Goal: Transaction & Acquisition: Purchase product/service

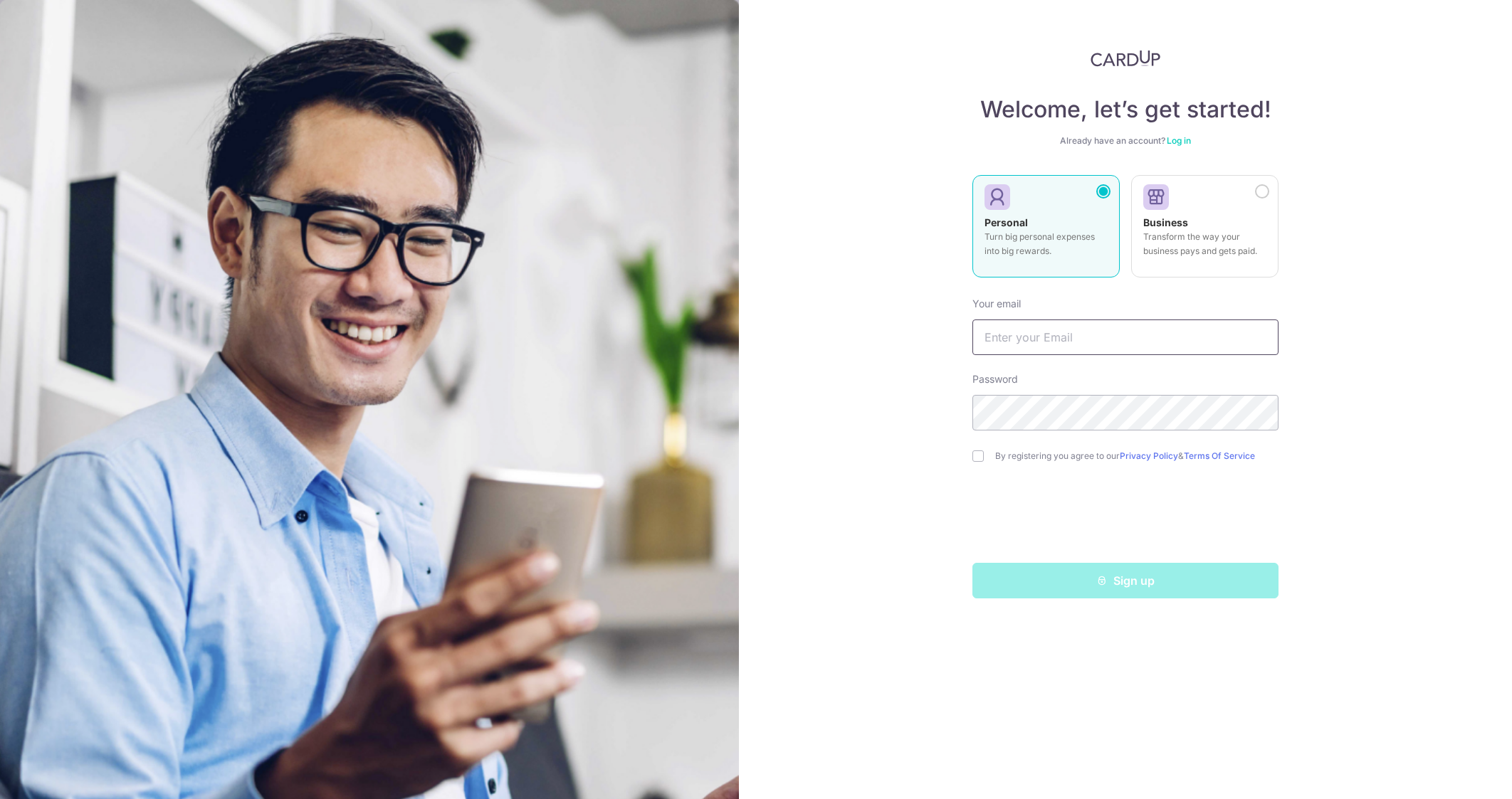
click at [1140, 342] on input "text" at bounding box center [1125, 337] width 306 height 35
type input "tokyotower1717@yahoo.com"
click at [981, 455] on input "checkbox" at bounding box center [978, 456] width 11 height 11
checkbox input "true"
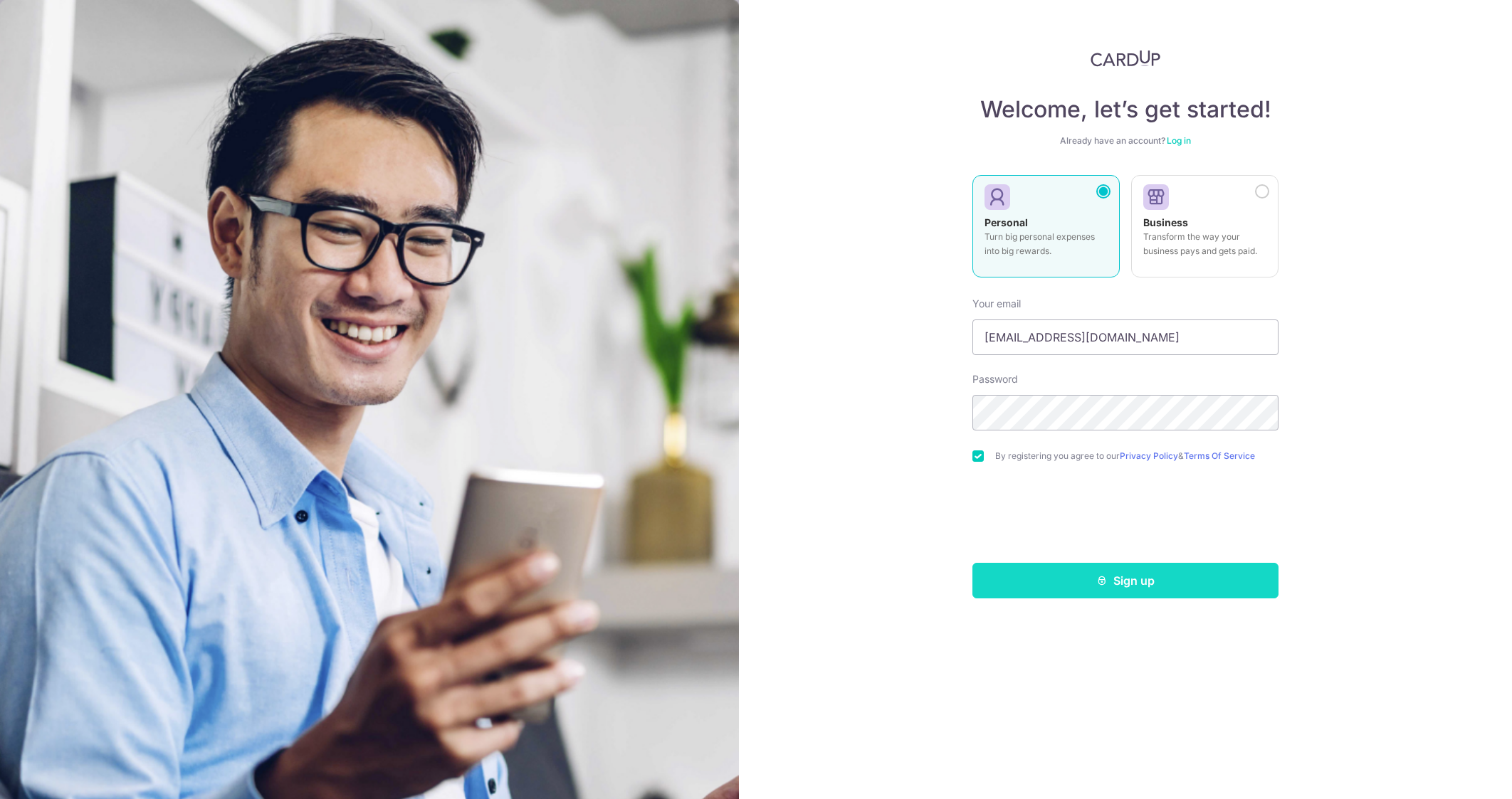
click at [1158, 579] on button "Sign up" at bounding box center [1125, 580] width 306 height 35
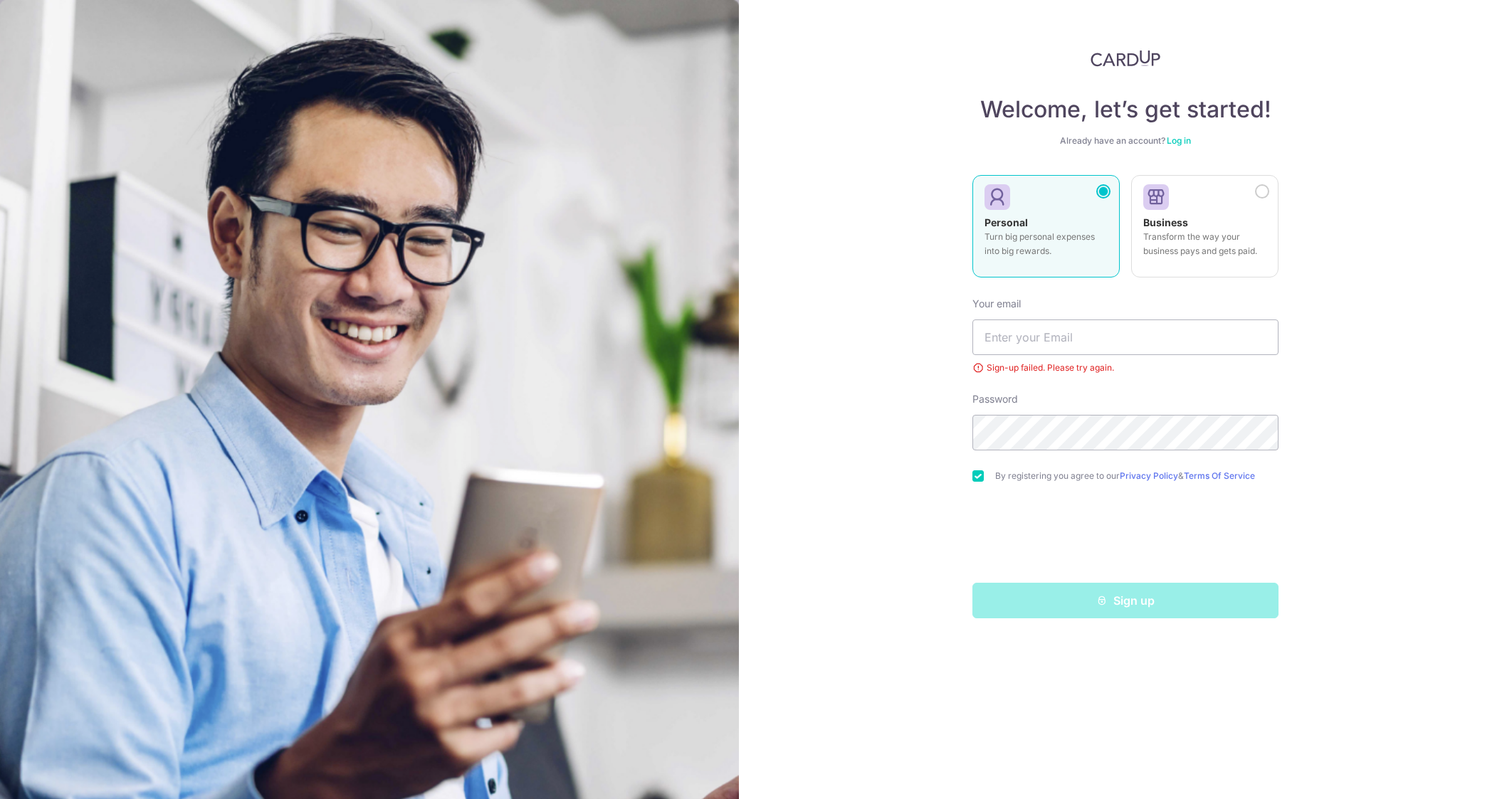
click at [1177, 142] on link "Log in" at bounding box center [1179, 141] width 24 height 11
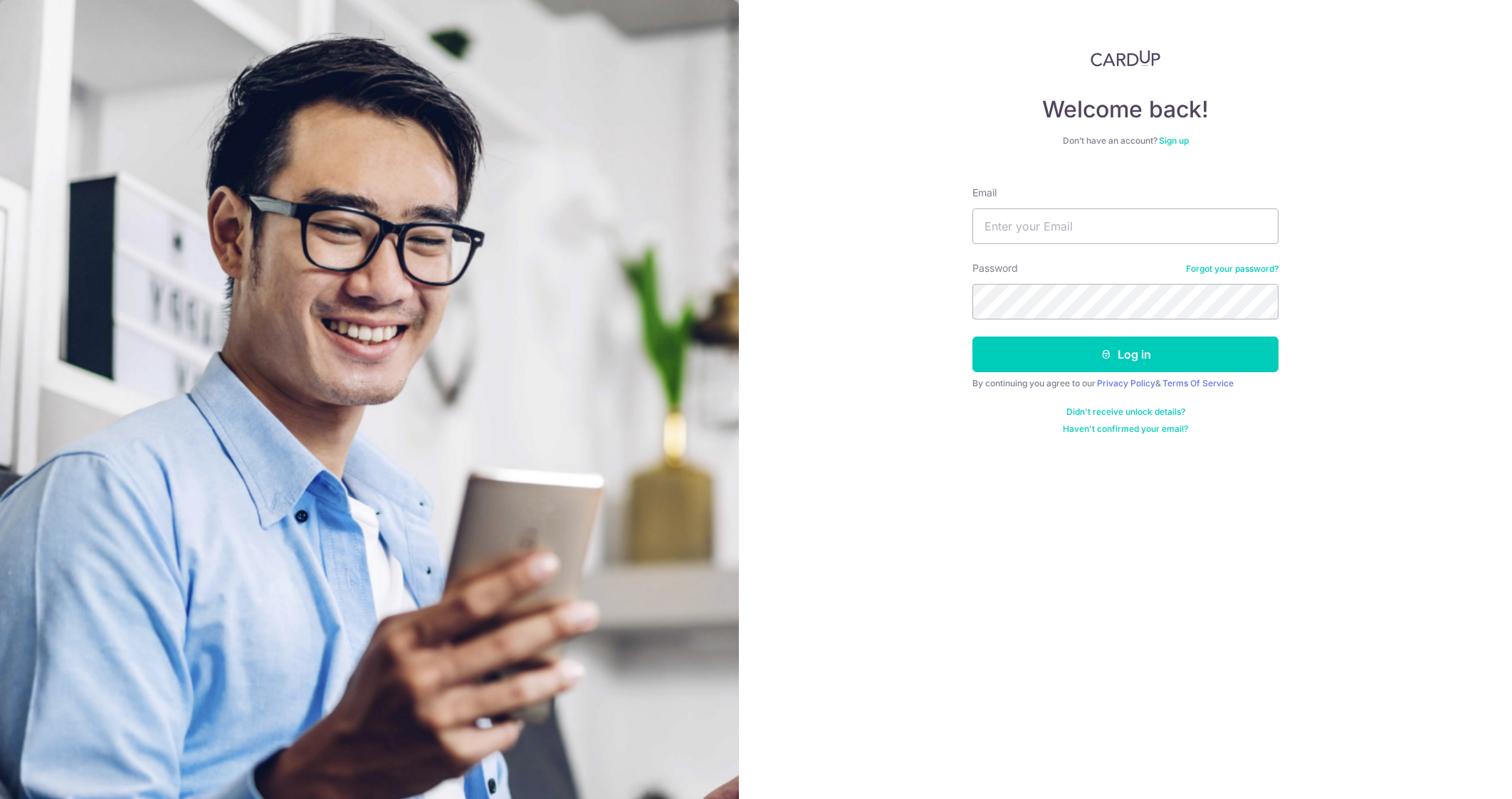
click at [1202, 269] on link "Forgot your password?" at bounding box center [1232, 268] width 93 height 11
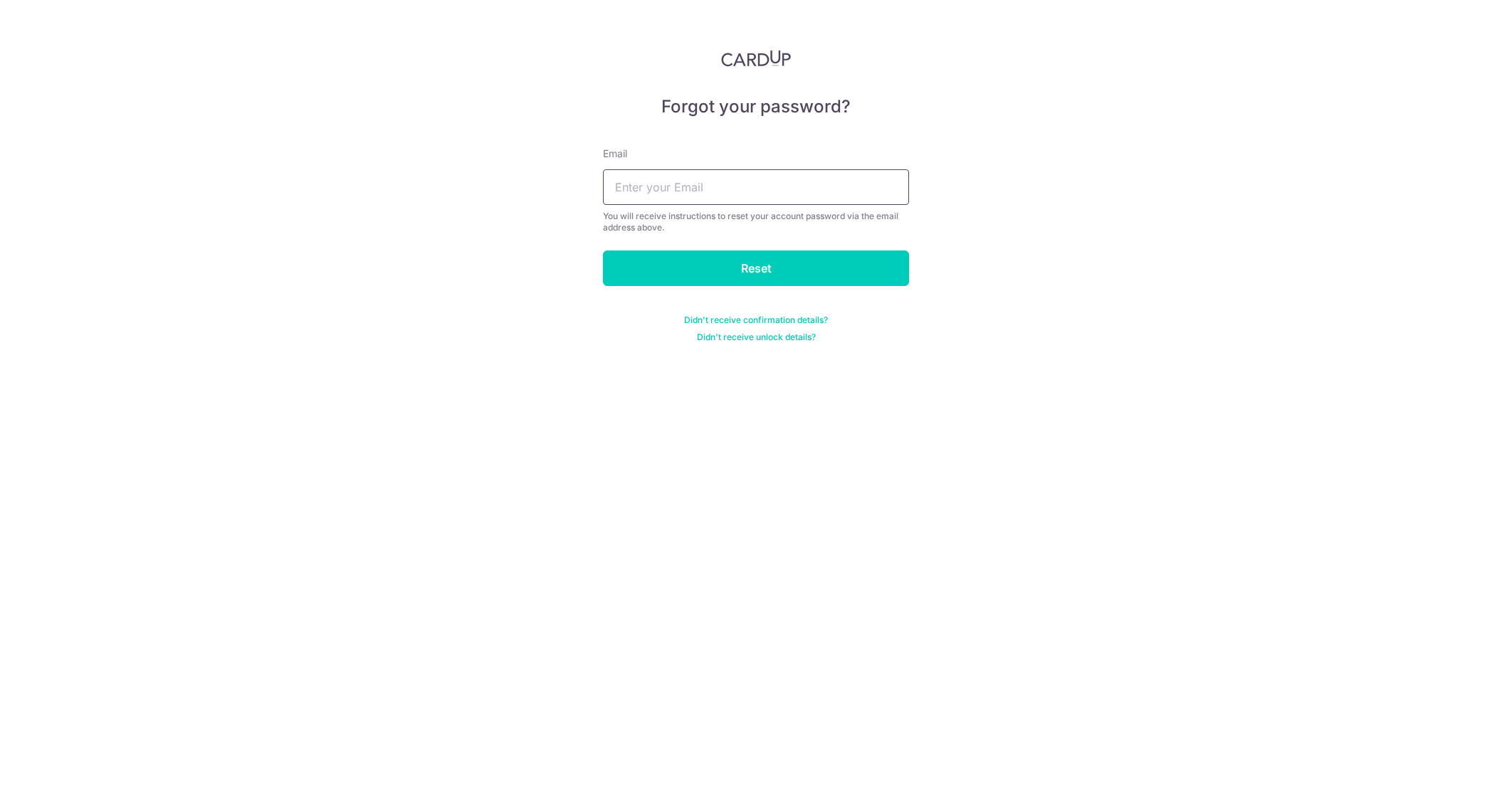
click at [712, 194] on input "text" at bounding box center [756, 187] width 306 height 35
type input "[EMAIL_ADDRESS][DOMAIN_NAME]"
click at [749, 264] on input "Reset" at bounding box center [756, 268] width 306 height 35
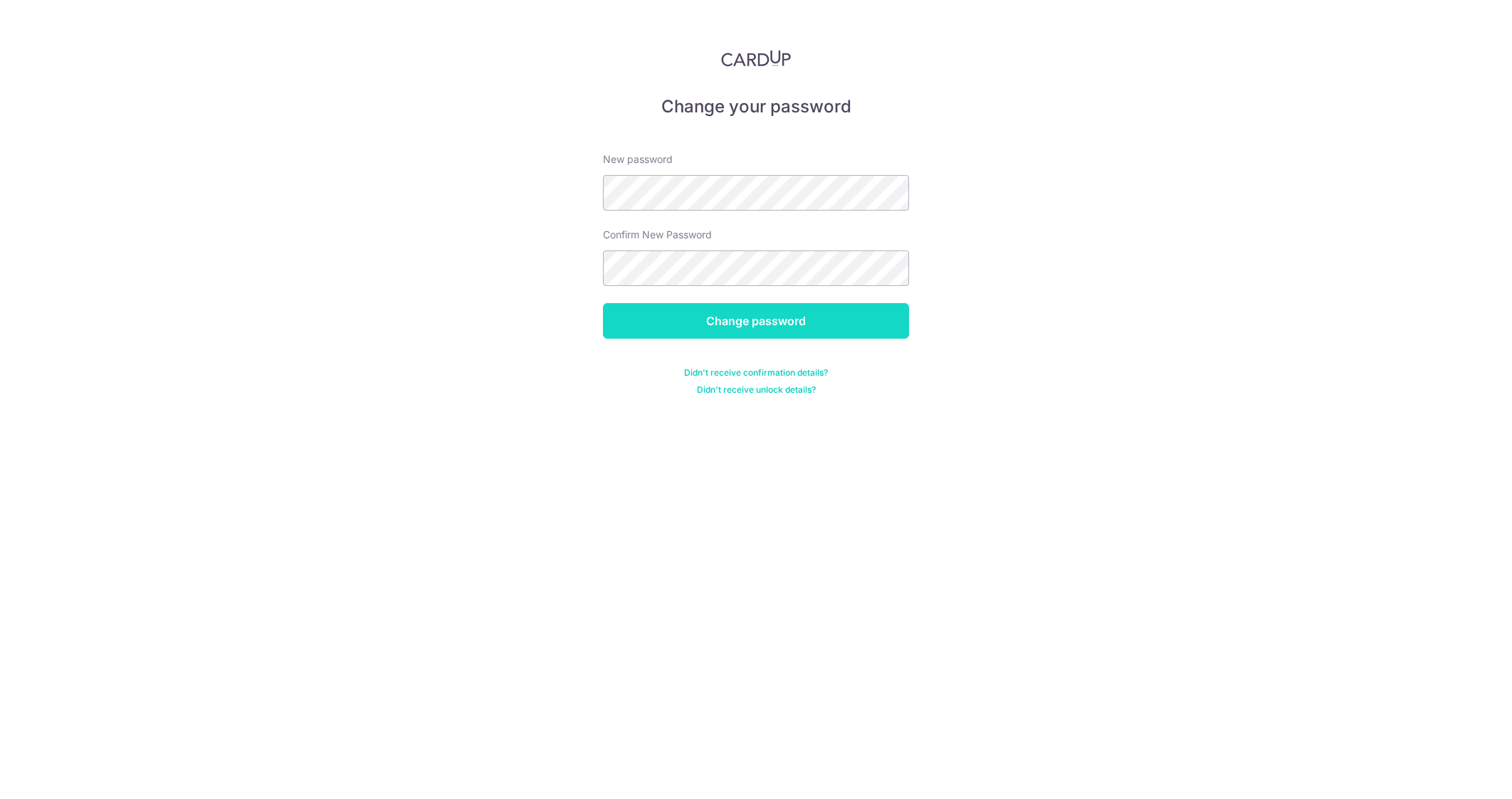
click at [801, 326] on input "Change password" at bounding box center [756, 320] width 306 height 35
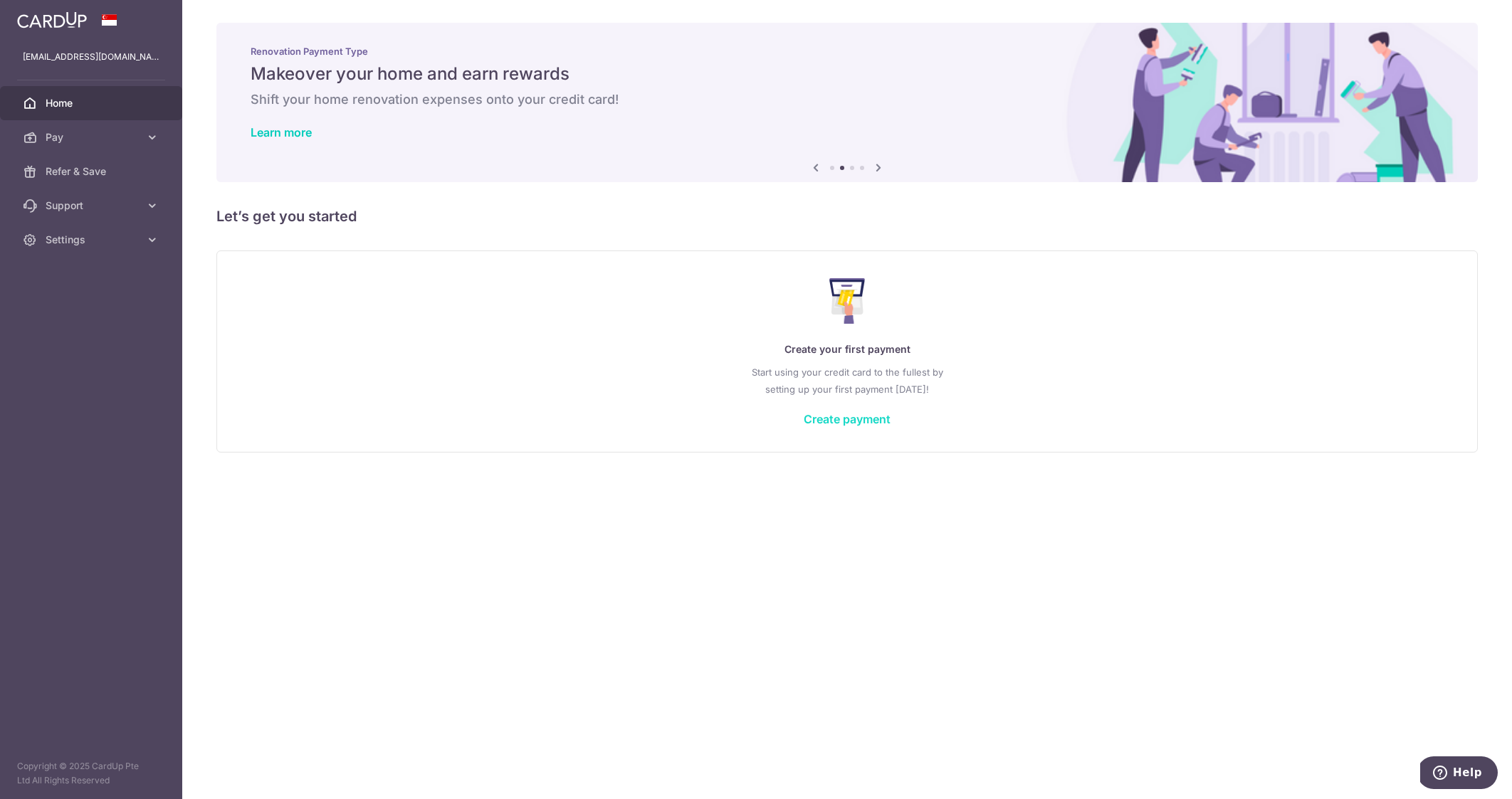
click at [842, 424] on link "Create payment" at bounding box center [847, 419] width 87 height 14
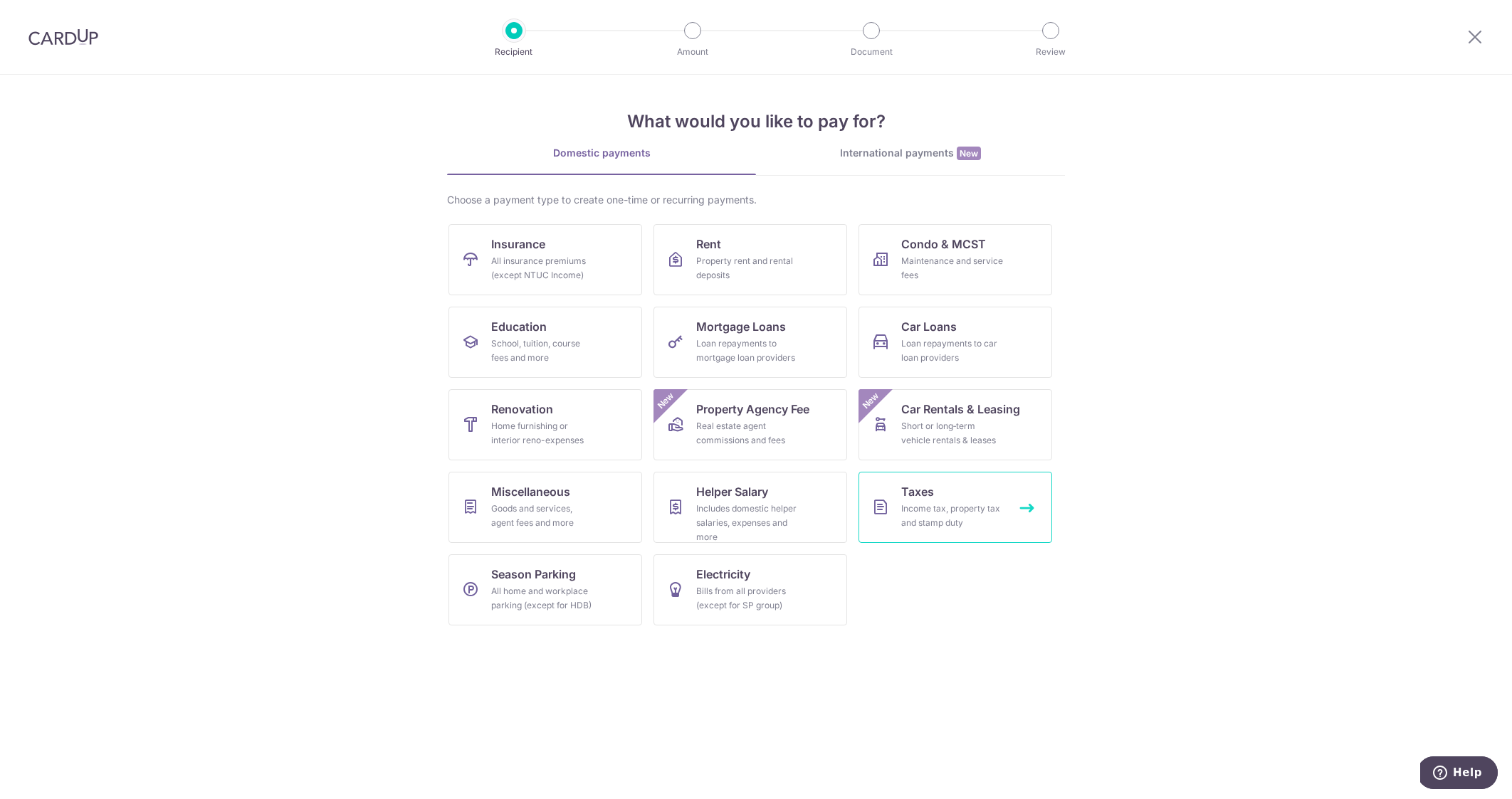
click at [917, 510] on div "Income tax, property tax and stamp duty" at bounding box center [952, 516] width 102 height 28
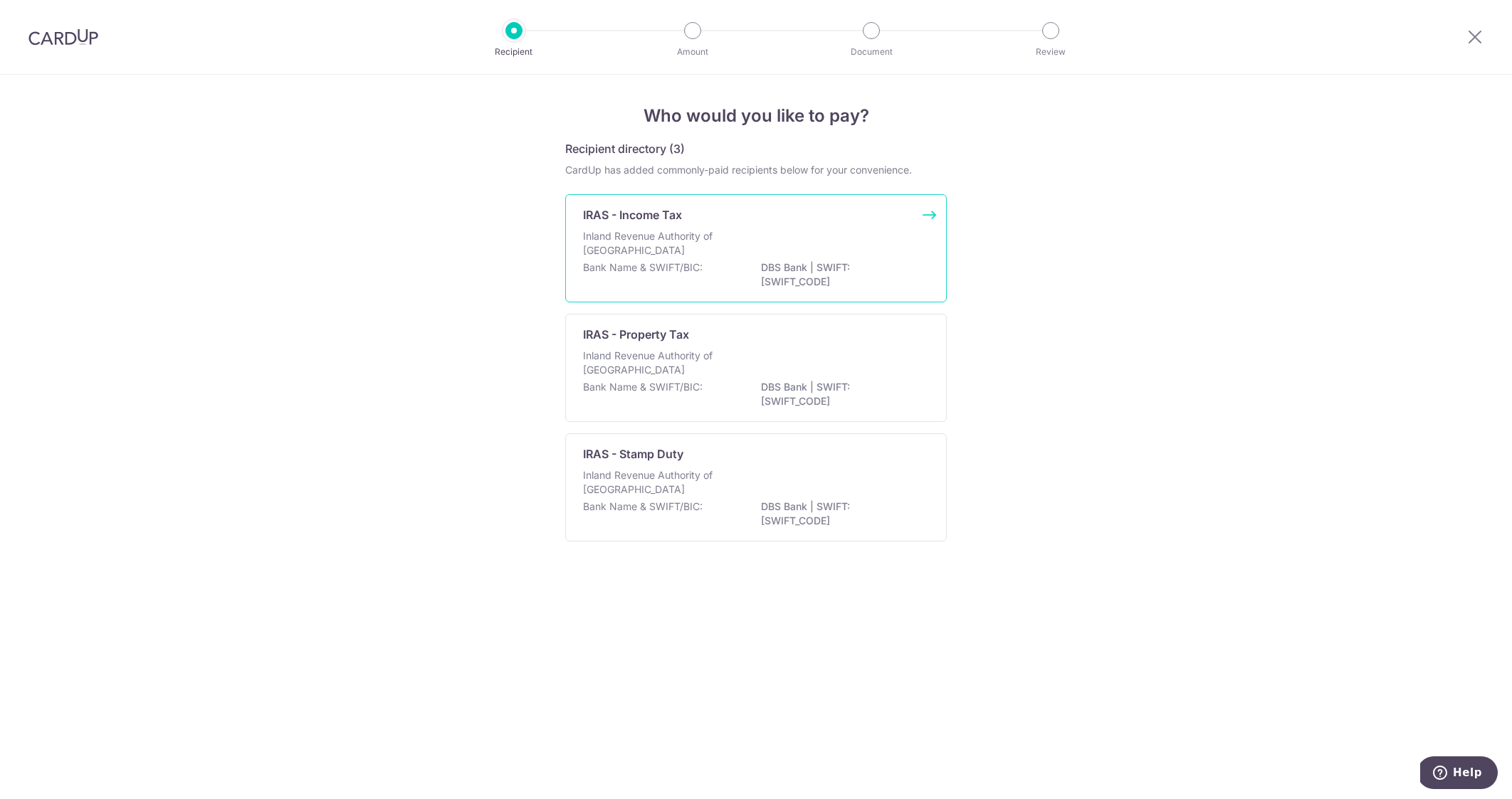
click at [702, 263] on div "Bank Name & SWIFT/BIC: DBS Bank | SWIFT: [SWIFT_CODE]" at bounding box center [755, 276] width 346 height 30
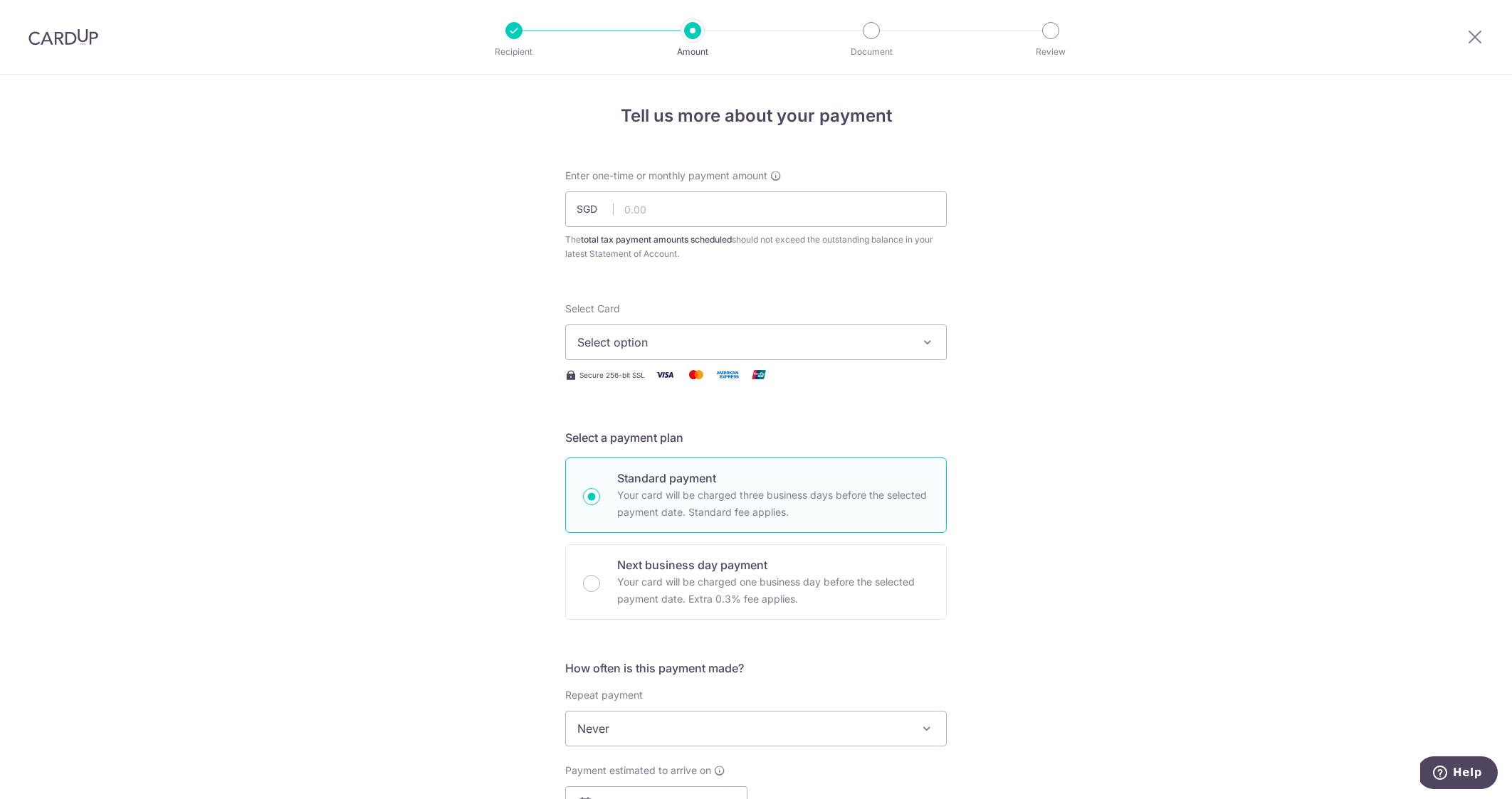
click at [921, 342] on icon "button" at bounding box center [928, 342] width 14 height 14
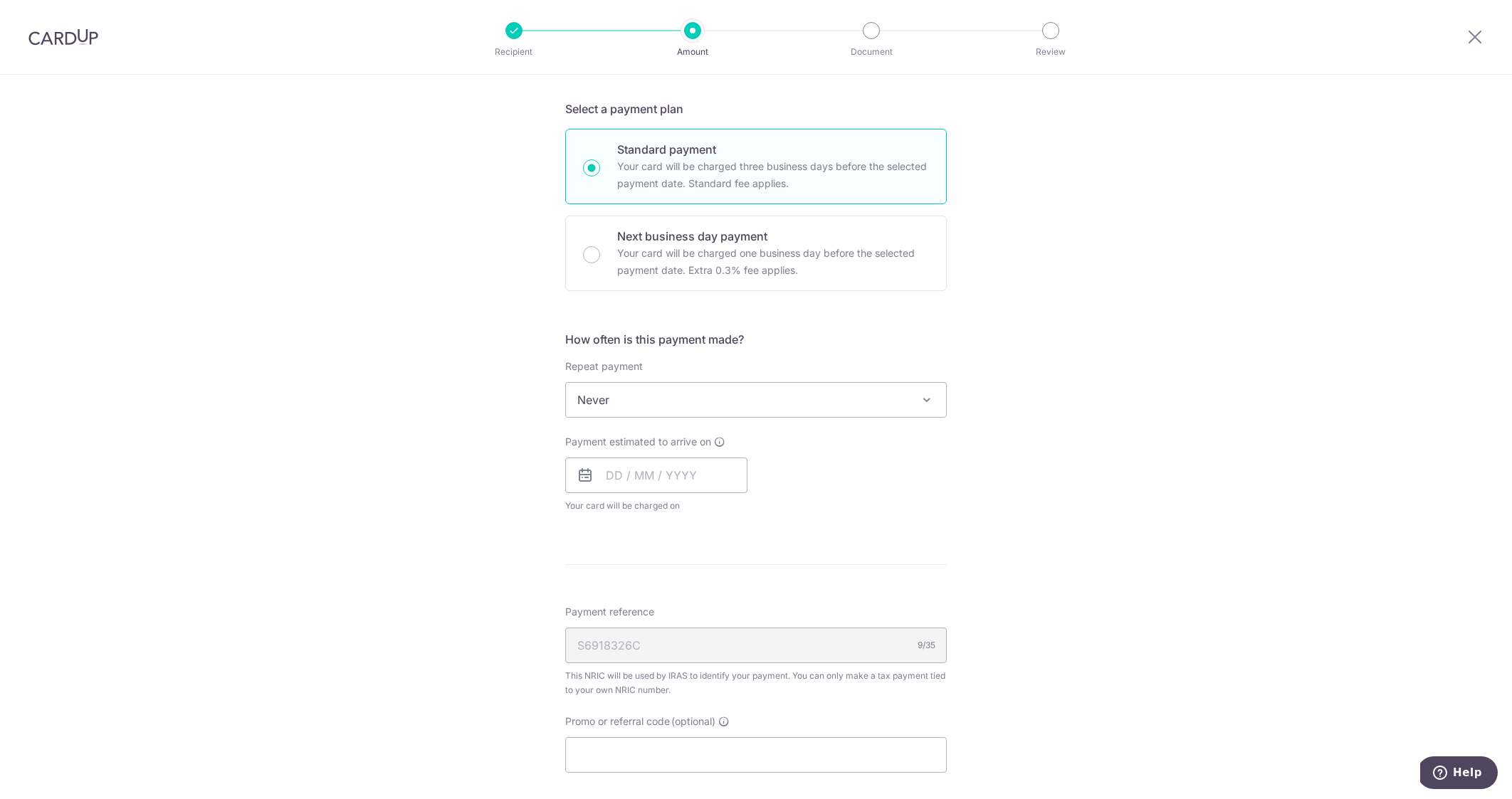
scroll to position [332, 0]
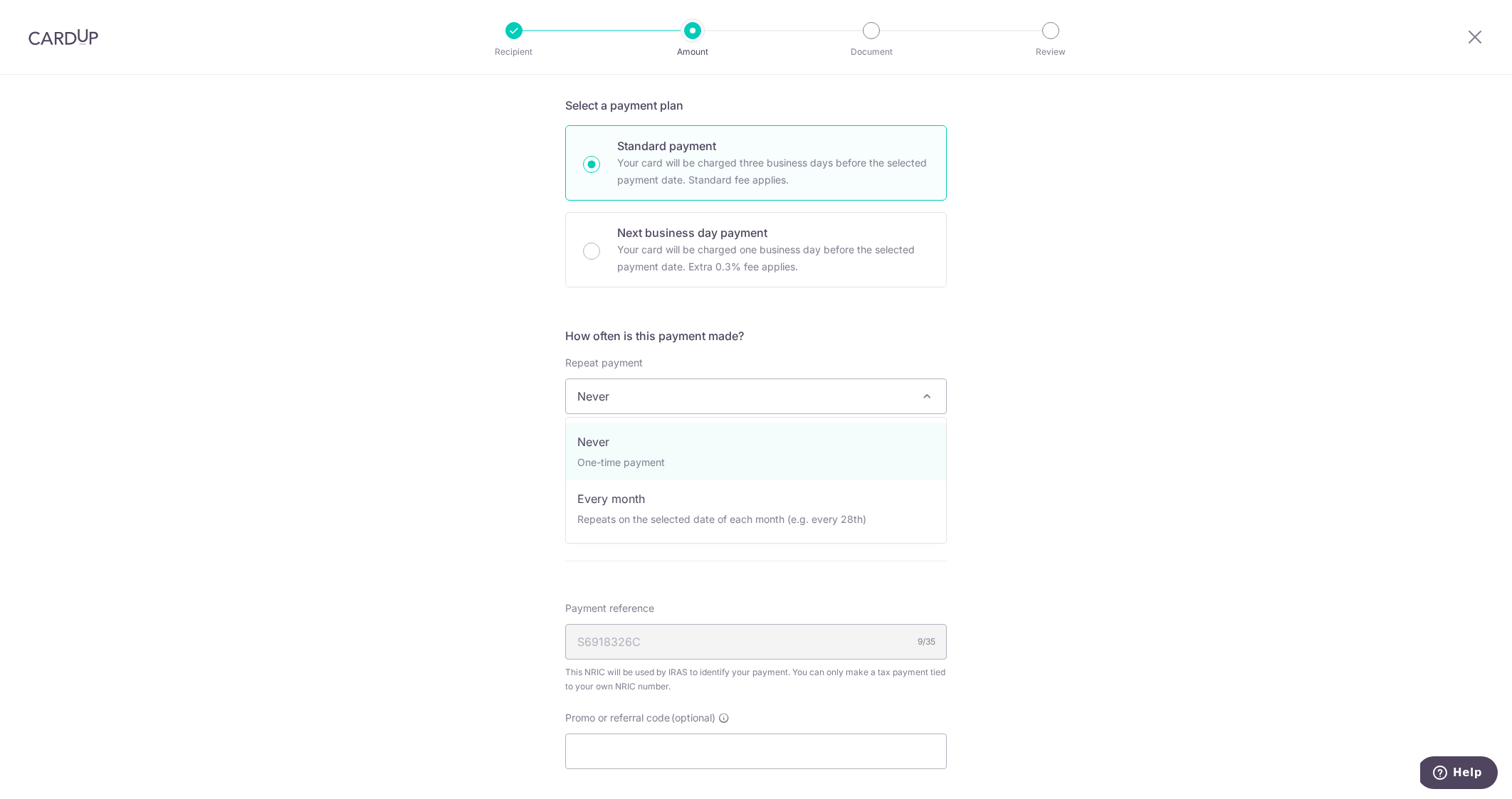
click at [931, 394] on span at bounding box center [927, 397] width 17 height 17
select select "3"
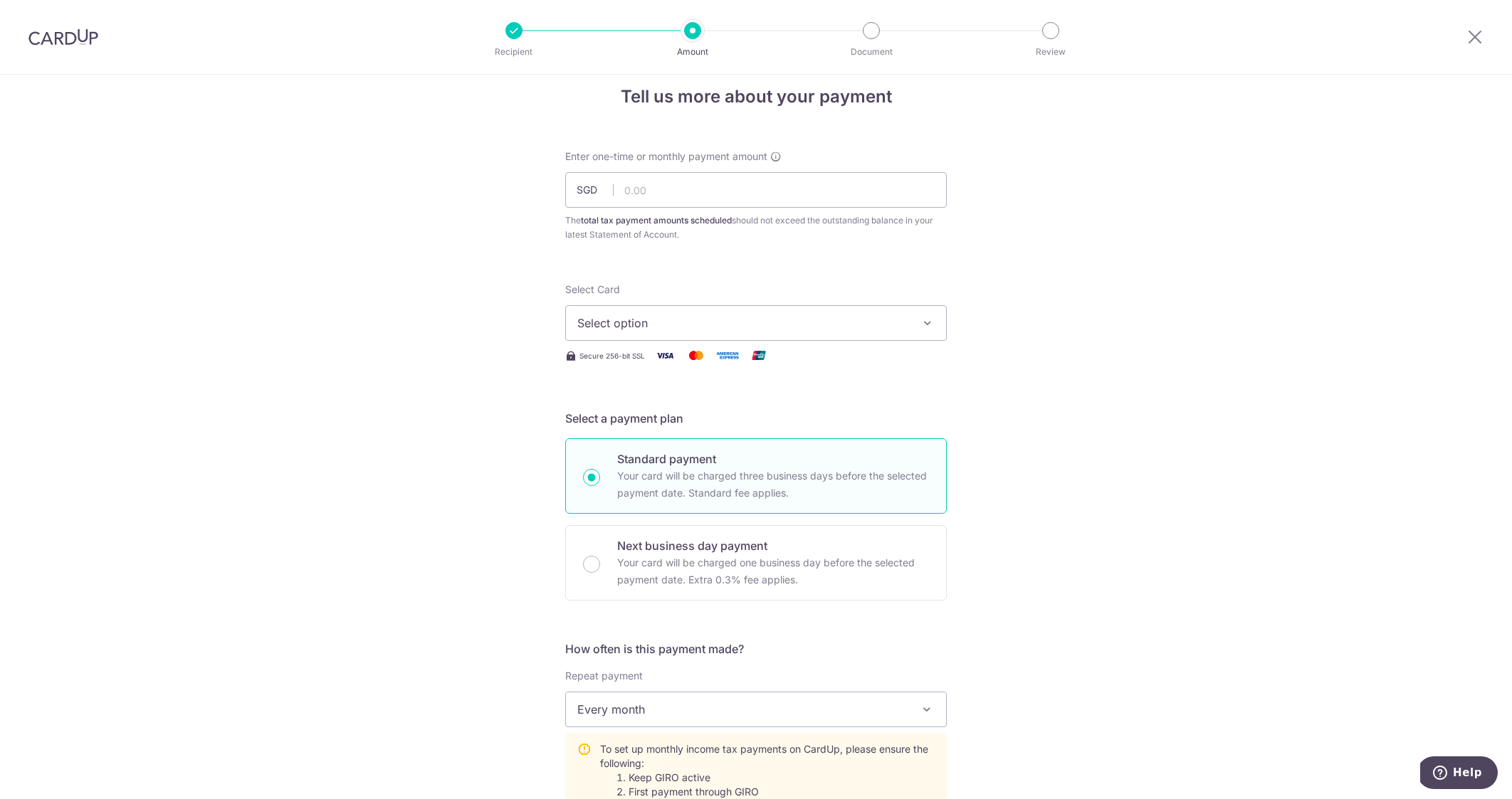
scroll to position [0, 0]
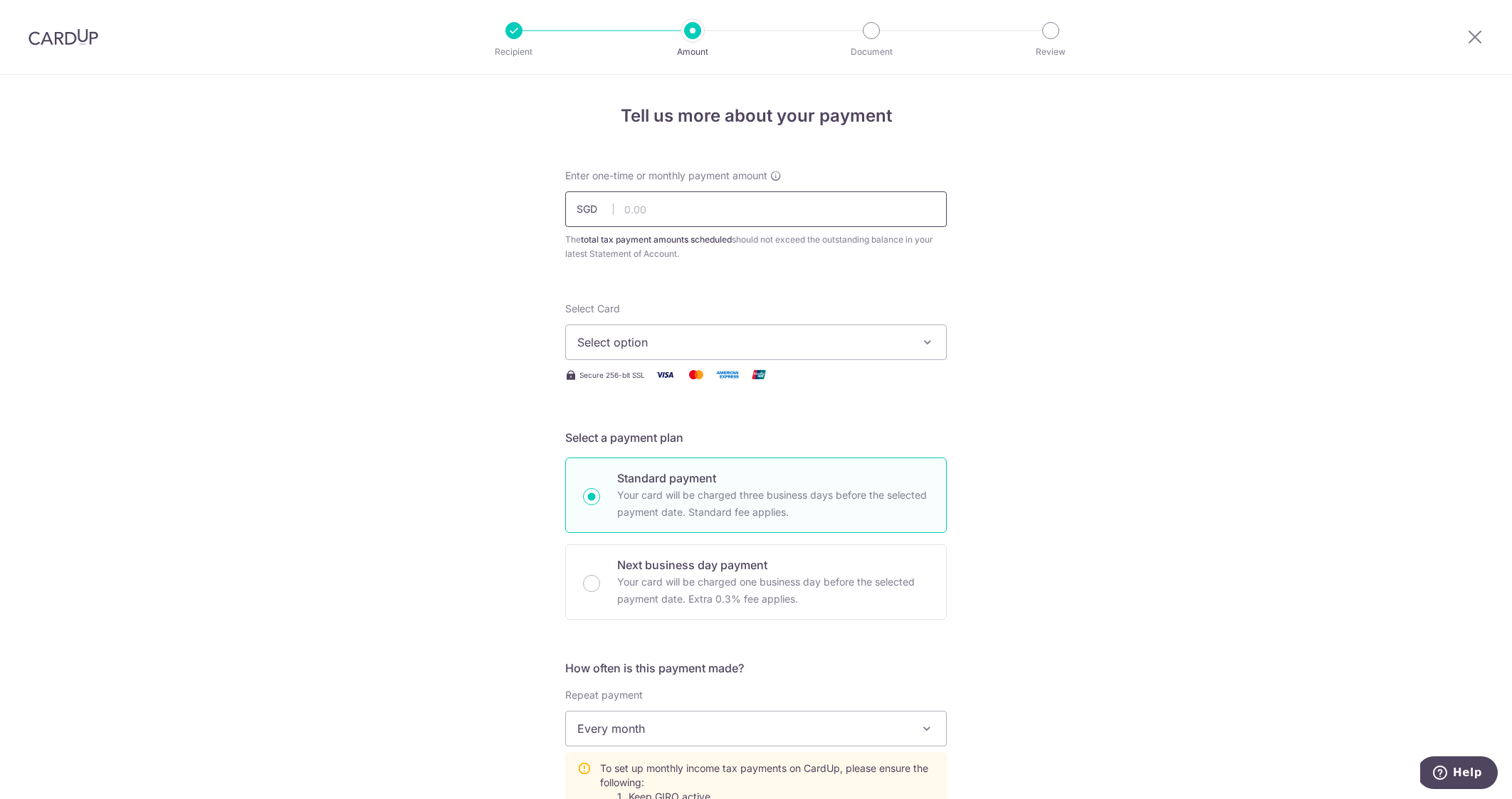
click at [790, 217] on input "text" at bounding box center [756, 209] width 382 height 35
click at [789, 211] on input "text" at bounding box center [756, 209] width 382 height 35
type input "2"
type input "27,200.00"
click at [936, 336] on button "Select option" at bounding box center [756, 342] width 382 height 35
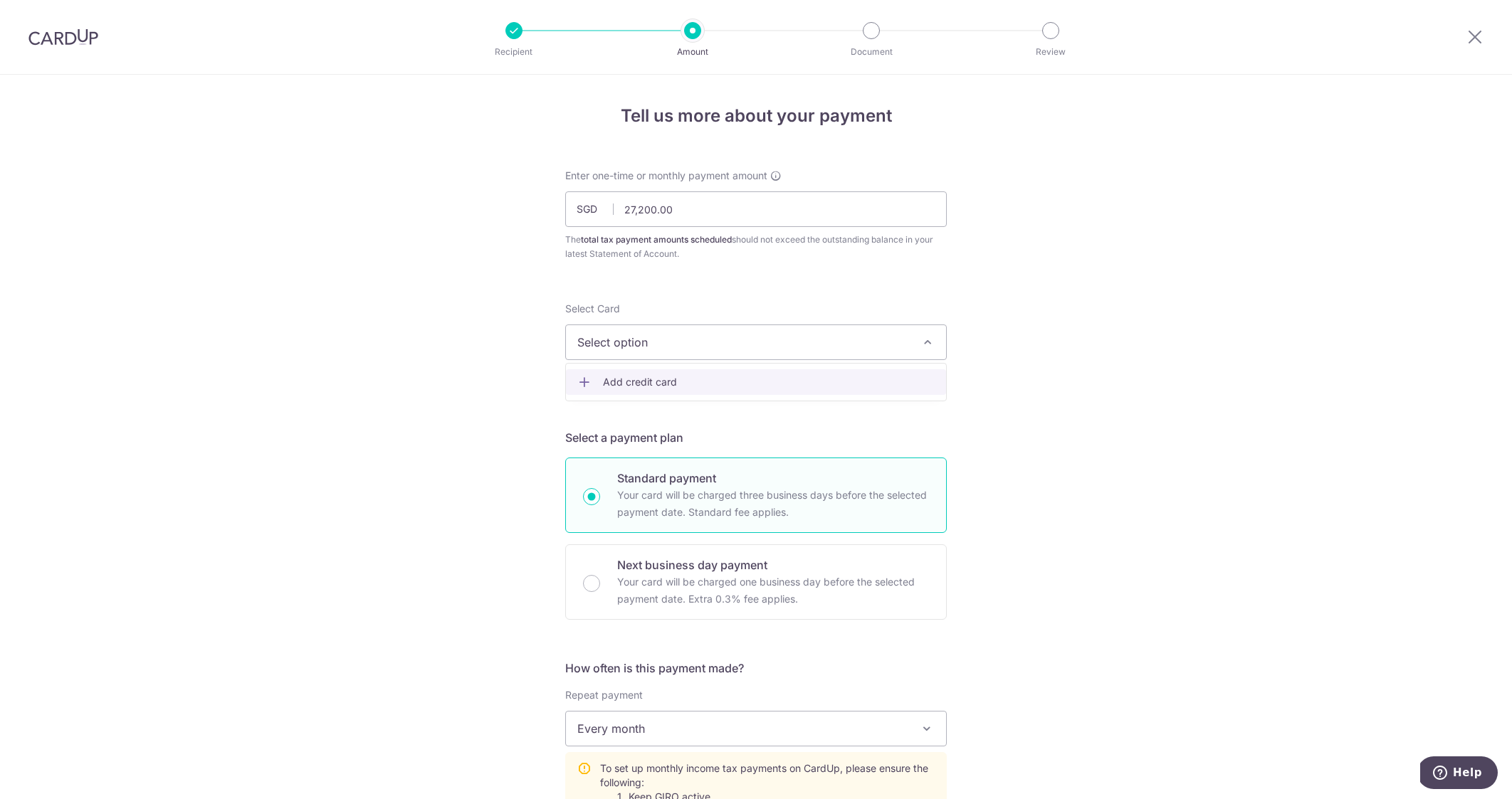
click at [818, 380] on span "Add credit card" at bounding box center [769, 382] width 332 height 14
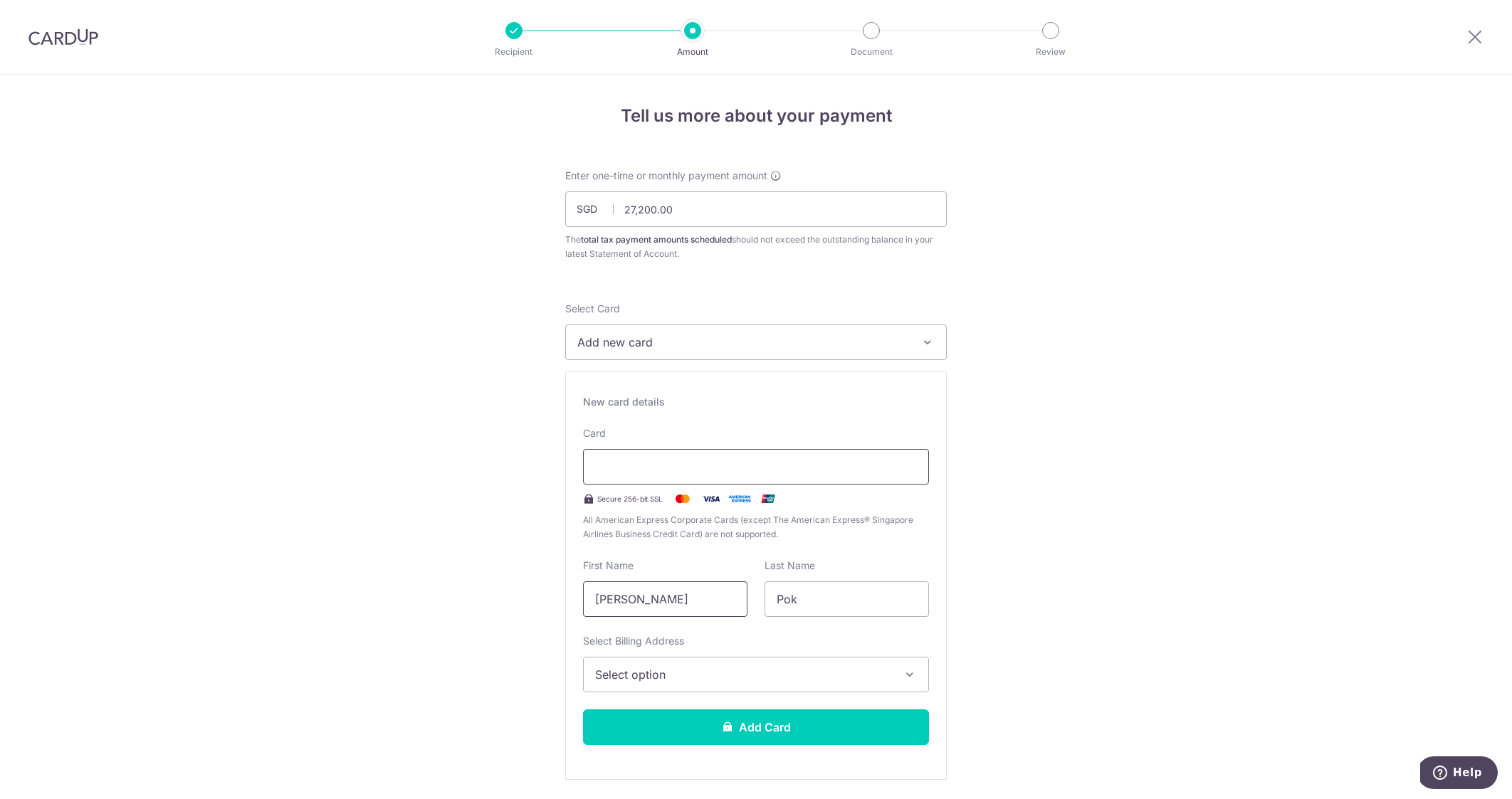
type input "[PERSON_NAME]"
click at [823, 671] on span "Select option" at bounding box center [743, 675] width 296 height 17
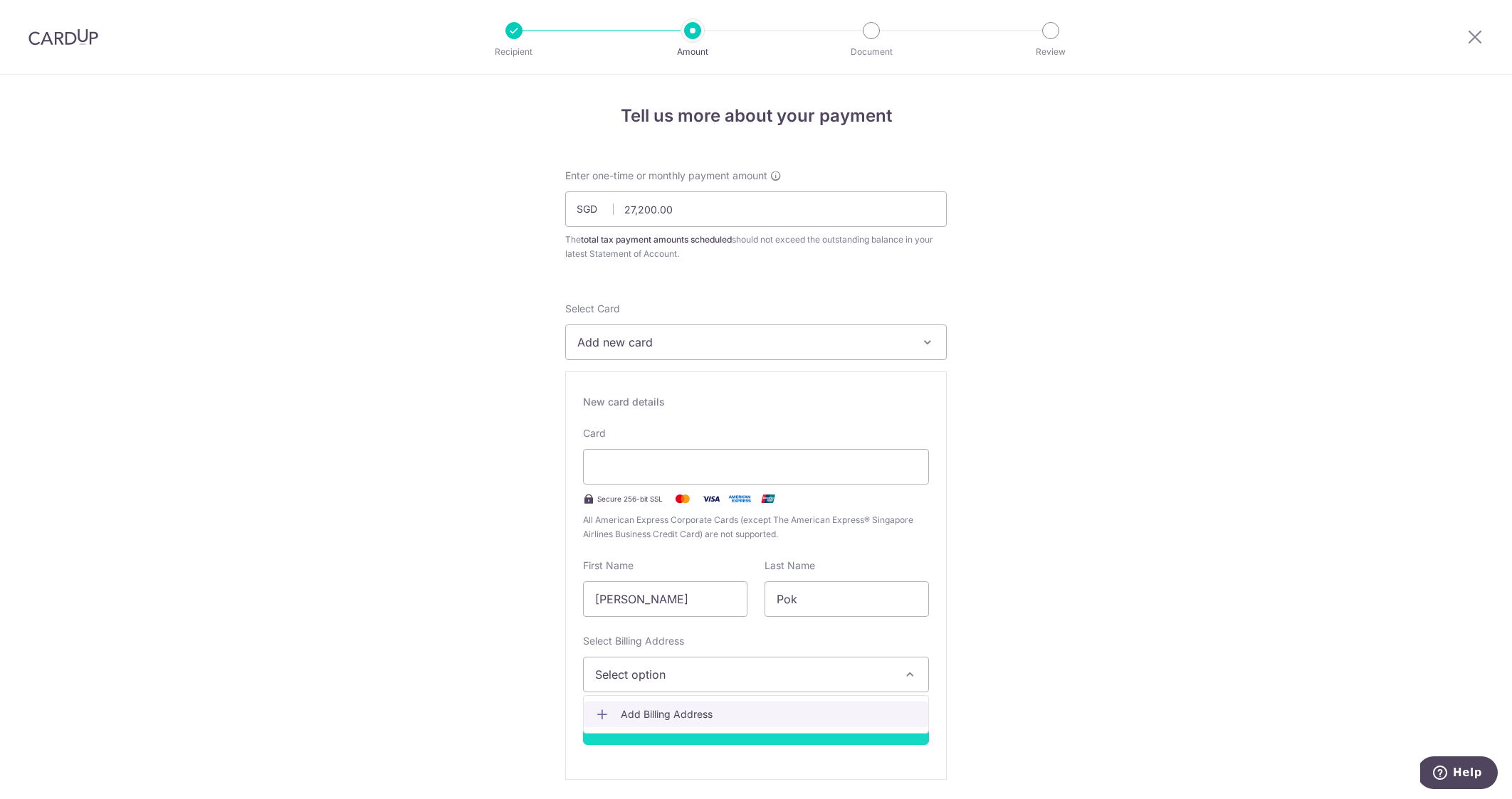
click at [813, 711] on span "Add Billing Address" at bounding box center [769, 715] width 296 height 14
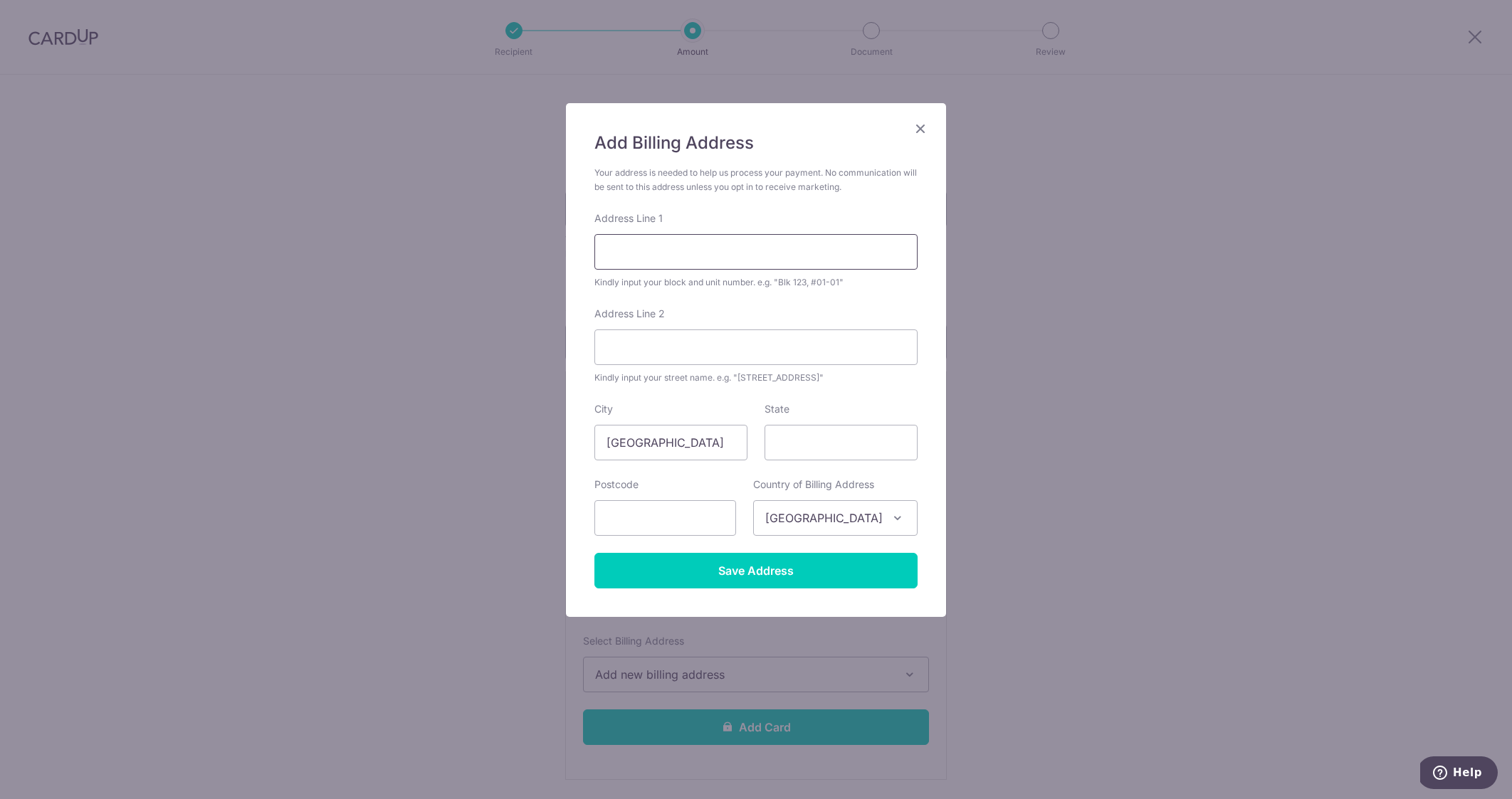
click at [708, 254] on input "Address Line 1" at bounding box center [756, 251] width 323 height 35
type input "521 Joo Chiat Road"
type input "#05-03 D'Marine"
type input "427701"
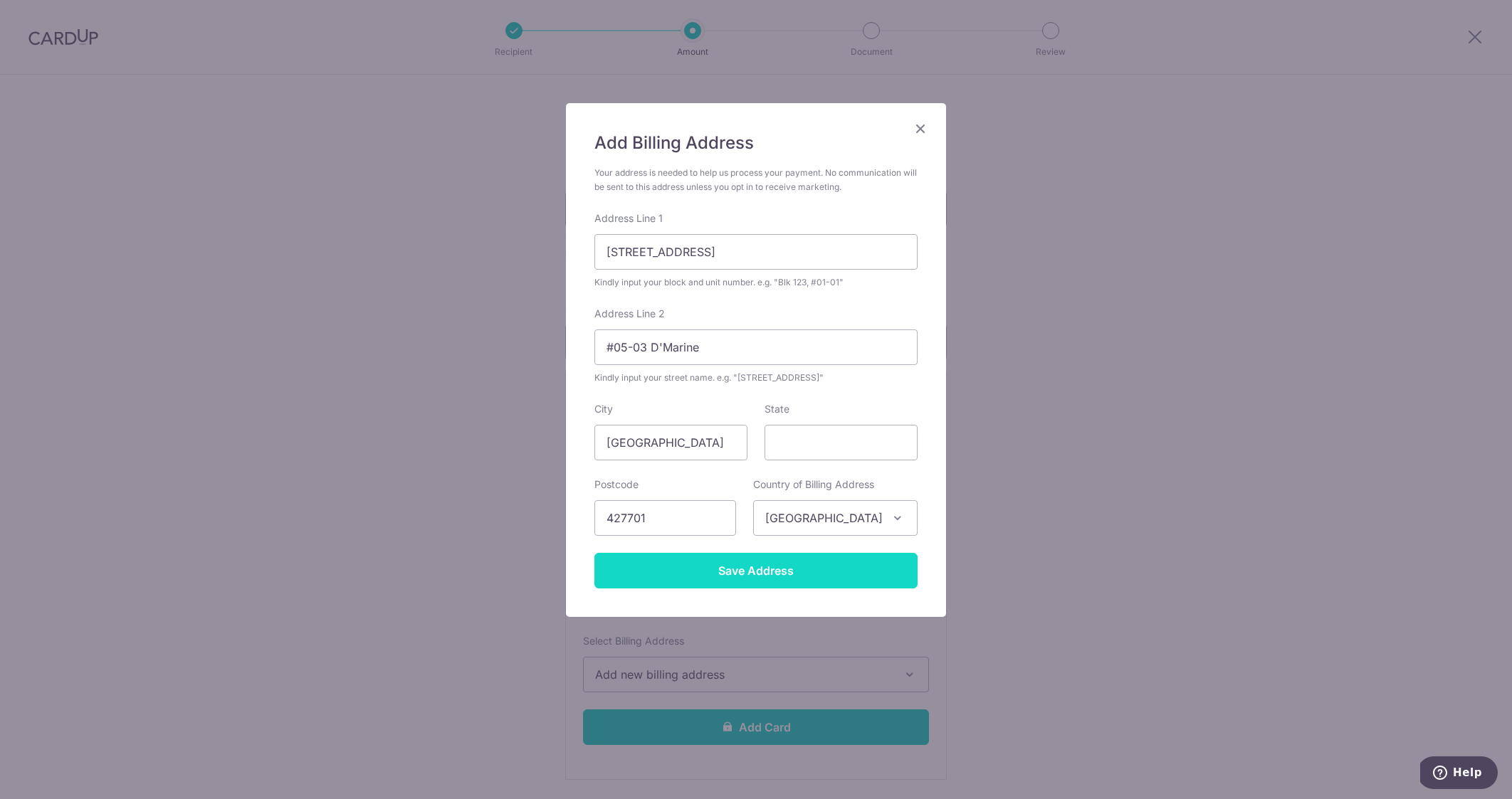
click at [795, 574] on input "Save Address" at bounding box center [756, 570] width 323 height 35
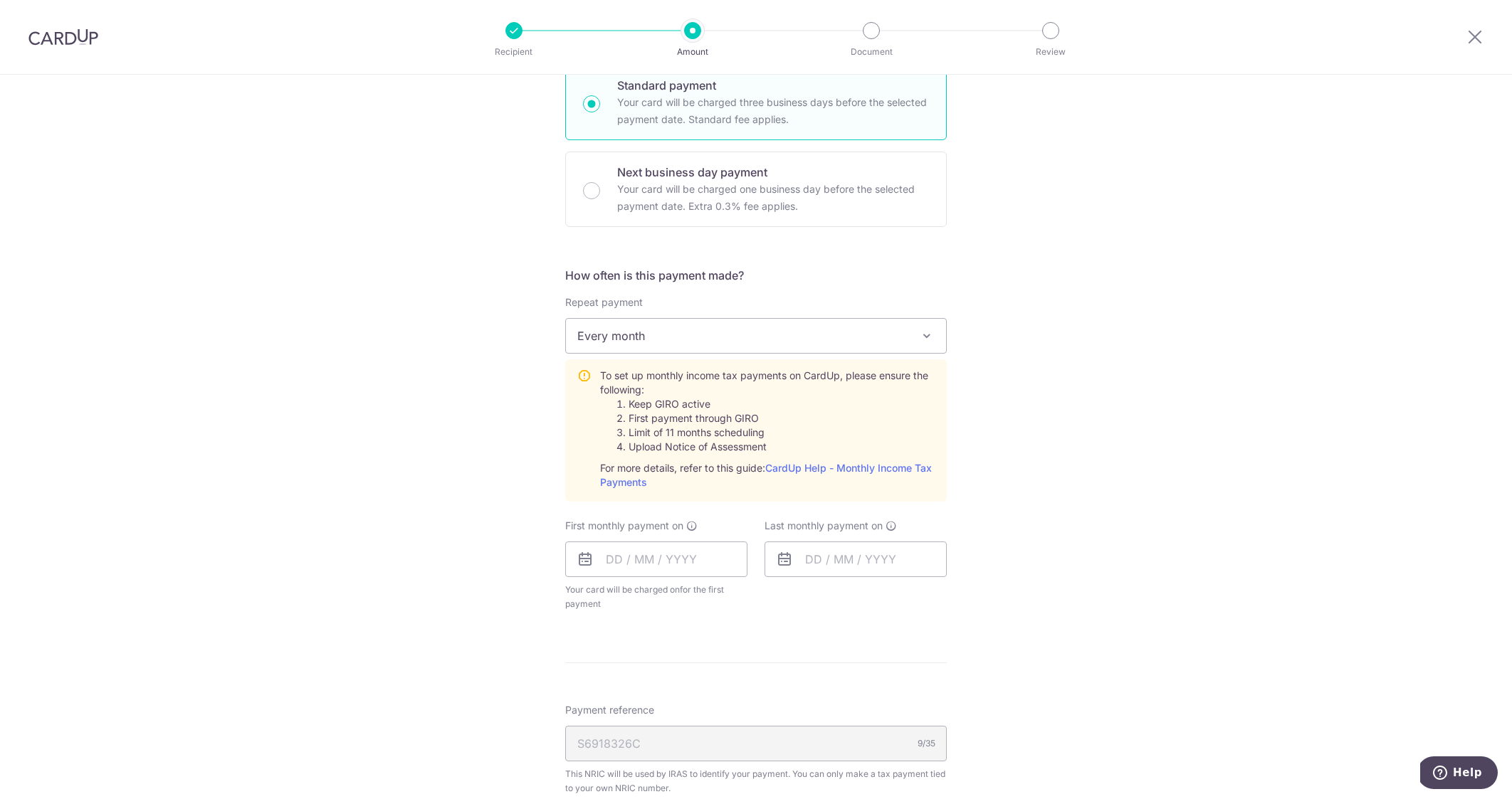
scroll to position [784, 0]
click at [613, 560] on input "text" at bounding box center [656, 558] width 182 height 35
click at [764, 599] on link "Next" at bounding box center [767, 597] width 17 height 17
drag, startPoint x: 682, startPoint y: 686, endPoint x: 1072, endPoint y: 345, distance: 518.1
click at [682, 686] on link "8" at bounding box center [680, 688] width 23 height 23
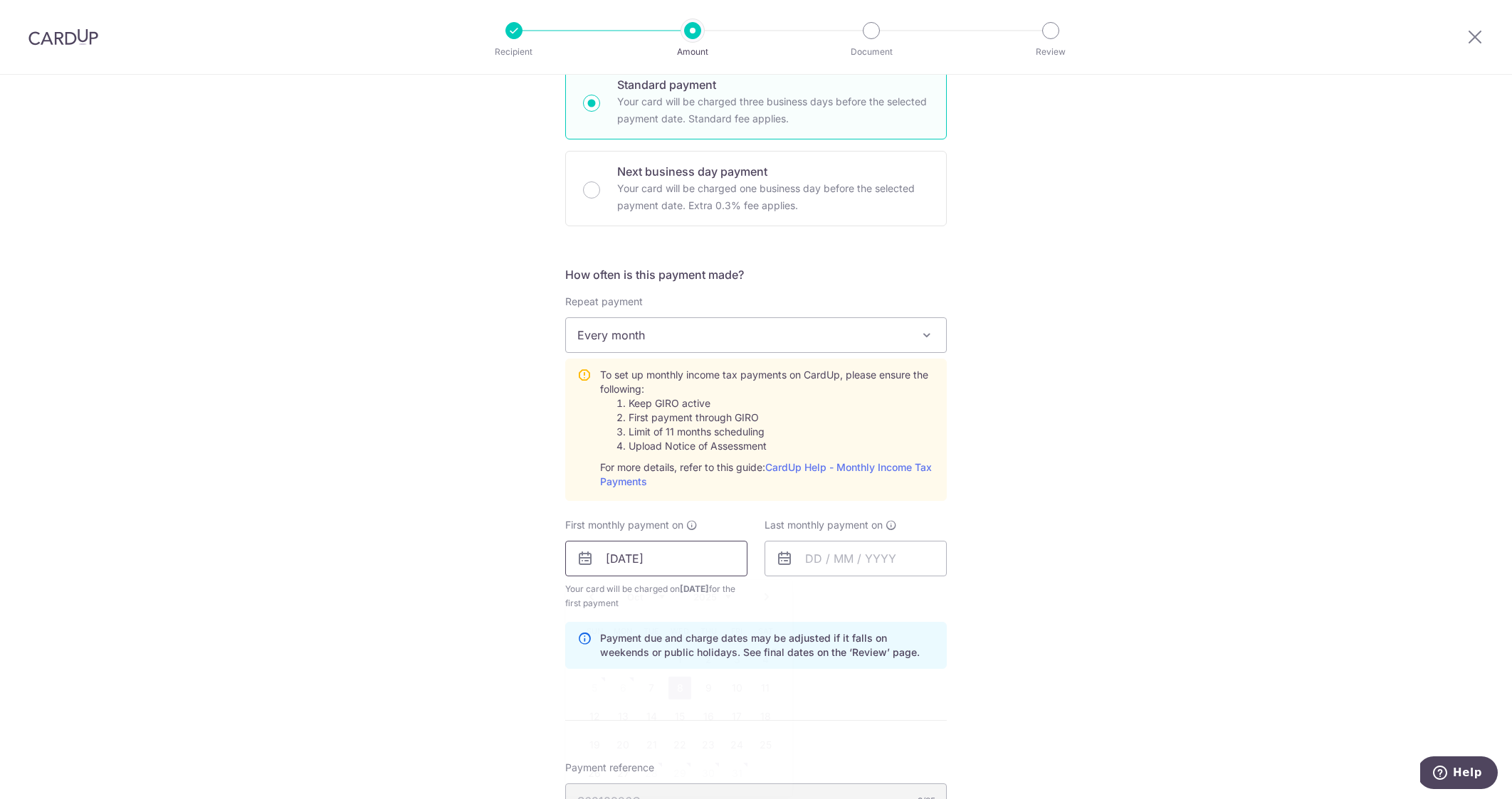
click at [617, 559] on input "08/10/2025" at bounding box center [656, 558] width 182 height 35
type input "06/10/2025"
click at [764, 593] on link "Next" at bounding box center [767, 597] width 17 height 17
click at [591, 595] on link "Prev" at bounding box center [591, 597] width 17 height 17
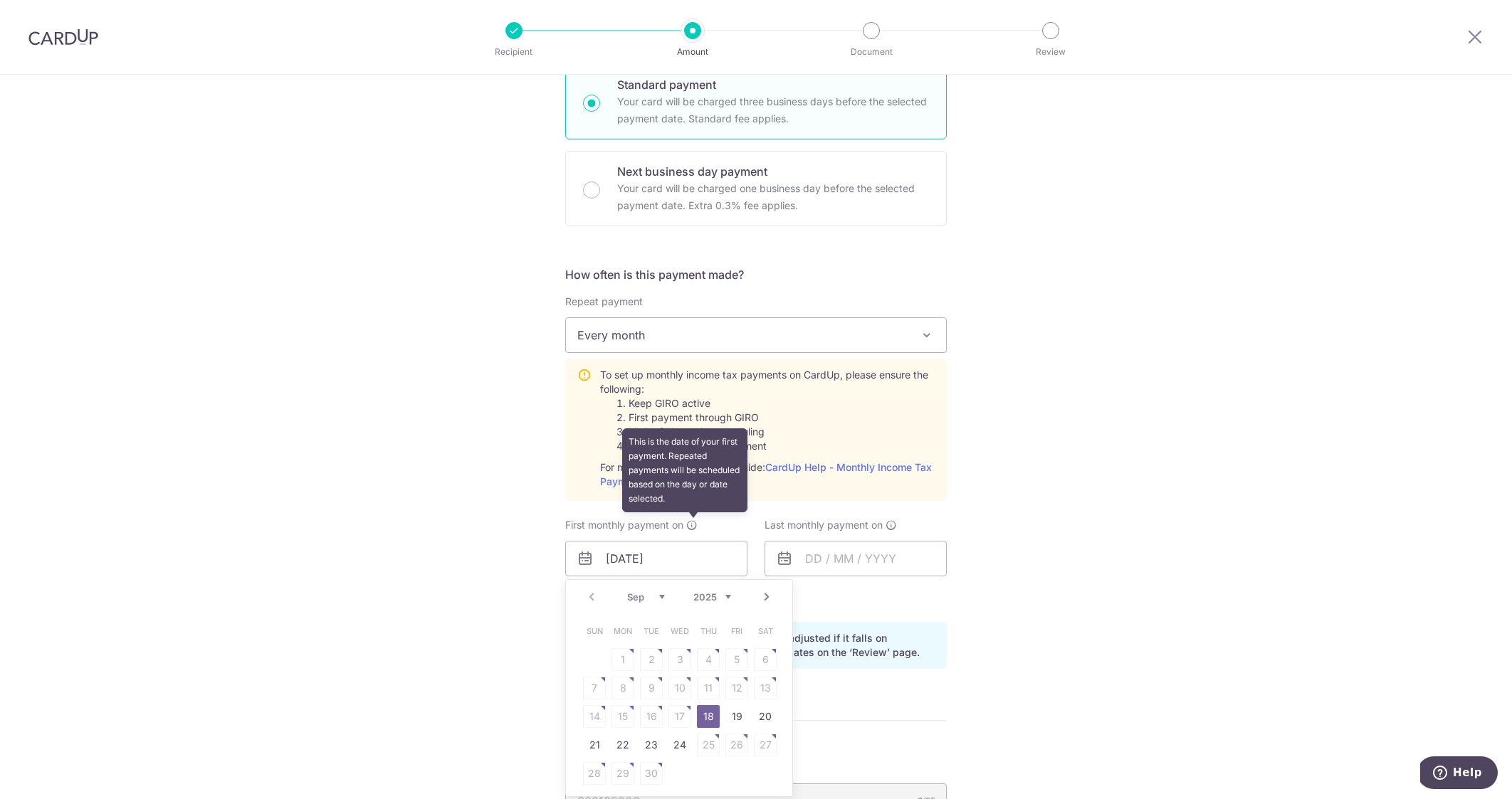
click at [694, 527] on icon at bounding box center [691, 525] width 11 height 11
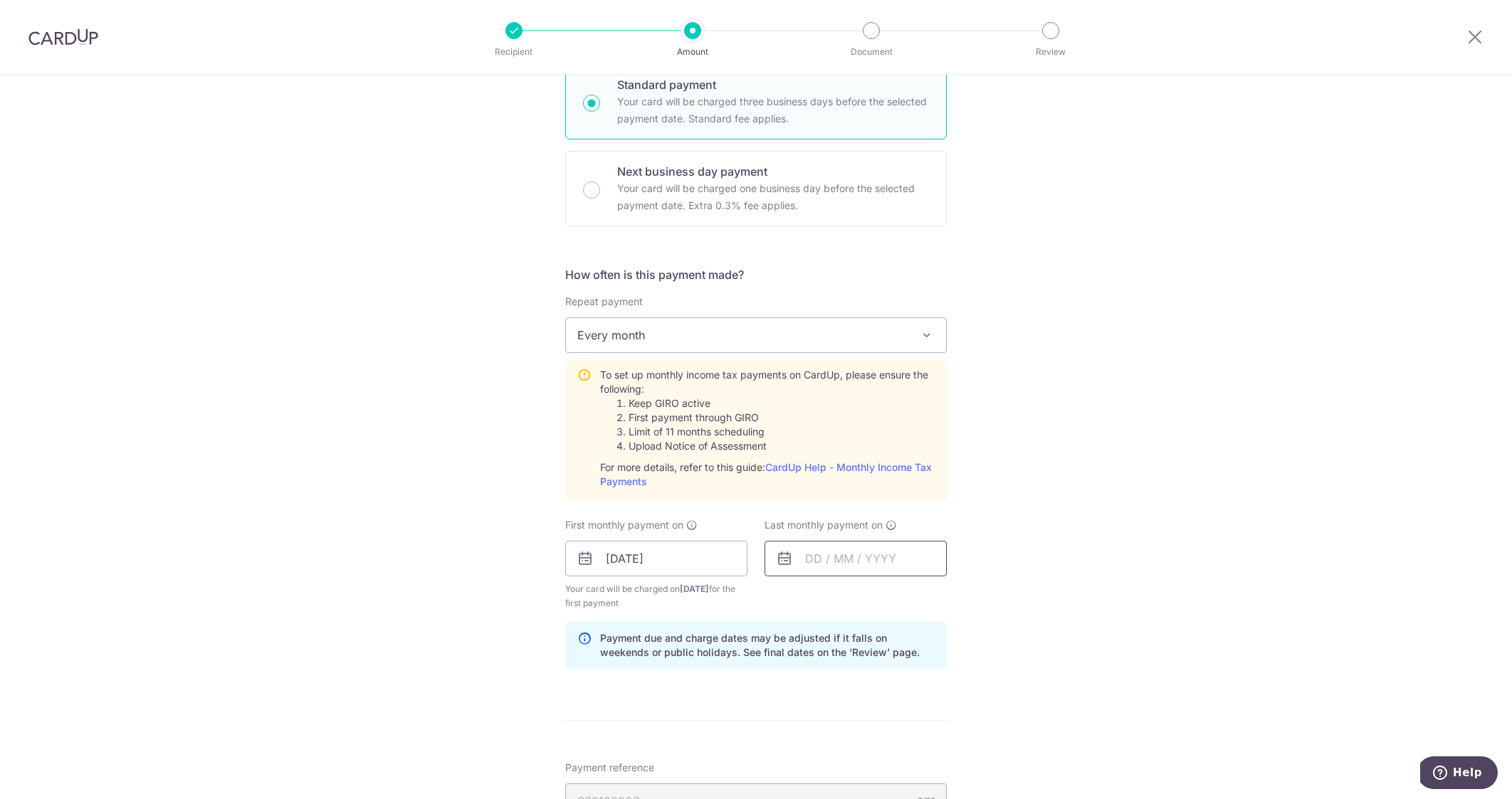
click at [896, 561] on input "text" at bounding box center [855, 558] width 182 height 35
click at [968, 596] on link "Next" at bounding box center [966, 597] width 17 height 17
click at [968, 595] on link "Next" at bounding box center [966, 597] width 17 height 17
click at [968, 596] on link "Next" at bounding box center [966, 597] width 17 height 17
click at [965, 658] on table "Sun Mon Tue Wed Thu Fri Sat 1 2 3 4 5 6 7 8 9 10 11 12 13 14 15 16 17 18 19 20 …" at bounding box center [879, 702] width 199 height 171
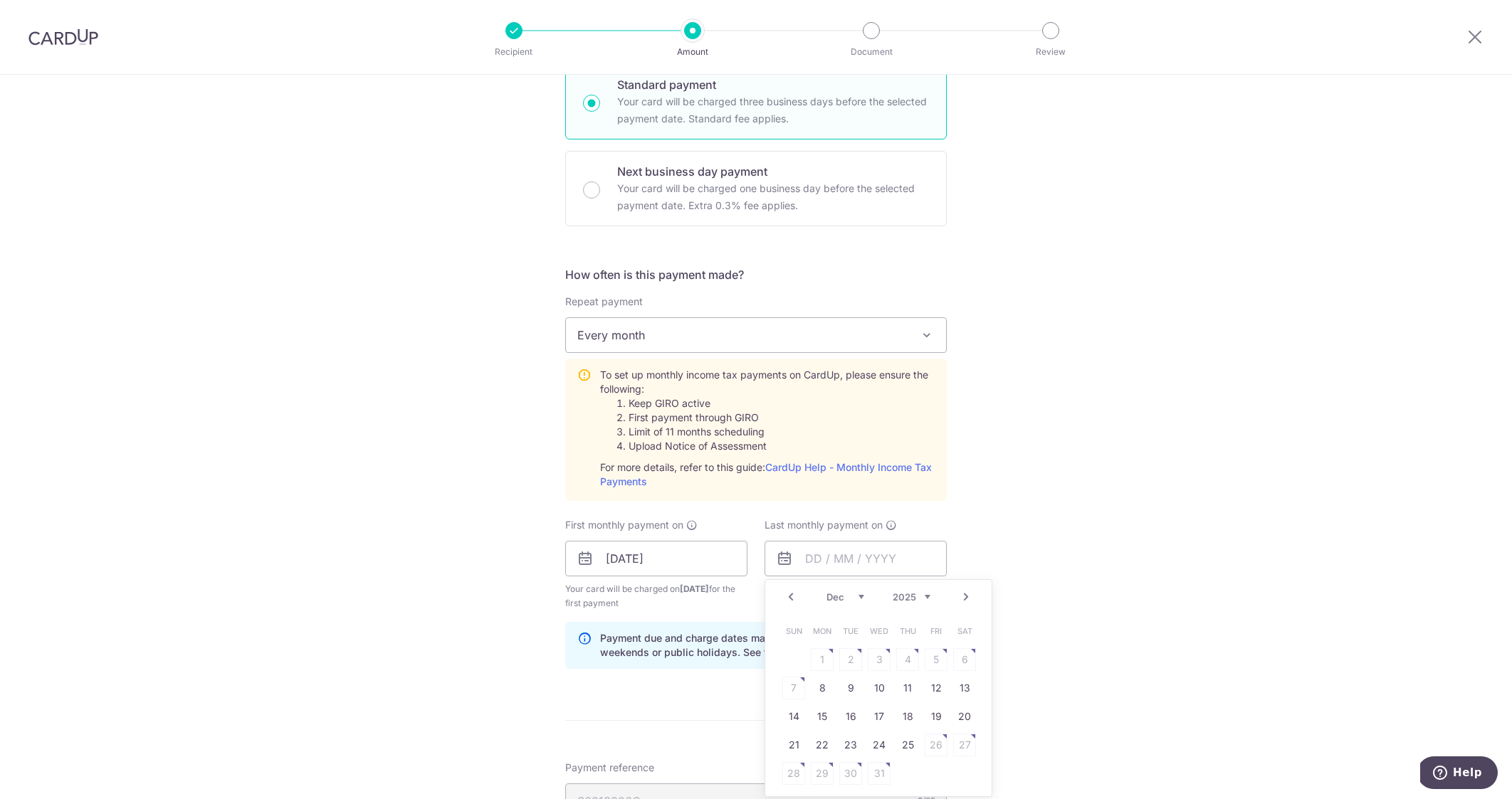
click at [970, 660] on table "Sun Mon Tue Wed Thu Fri Sat 1 2 3 4 5 6 7 8 9 10 11 12 13 14 15 16 17 18 19 20 …" at bounding box center [879, 702] width 199 height 171
click at [968, 660] on table "Sun Mon Tue Wed Thu Fri Sat 1 2 3 4 5 6 7 8 9 10 11 12 13 14 15 16 17 18 19 20 …" at bounding box center [879, 702] width 199 height 171
drag, startPoint x: 968, startPoint y: 660, endPoint x: 804, endPoint y: 677, distance: 164.9
click at [952, 661] on table "Sun Mon Tue Wed Thu Fri Sat 1 2 3 4 5 6 7 8 9 10 11 12 13 14 15 16 17 18 19 20 …" at bounding box center [879, 702] width 199 height 171
click at [821, 690] on link "8" at bounding box center [822, 688] width 23 height 23
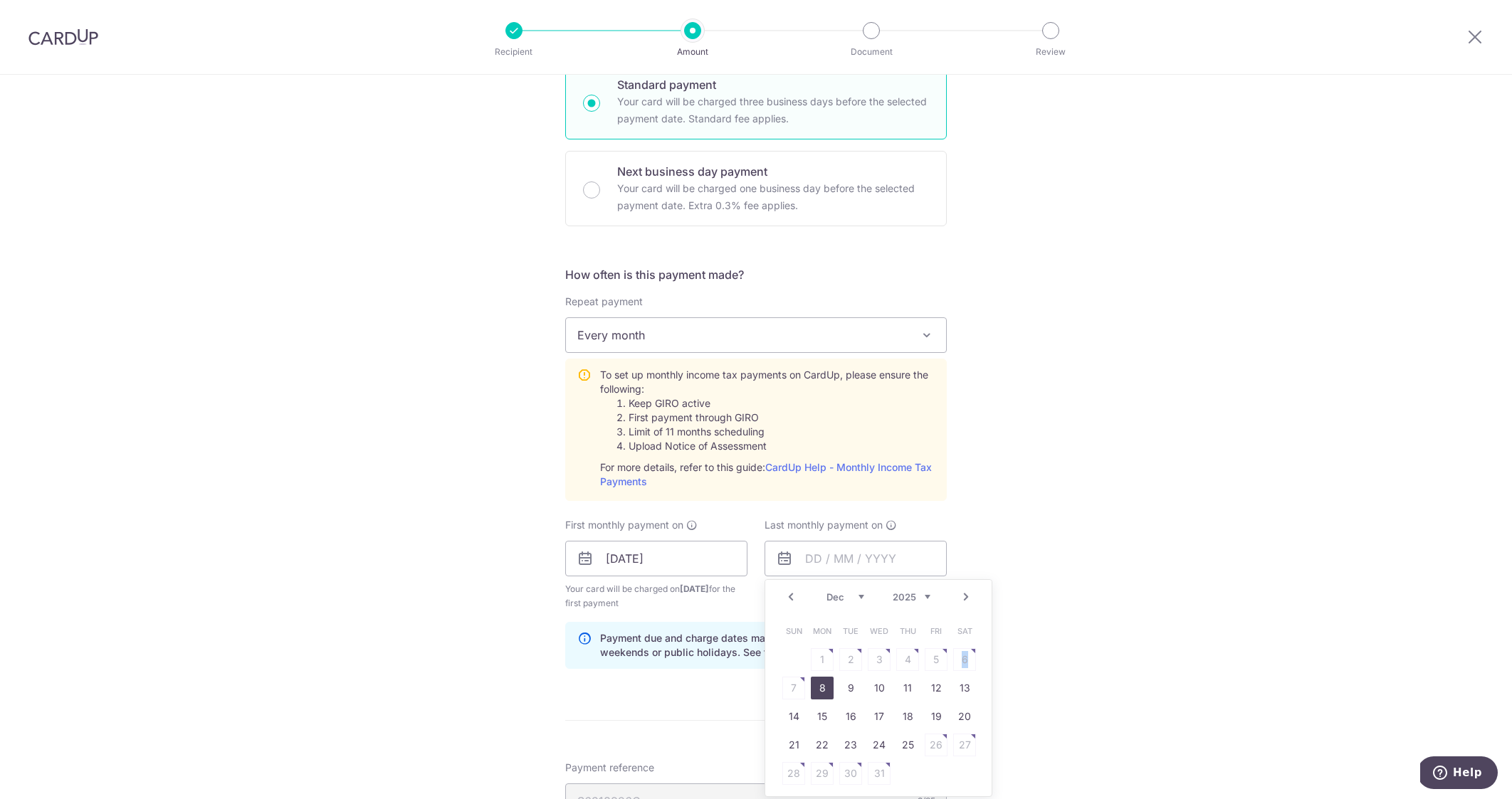
type input "08/12/2025"
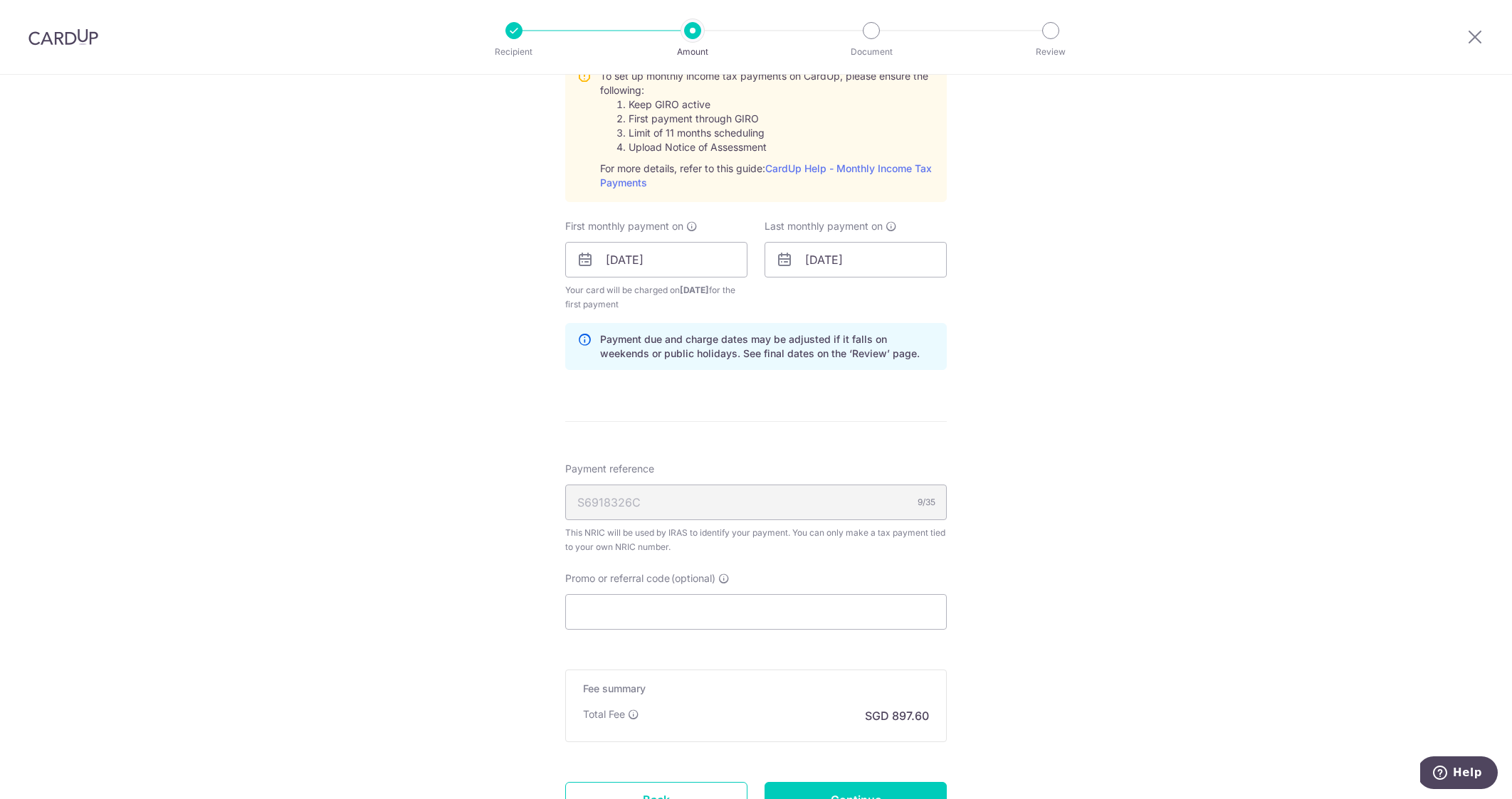
scroll to position [1084, 0]
click at [606, 611] on input "Promo or referral code (optional)" at bounding box center [756, 611] width 382 height 35
paste input "VTAX25R"
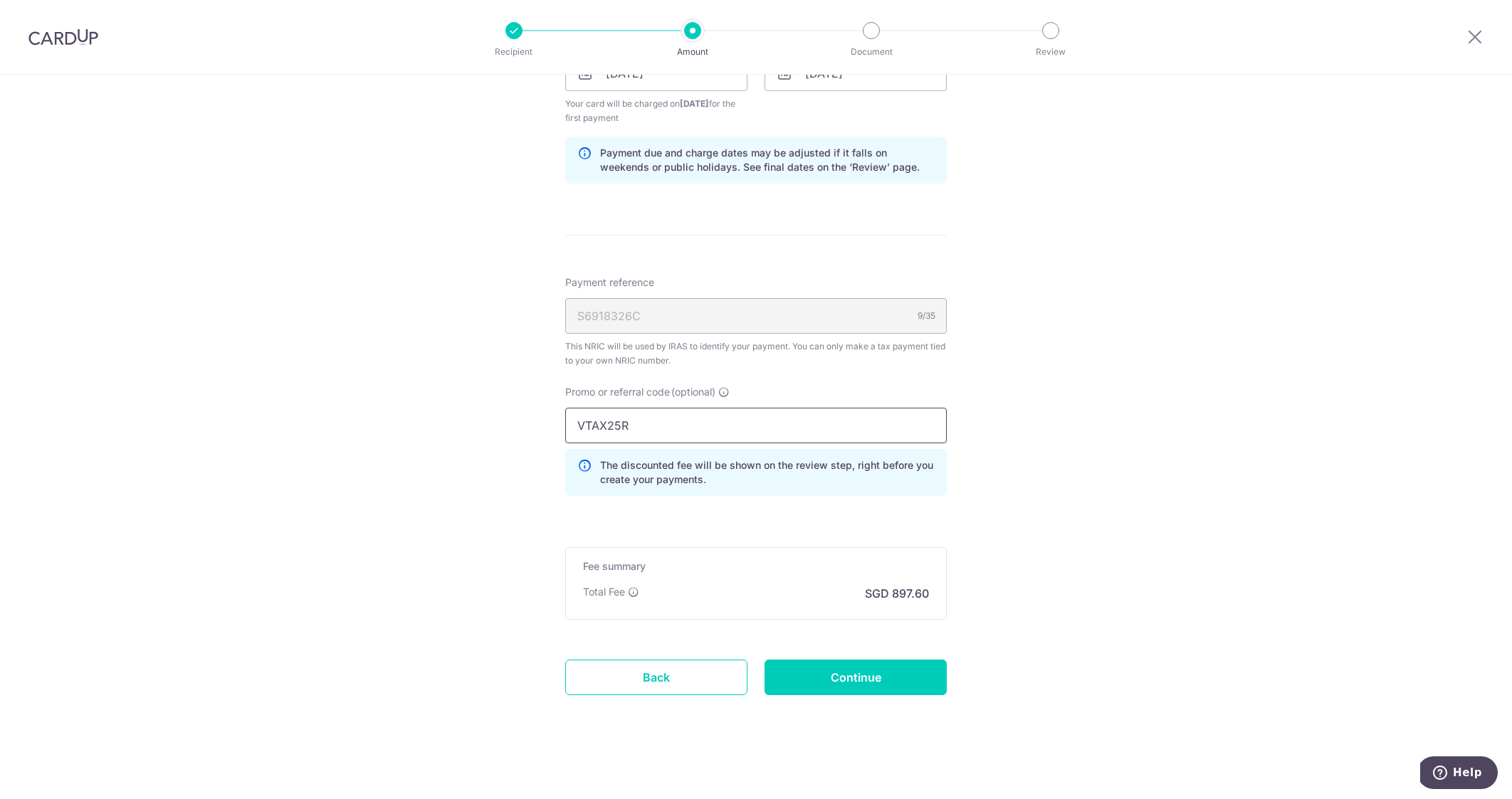
scroll to position [1272, 0]
type input "VTAX25R"
click at [891, 681] on input "Continue" at bounding box center [855, 674] width 182 height 35
type input "Create Schedule"
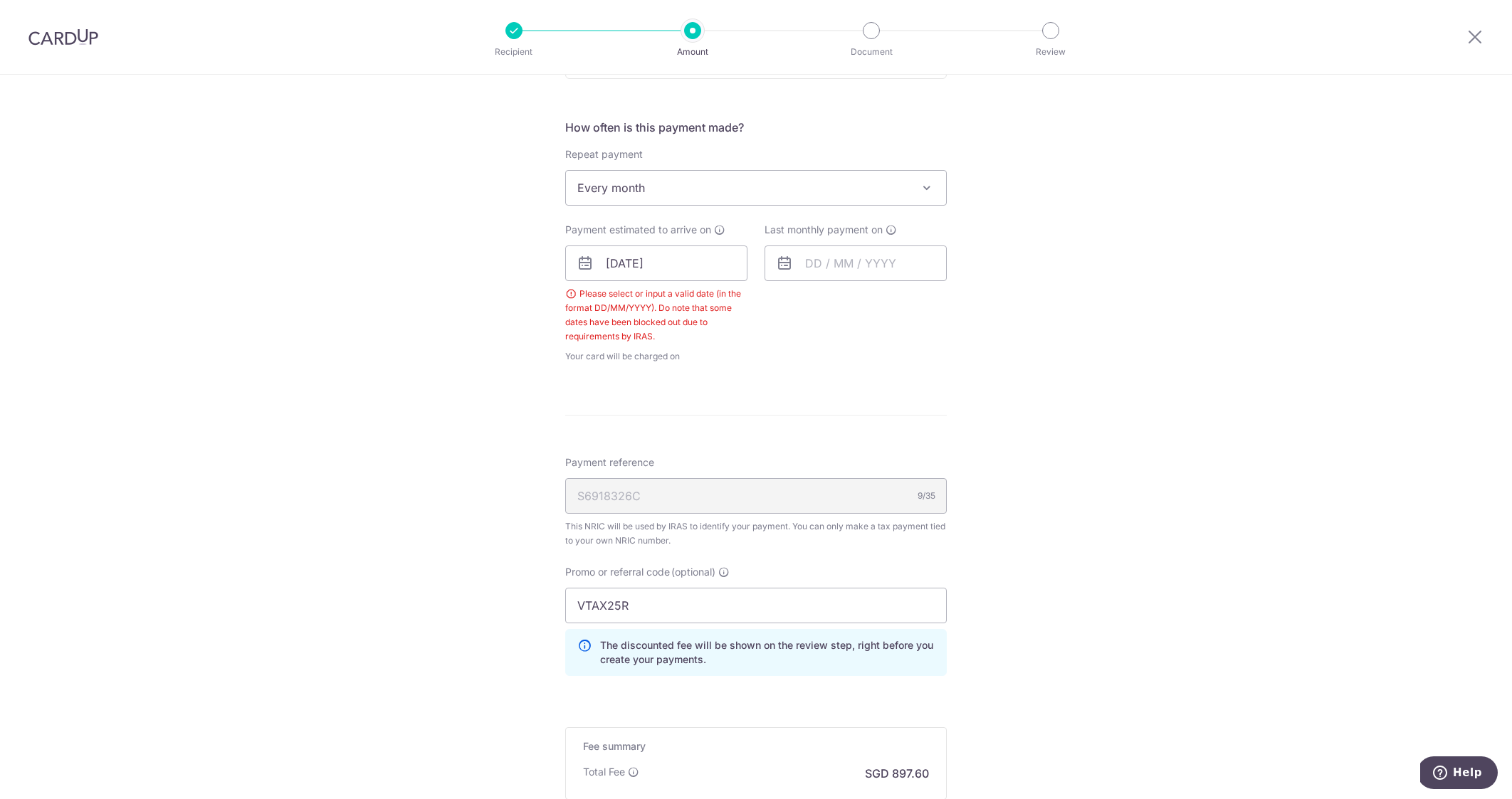
scroll to position [539, 0]
click at [641, 264] on input "06/10/2025" at bounding box center [656, 264] width 182 height 35
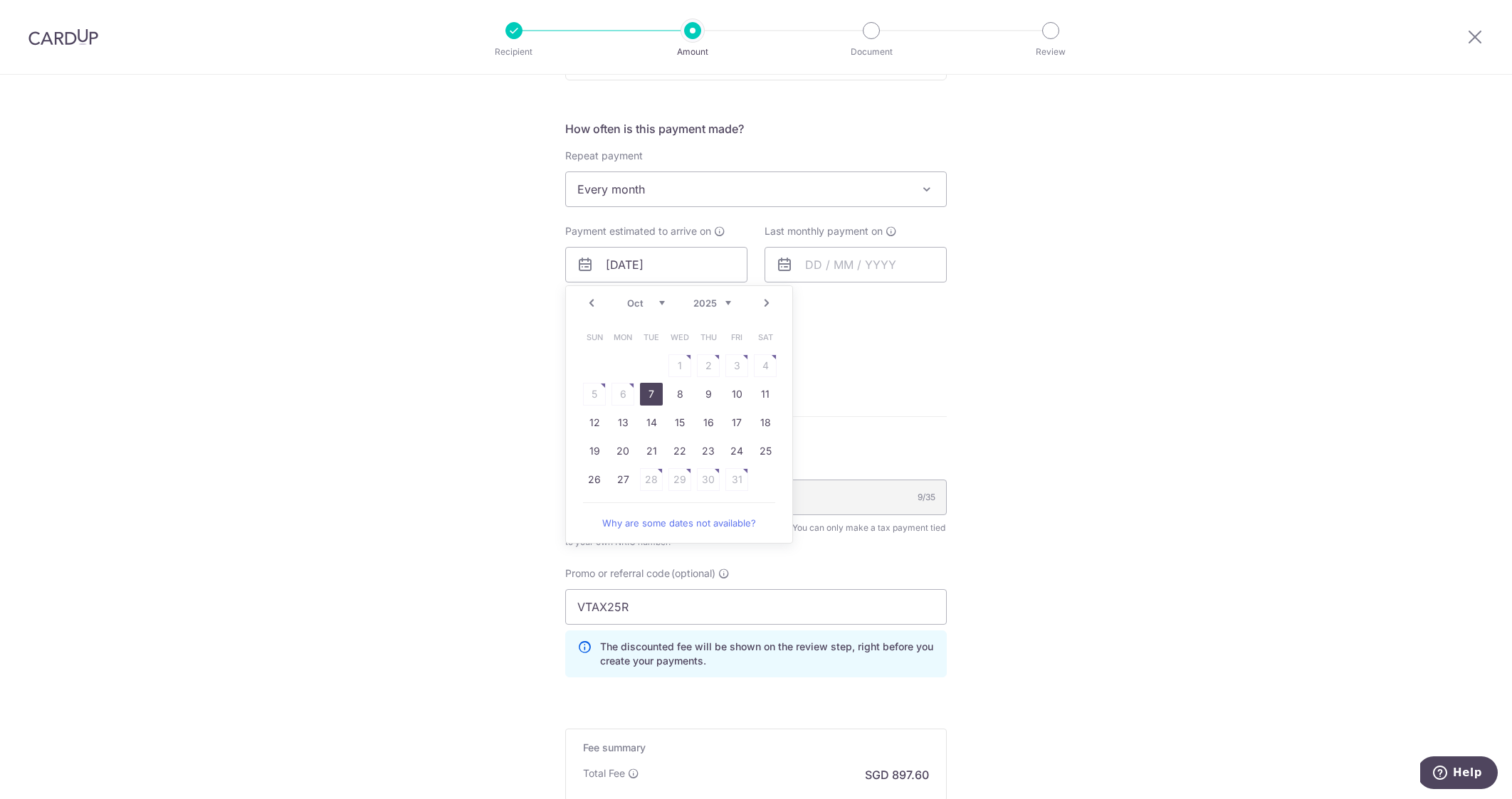
click at [648, 401] on link "7" at bounding box center [651, 394] width 23 height 23
type input "[DATE]"
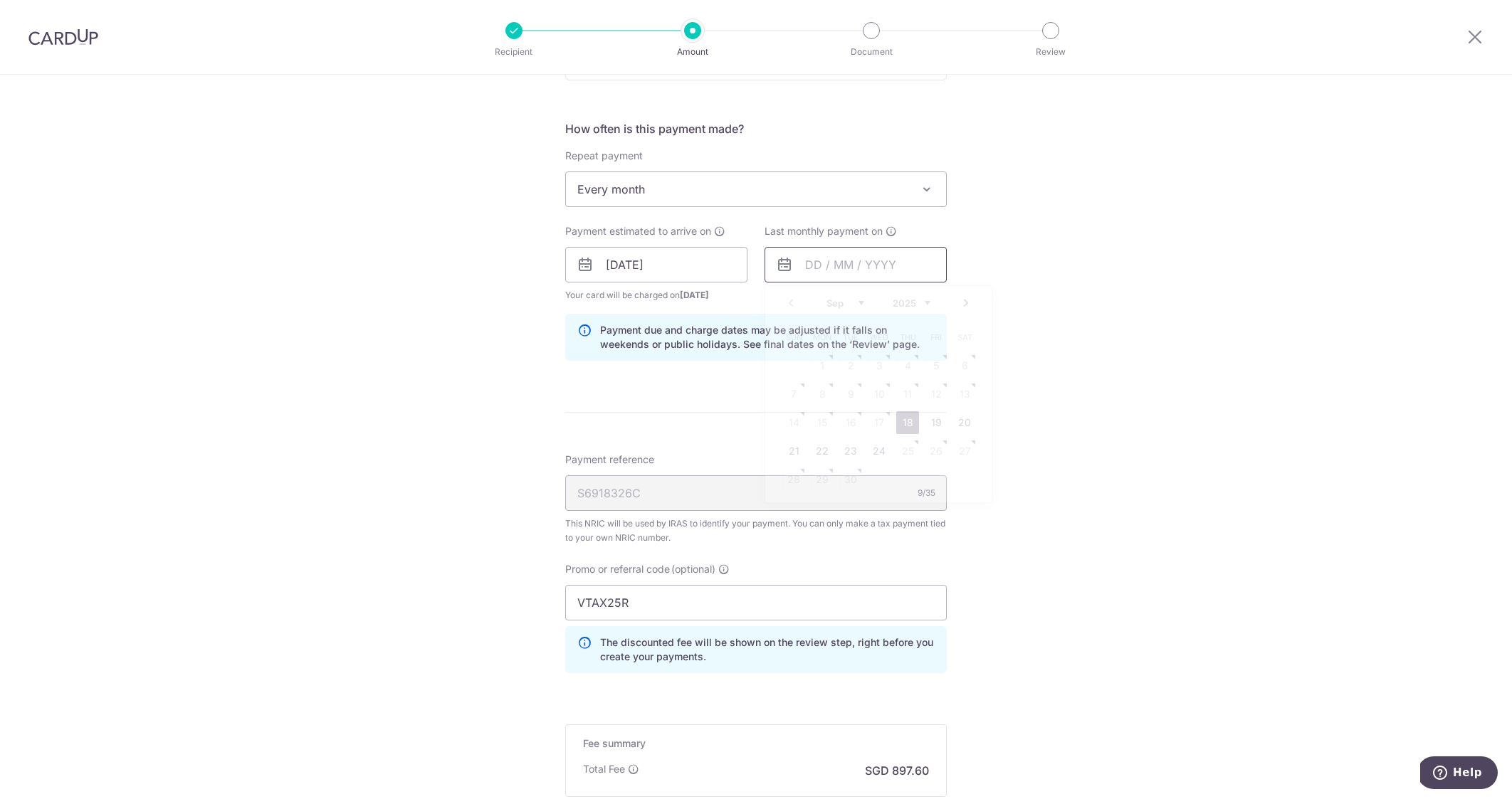
click at [846, 263] on input "text" at bounding box center [855, 264] width 182 height 35
click at [969, 300] on link "Next" at bounding box center [966, 303] width 17 height 17
click at [819, 391] on link "8" at bounding box center [822, 394] width 23 height 23
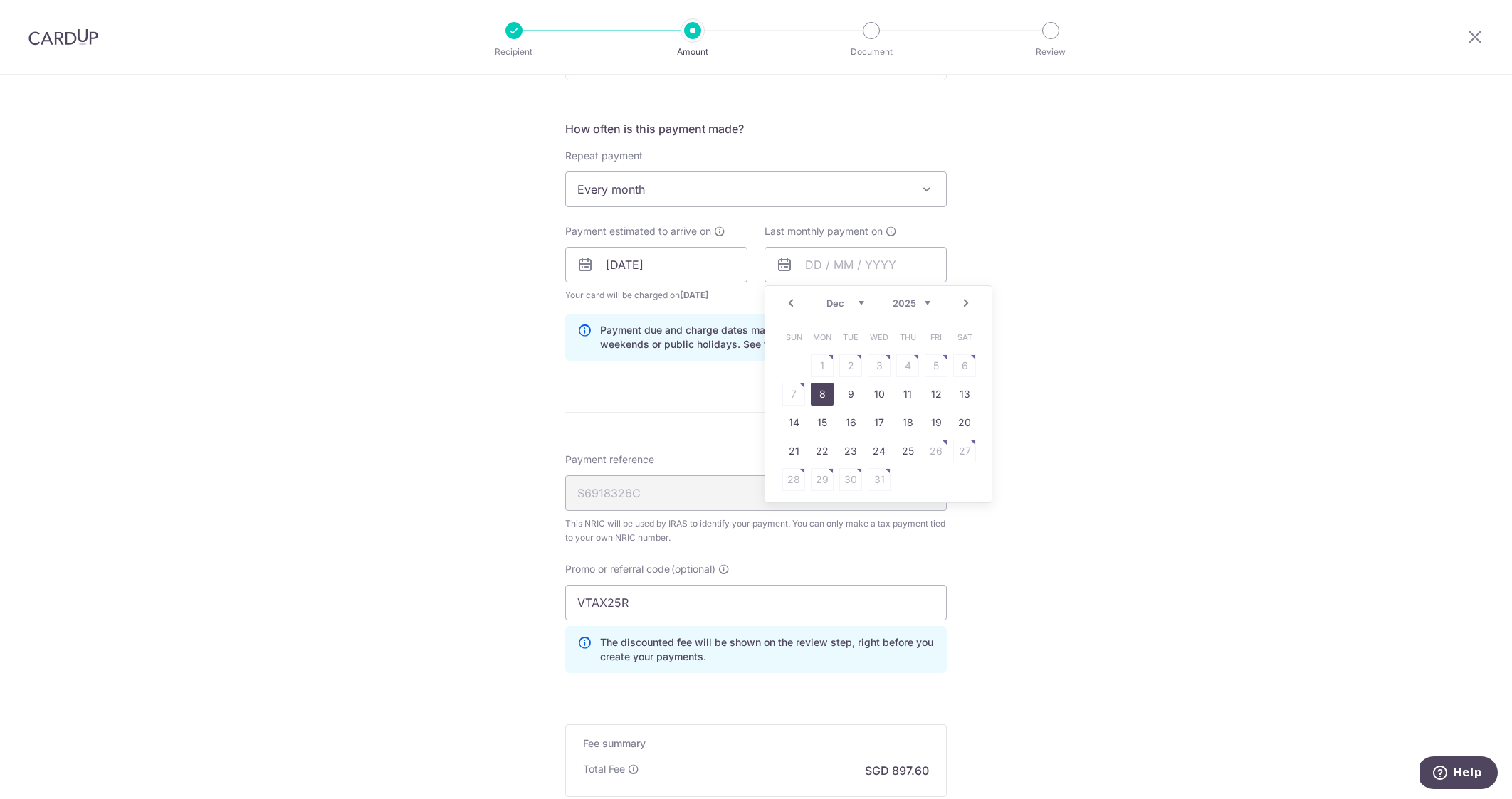
type input "08/12/2025"
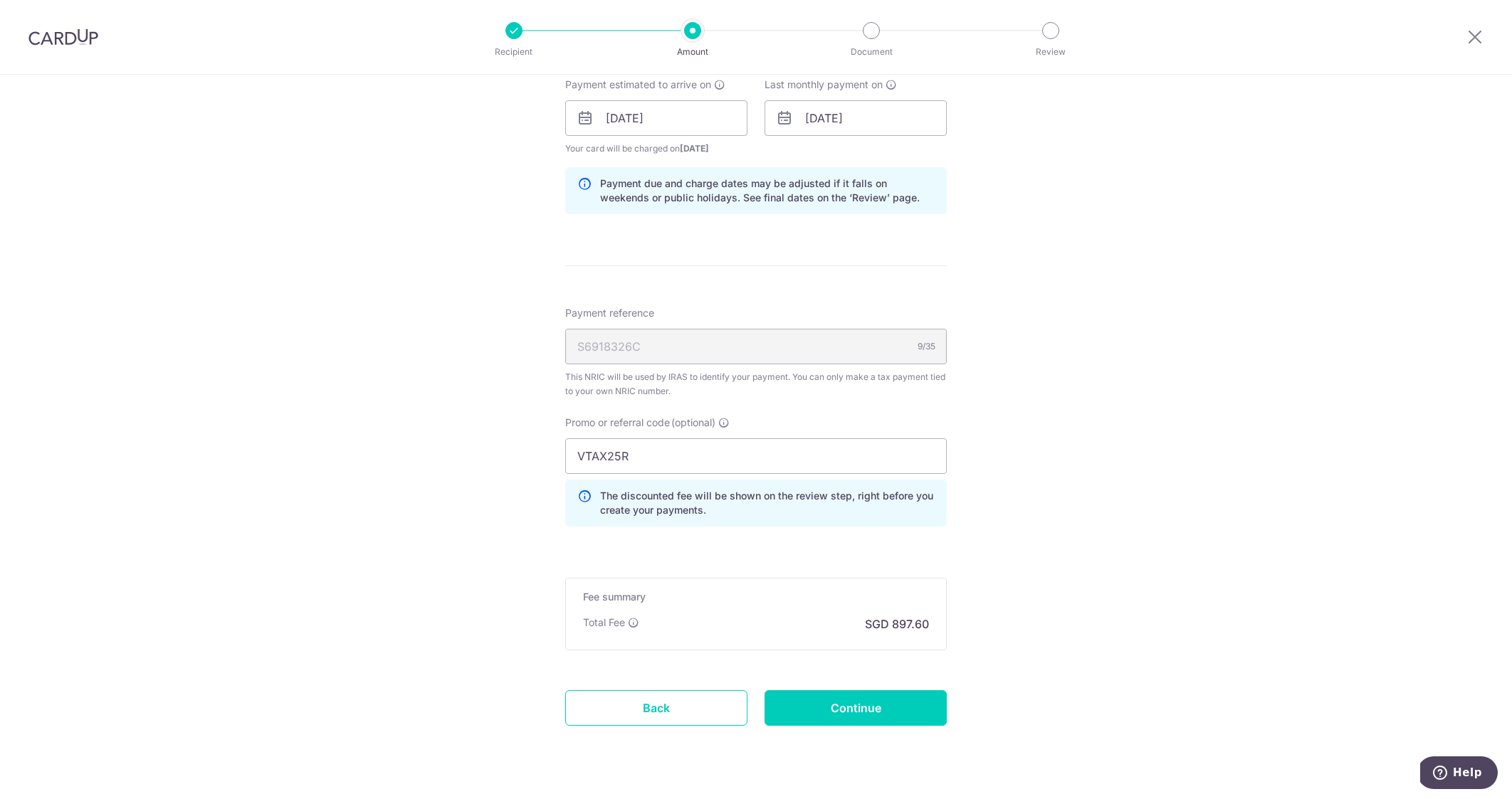
scroll to position [686, 0]
click at [876, 715] on input "Continue" at bounding box center [855, 707] width 182 height 35
type input "Create Schedule"
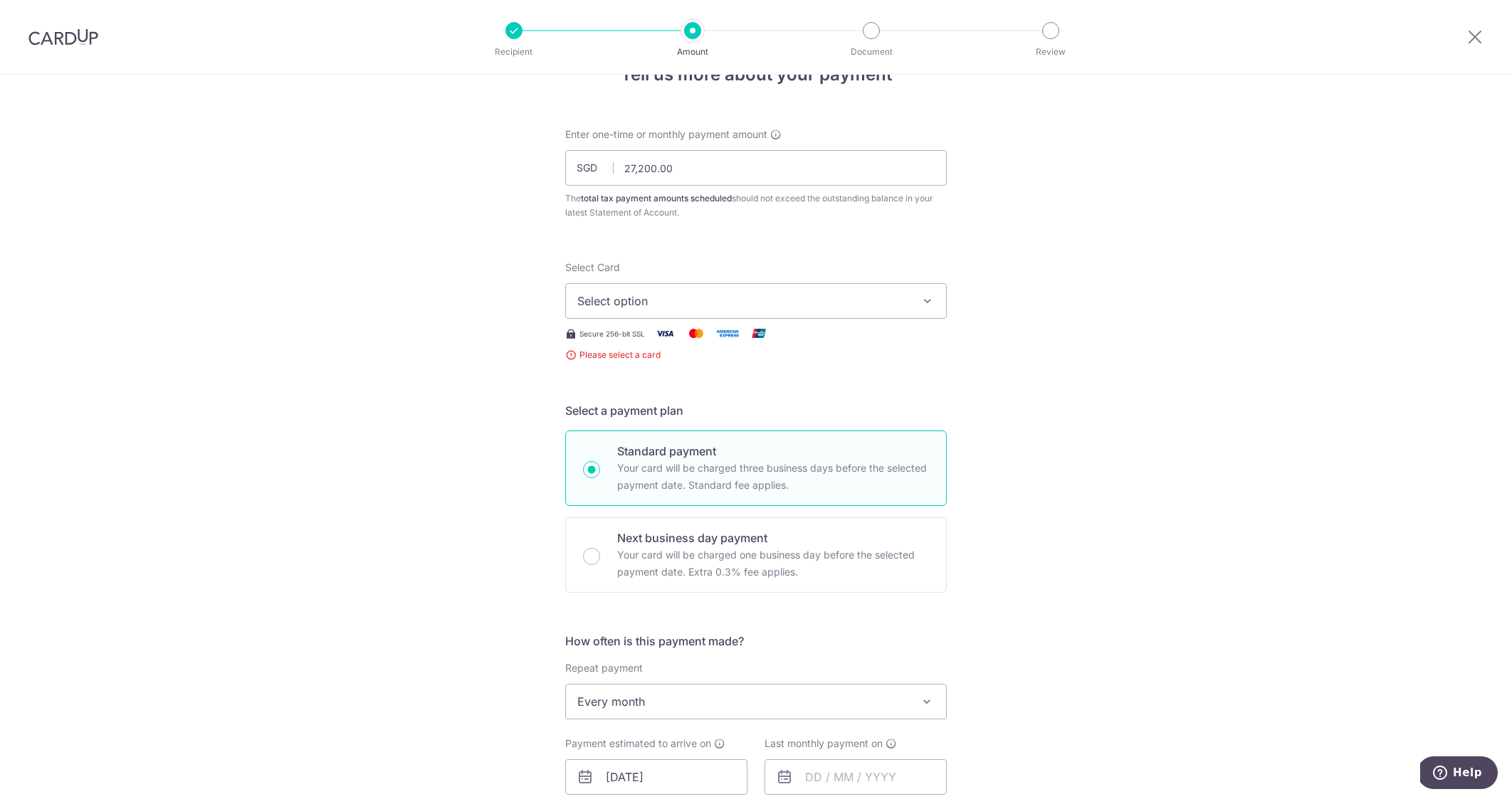
scroll to position [40, 0]
click at [674, 302] on span "Select option" at bounding box center [743, 302] width 332 height 17
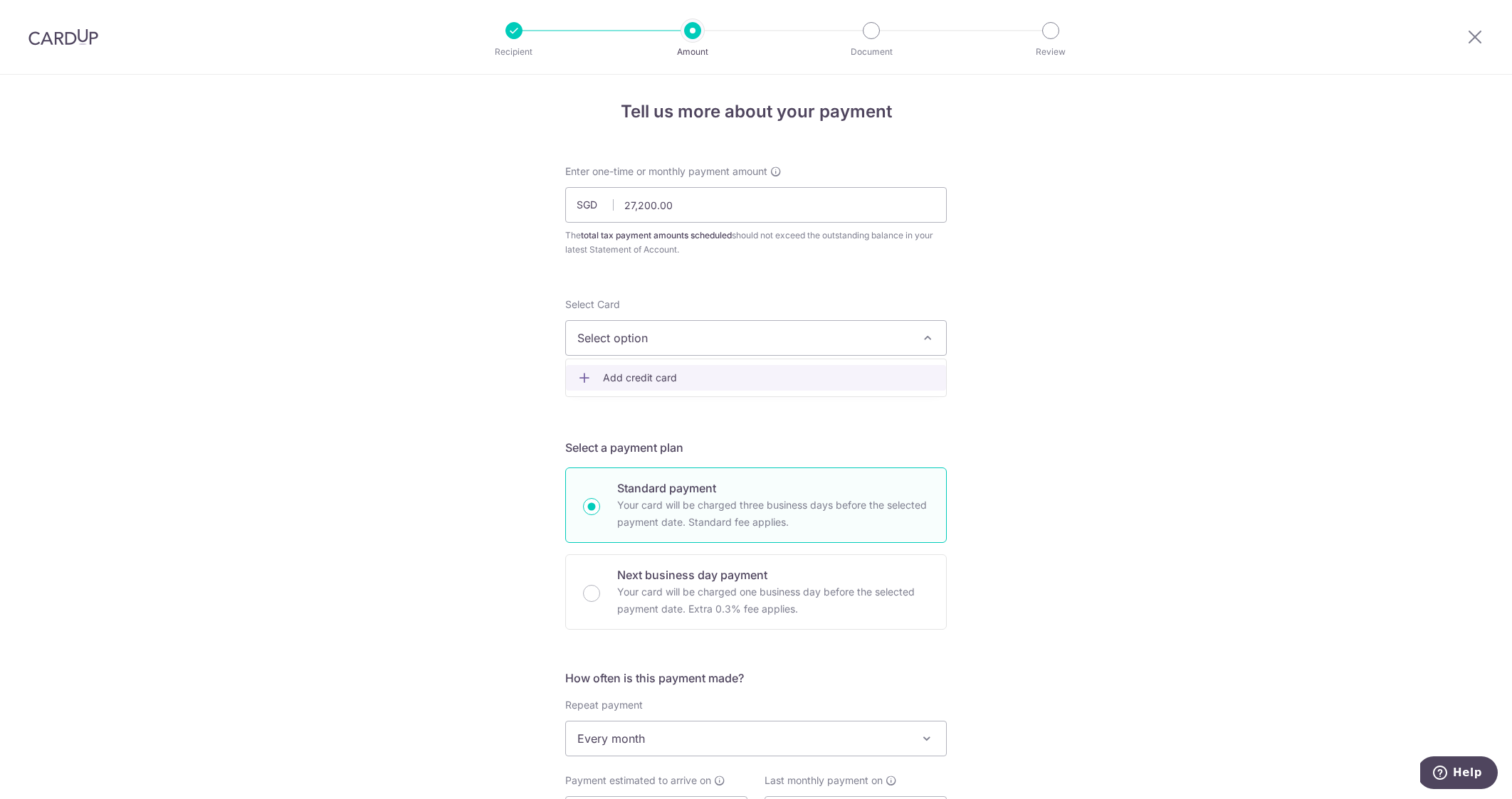
scroll to position [11, 0]
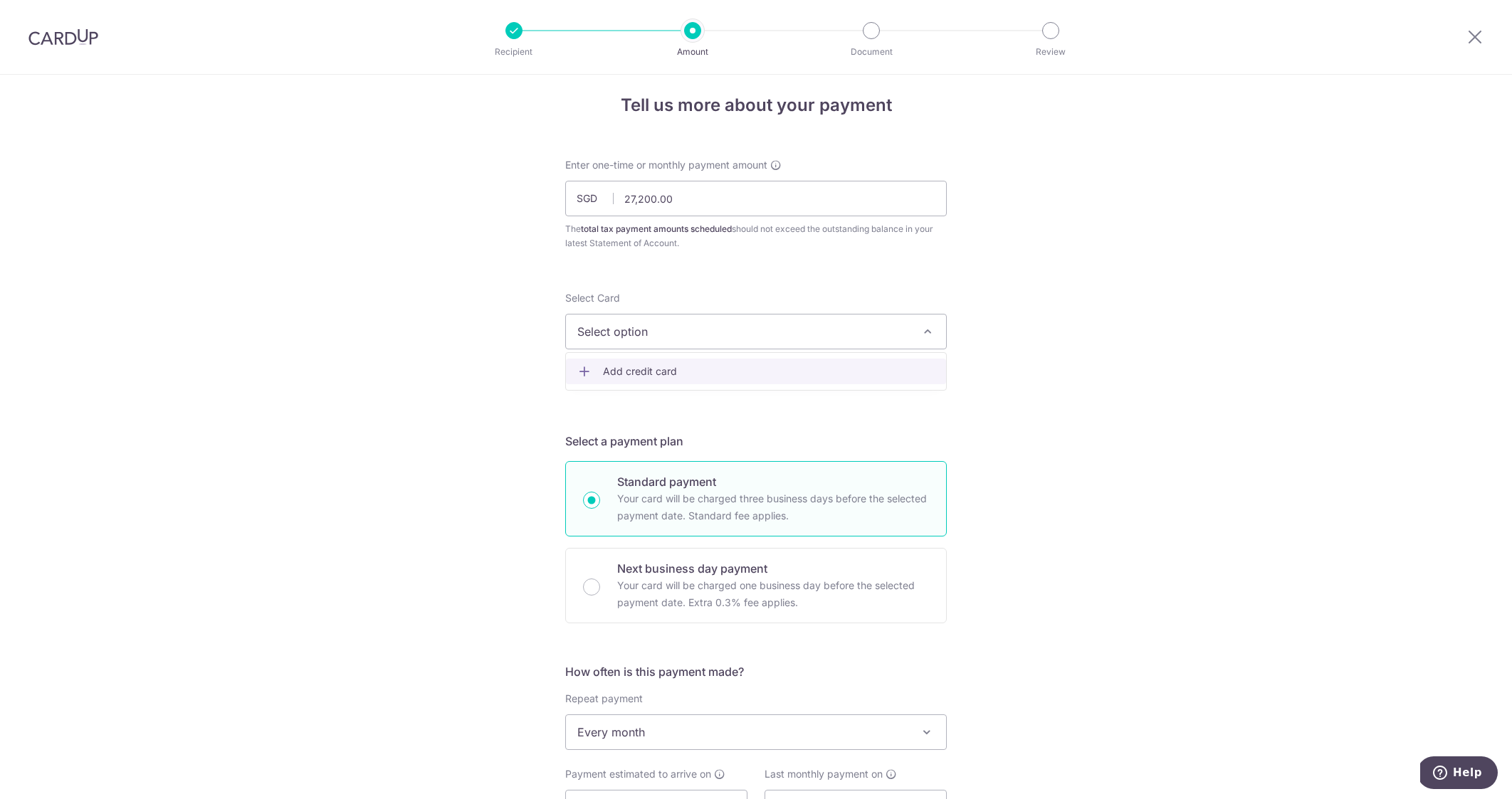
click at [705, 377] on span "Add credit card" at bounding box center [769, 372] width 332 height 14
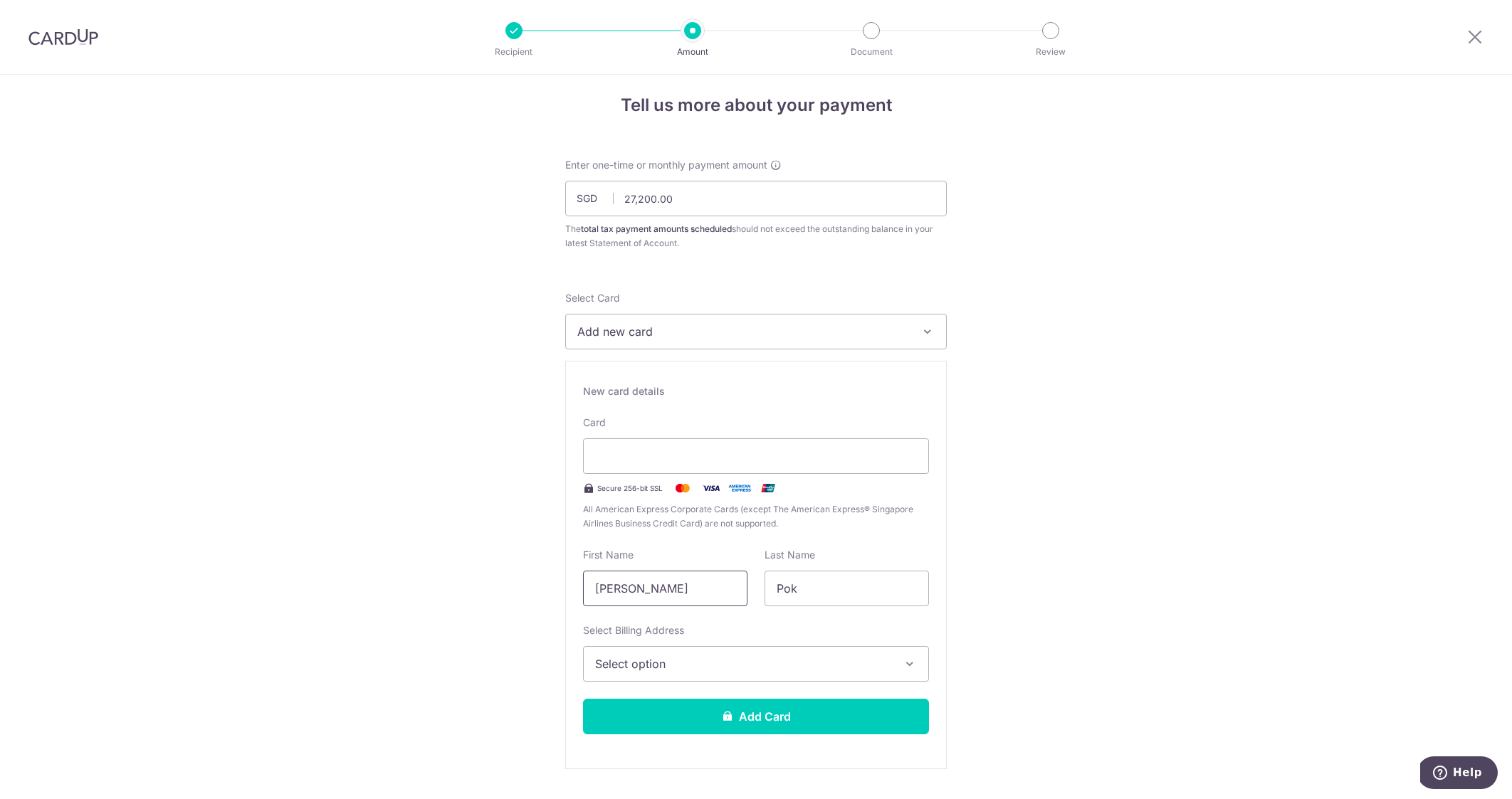
drag, startPoint x: 671, startPoint y: 584, endPoint x: 512, endPoint y: 580, distance: 159.1
type input "[PERSON_NAME]"
click at [702, 656] on span "Select option" at bounding box center [743, 664] width 296 height 17
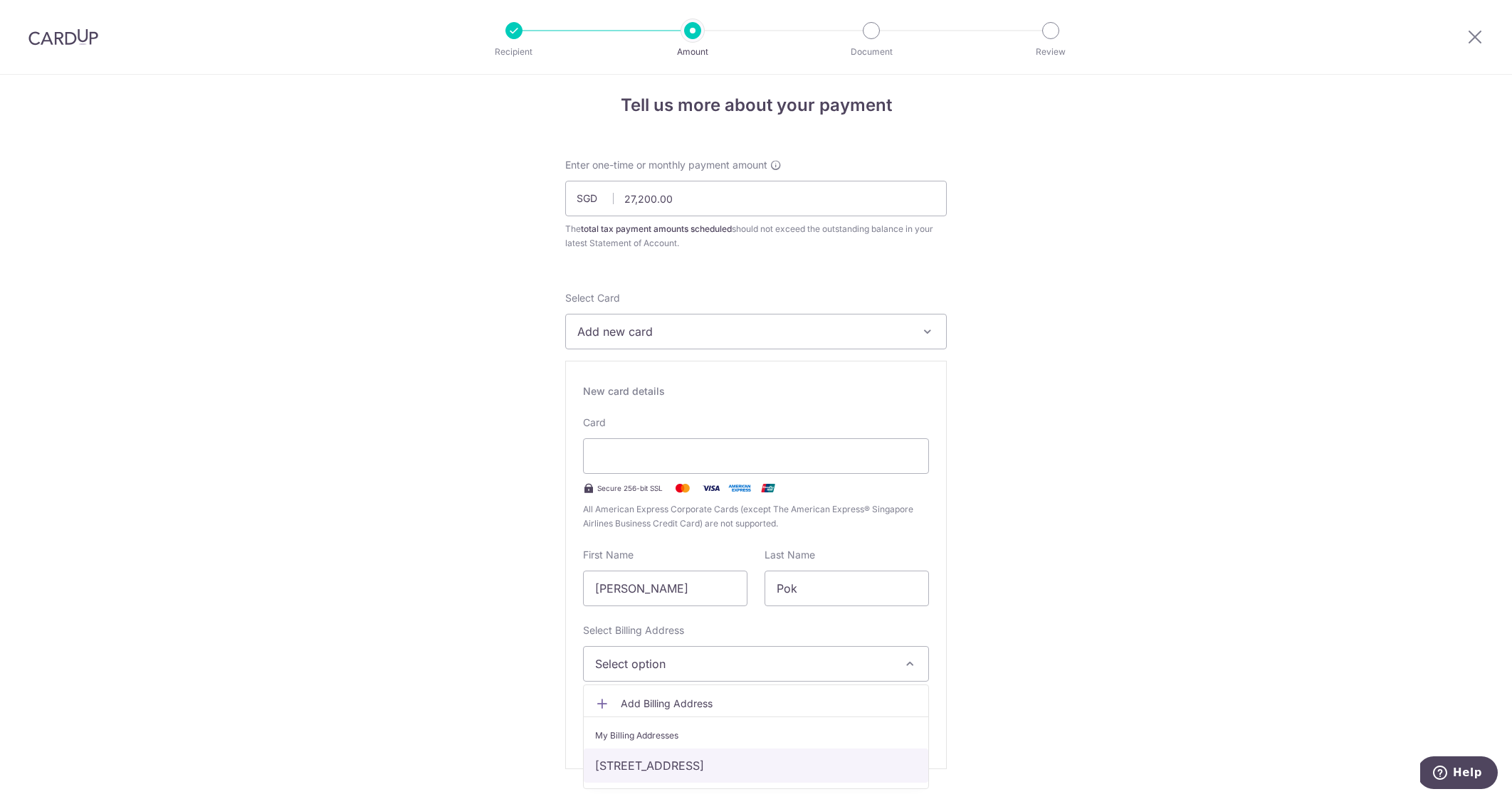
click at [734, 764] on link "[STREET_ADDRESS]" at bounding box center [756, 765] width 345 height 34
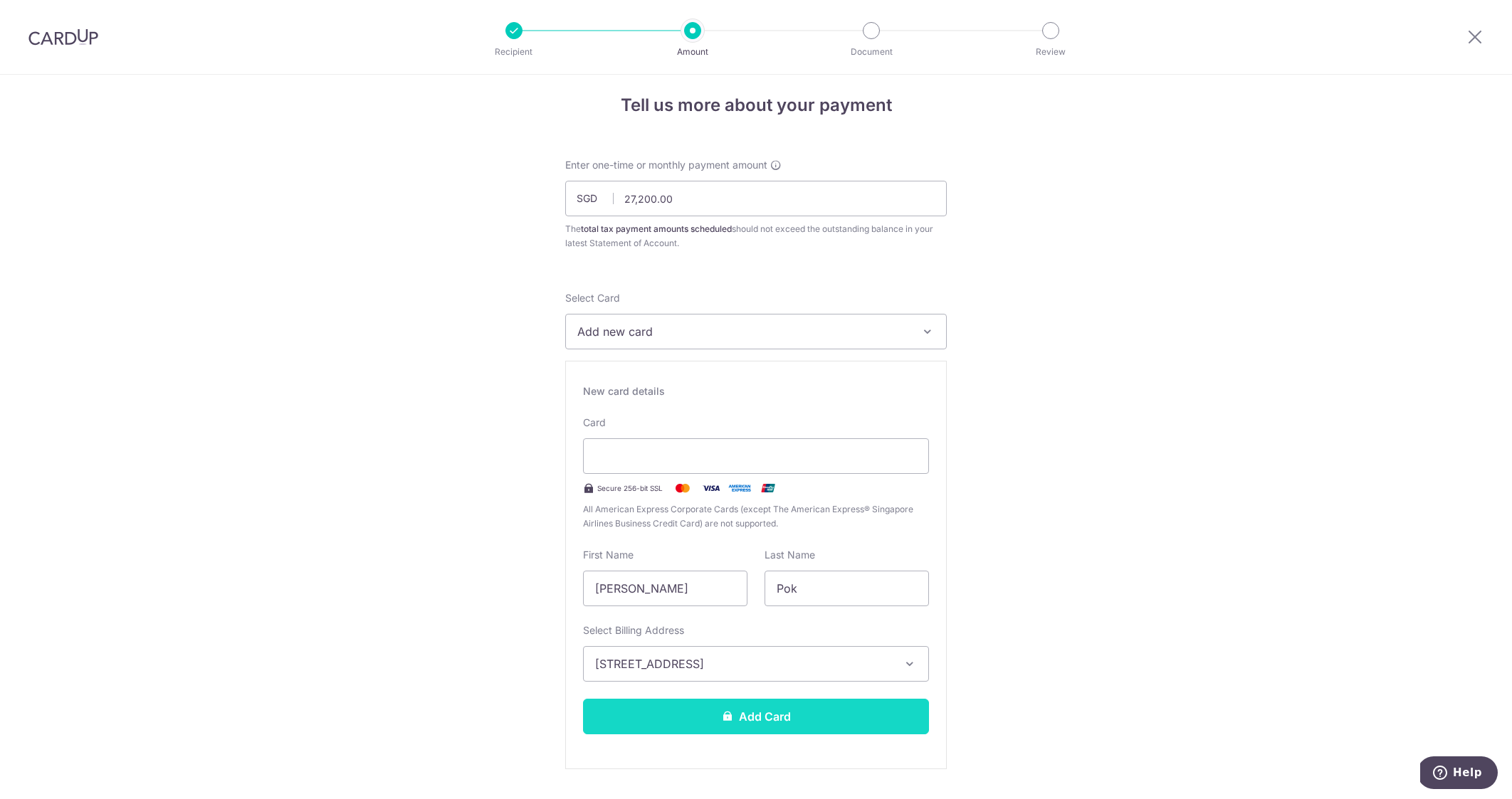
click at [752, 722] on button "Add Card" at bounding box center [755, 716] width 346 height 35
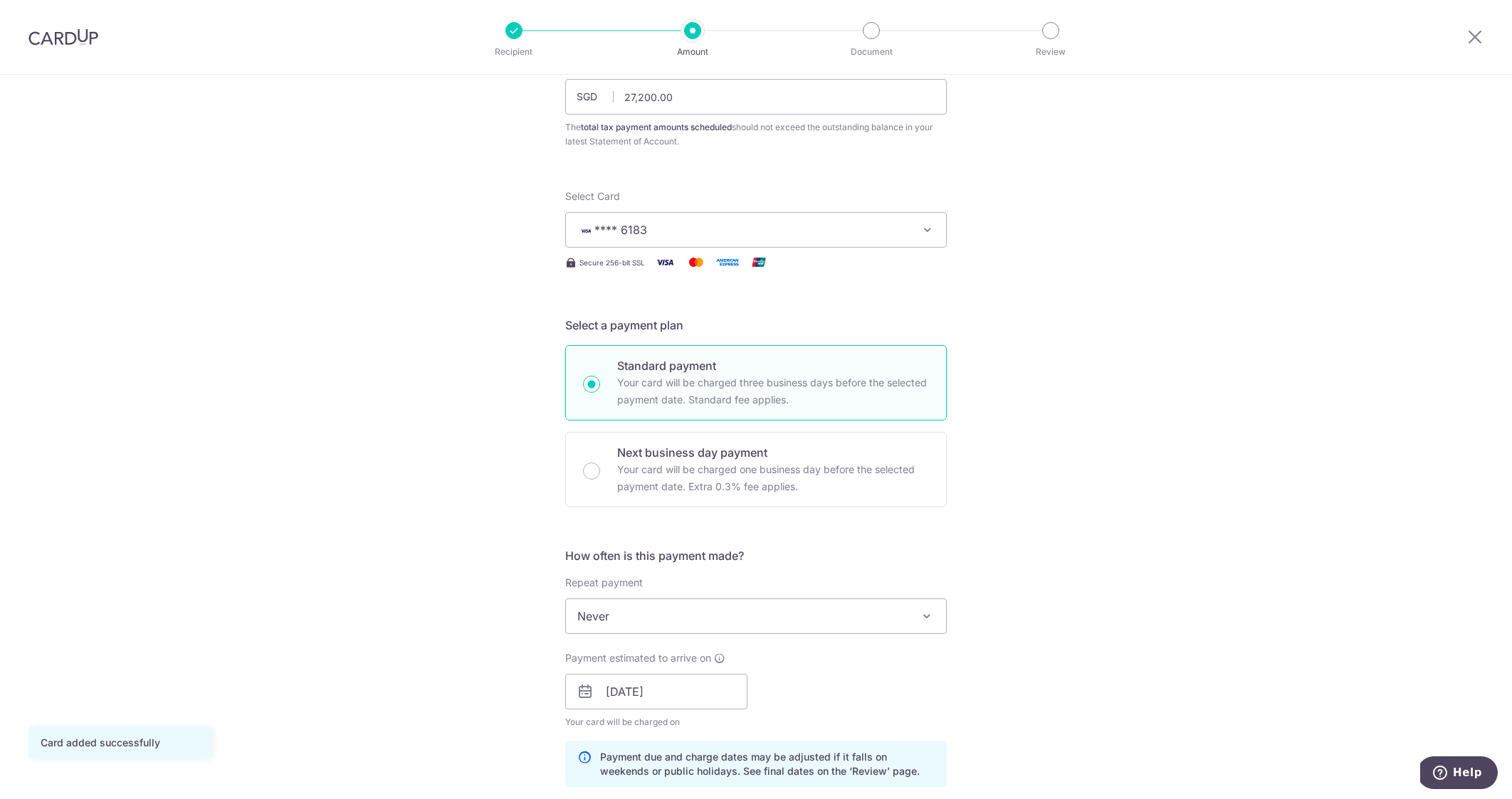
scroll to position [115, 0]
click at [897, 618] on span "Never" at bounding box center [756, 612] width 380 height 34
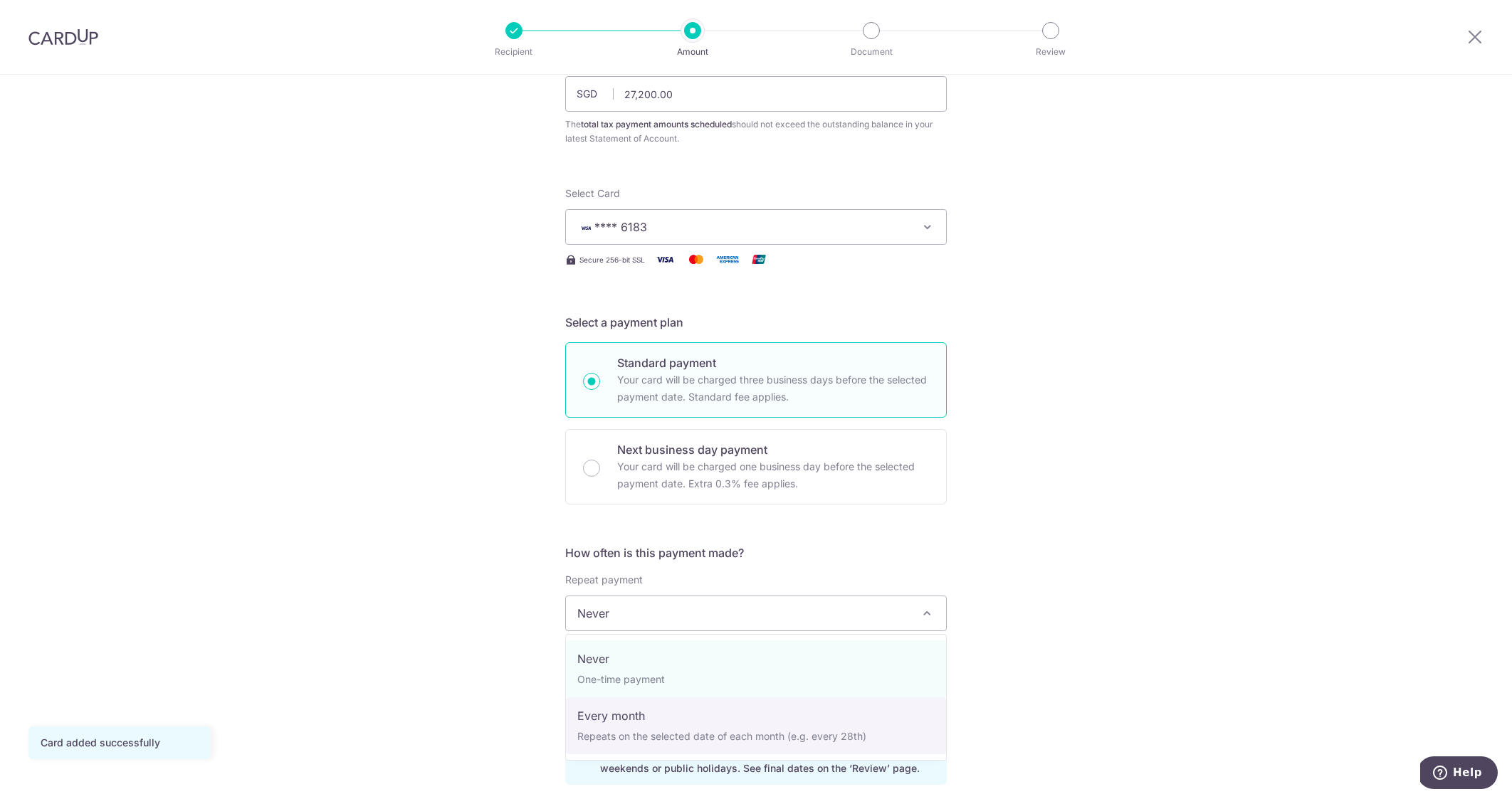
select select "3"
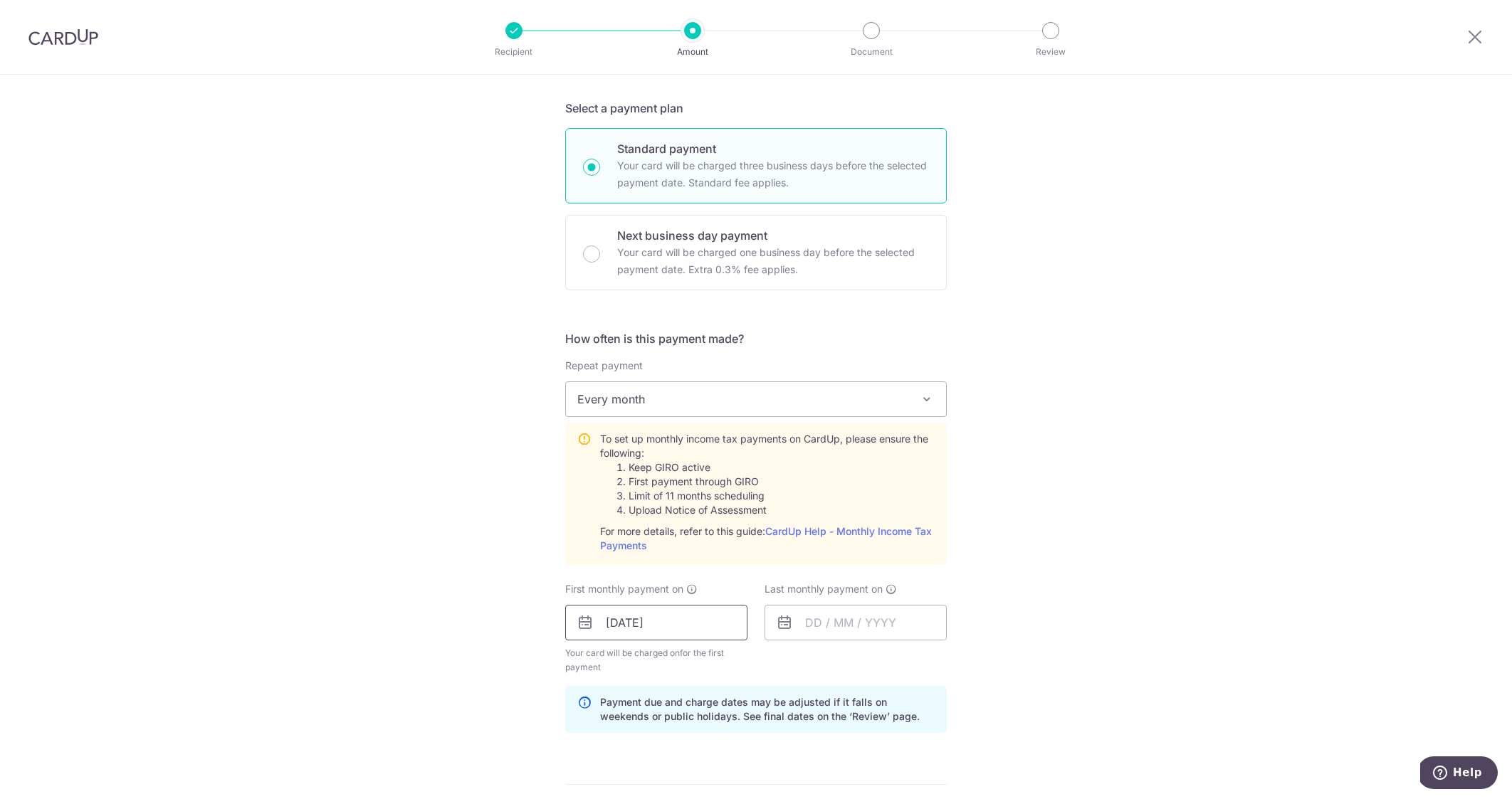
scroll to position [330, 0]
click at [698, 620] on input "[DATE]" at bounding box center [656, 621] width 182 height 35
click at [873, 620] on input "text" at bounding box center [855, 621] width 182 height 35
click at [967, 657] on link "Next" at bounding box center [966, 660] width 17 height 17
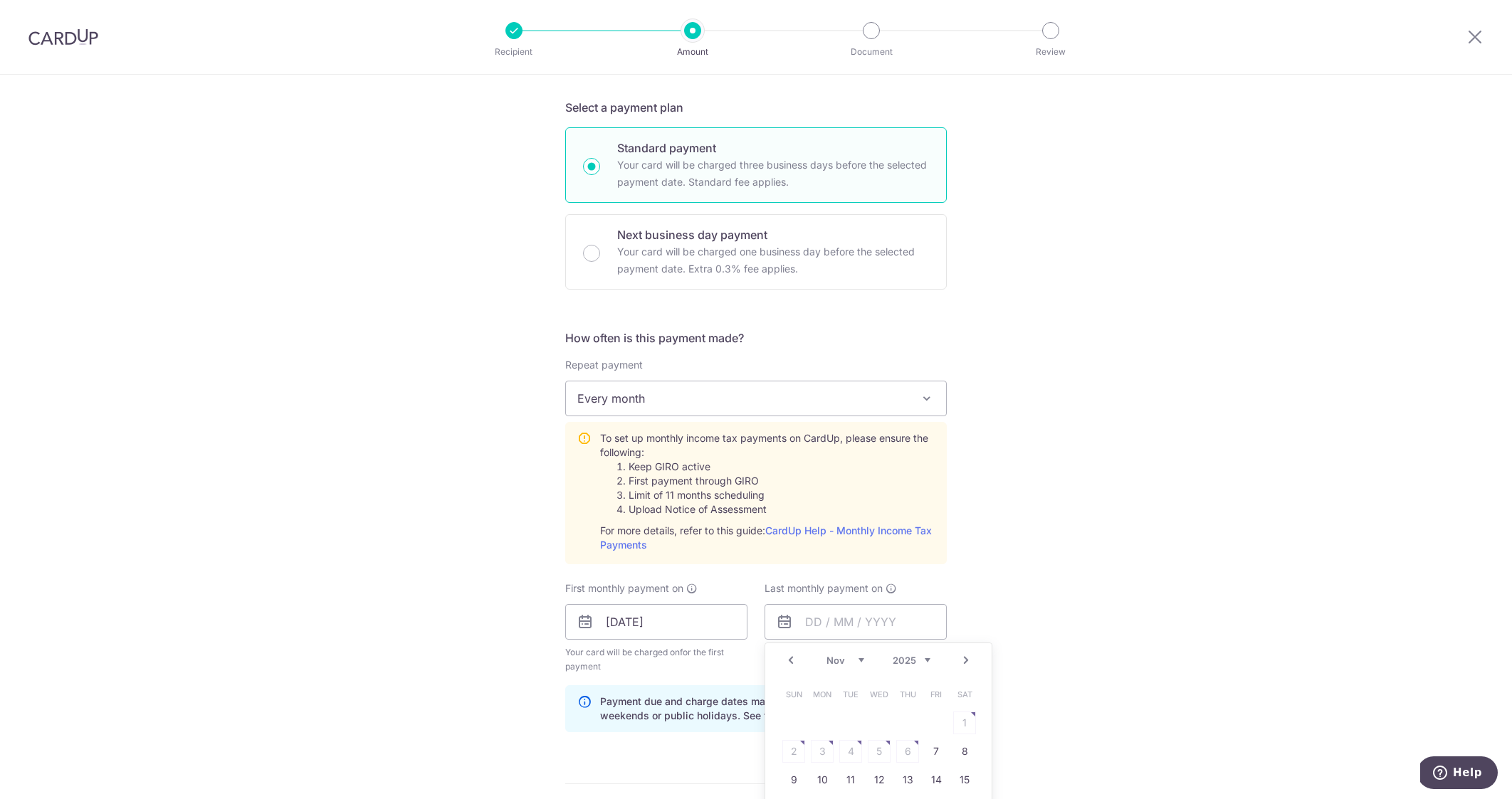
click at [967, 657] on link "Next" at bounding box center [966, 660] width 17 height 17
click at [817, 746] on link "8" at bounding box center [822, 751] width 23 height 23
type input "[DATE]"
click at [1143, 690] on div "Tell us more about your payment Enter one-time or monthly payment amount SGD 27…" at bounding box center [756, 515] width 1512 height 1542
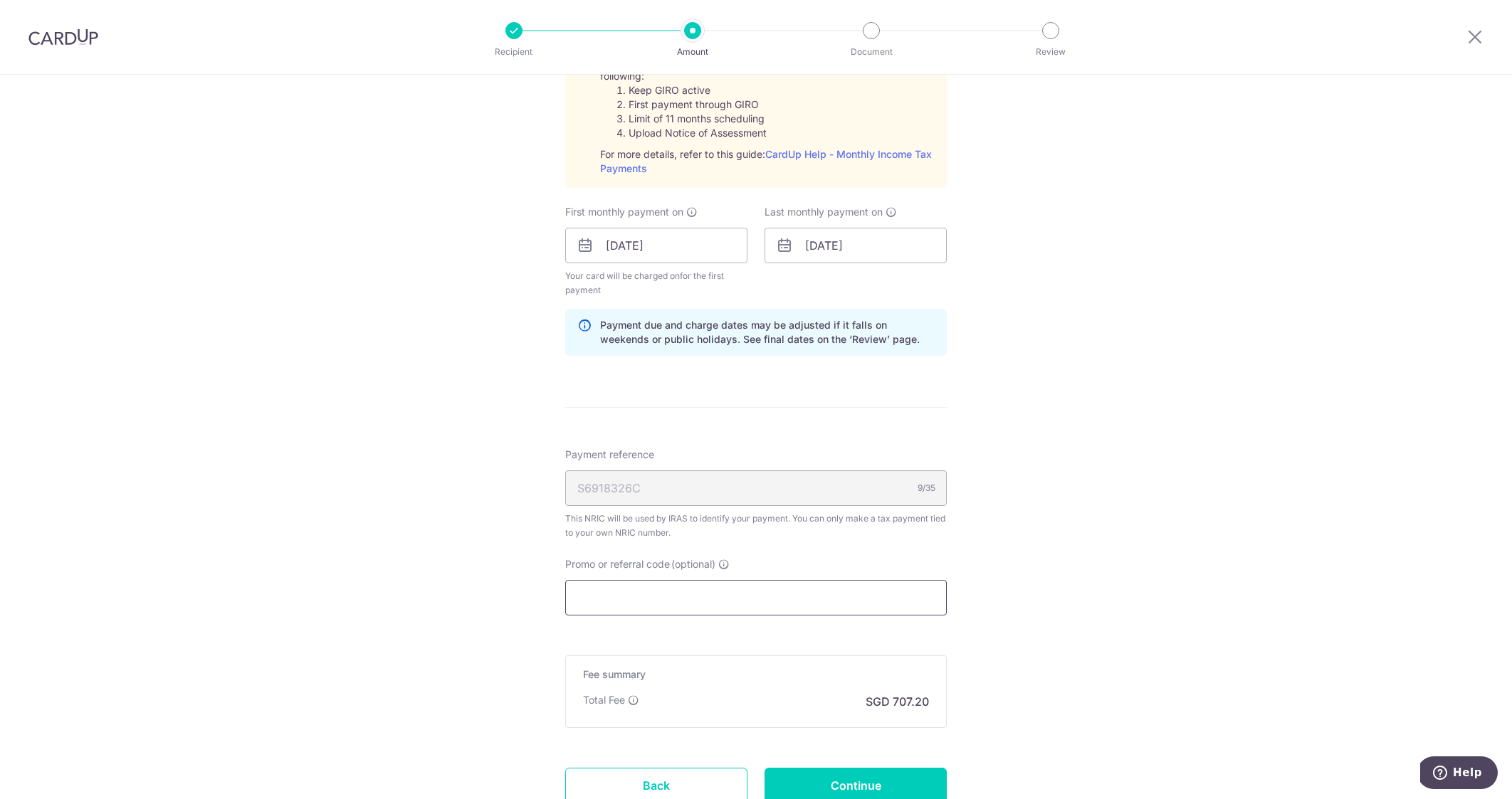
scroll to position [708, 0]
click at [818, 599] on input "Promo or referral code (optional)" at bounding box center [756, 596] width 382 height 35
paste input "VTAX25R"
type input "VTAX25R"
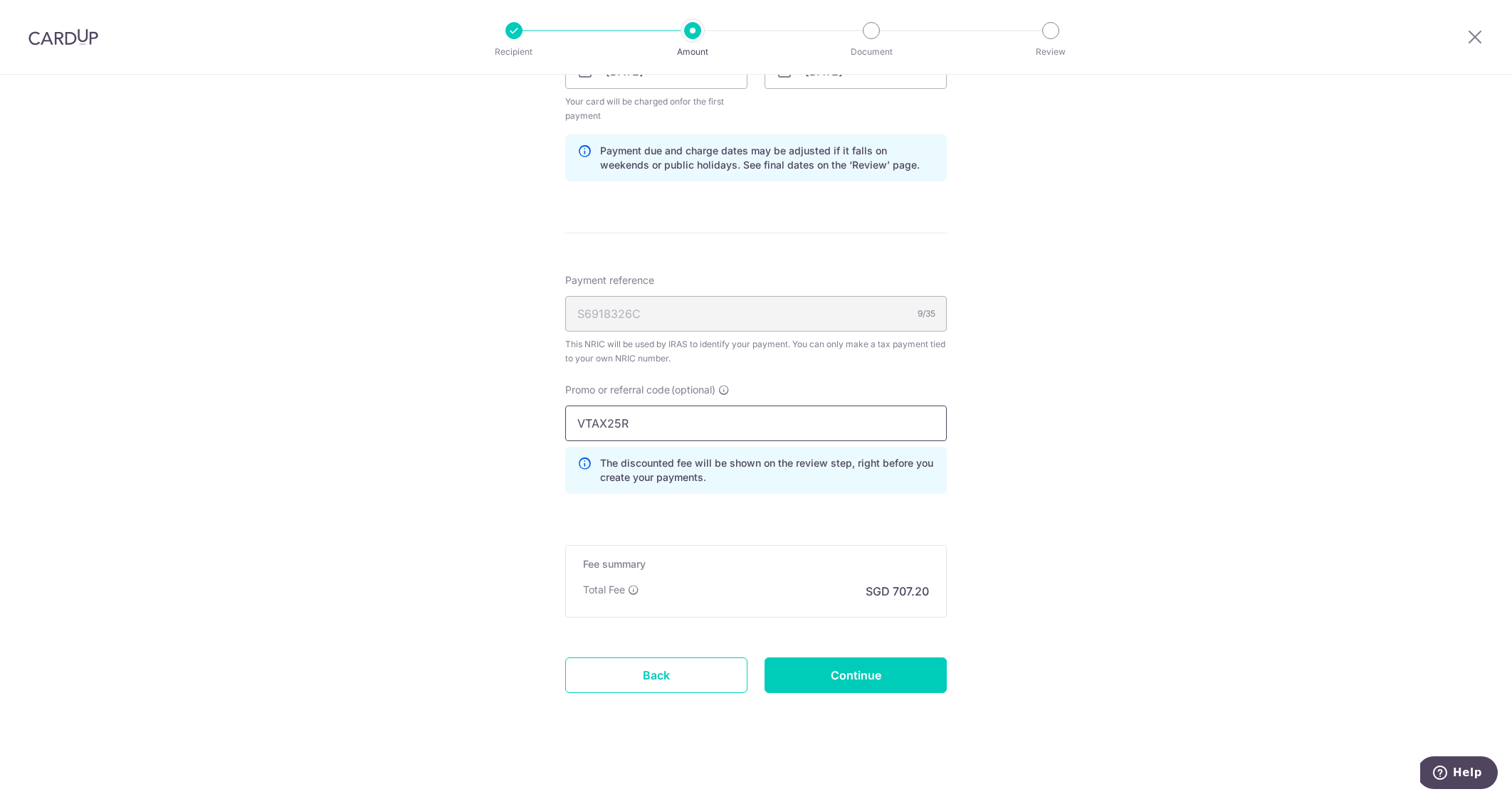
scroll to position [882, 0]
drag, startPoint x: 660, startPoint y: 422, endPoint x: 511, endPoint y: 420, distance: 149.0
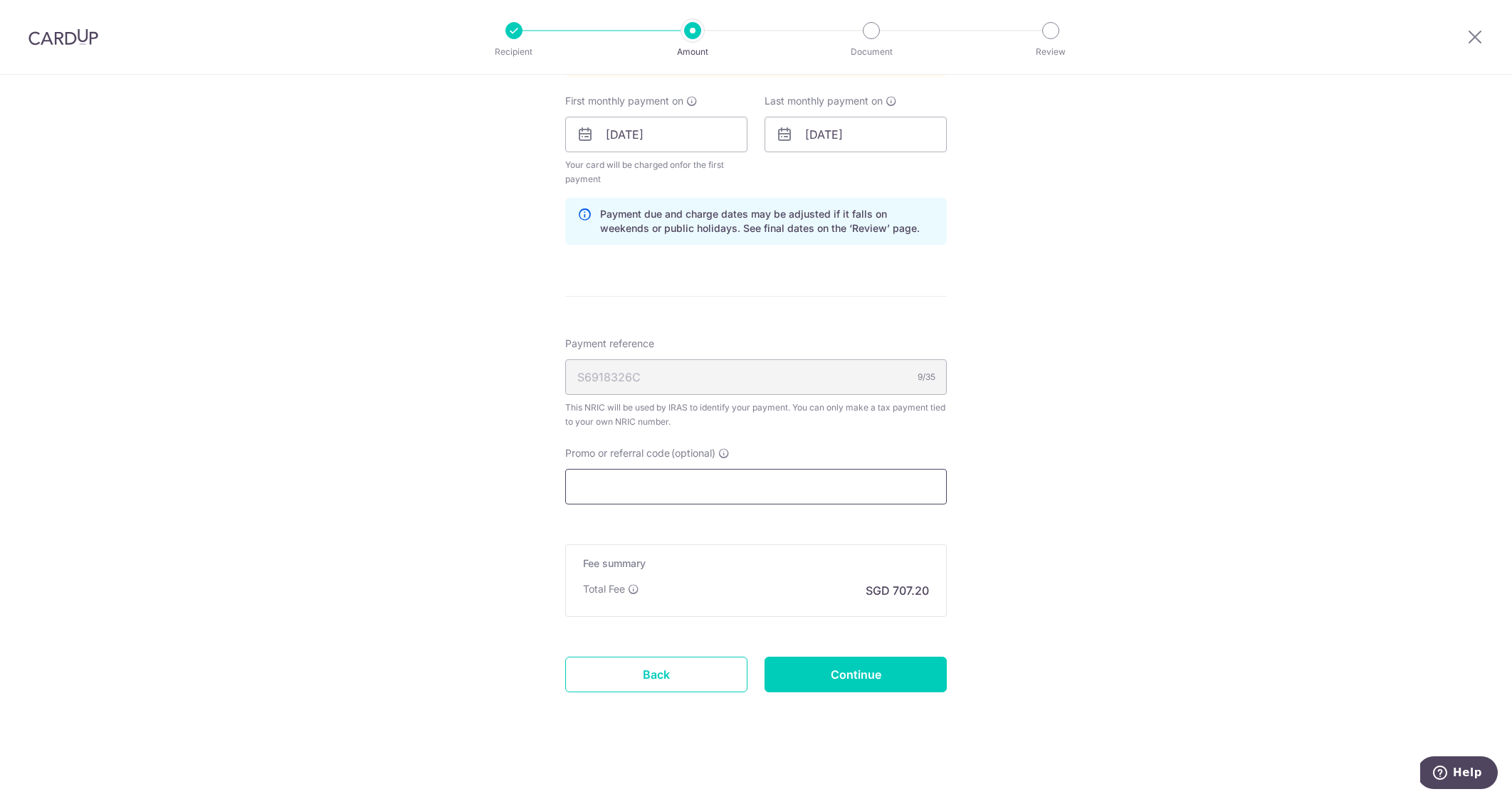
click at [638, 490] on input "Promo or referral code (optional)" at bounding box center [756, 486] width 382 height 35
paste input "VTAX25R"
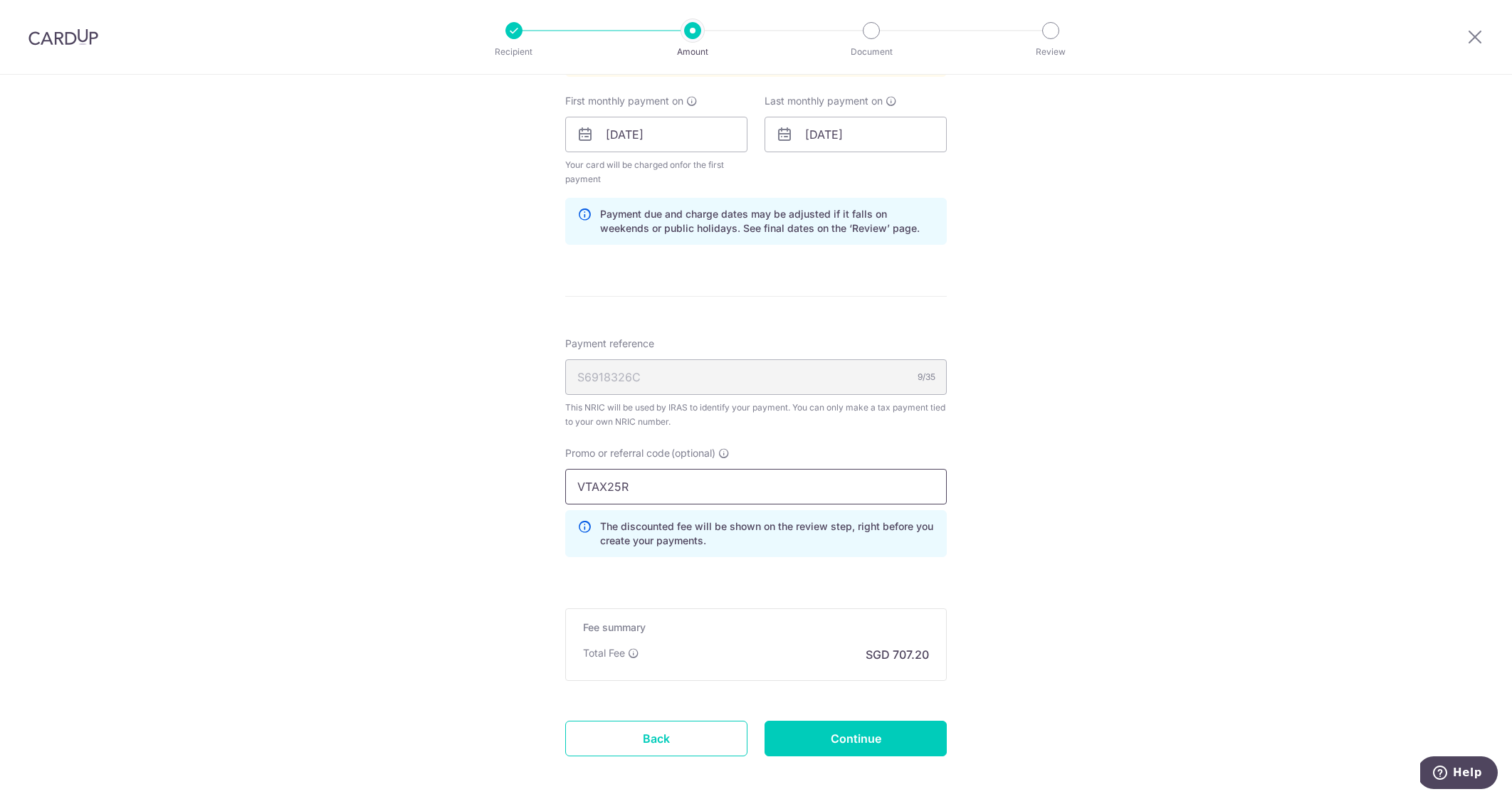
type input "VTAX25R"
click at [868, 745] on input "Continue" at bounding box center [855, 738] width 182 height 35
type input "Create Schedule"
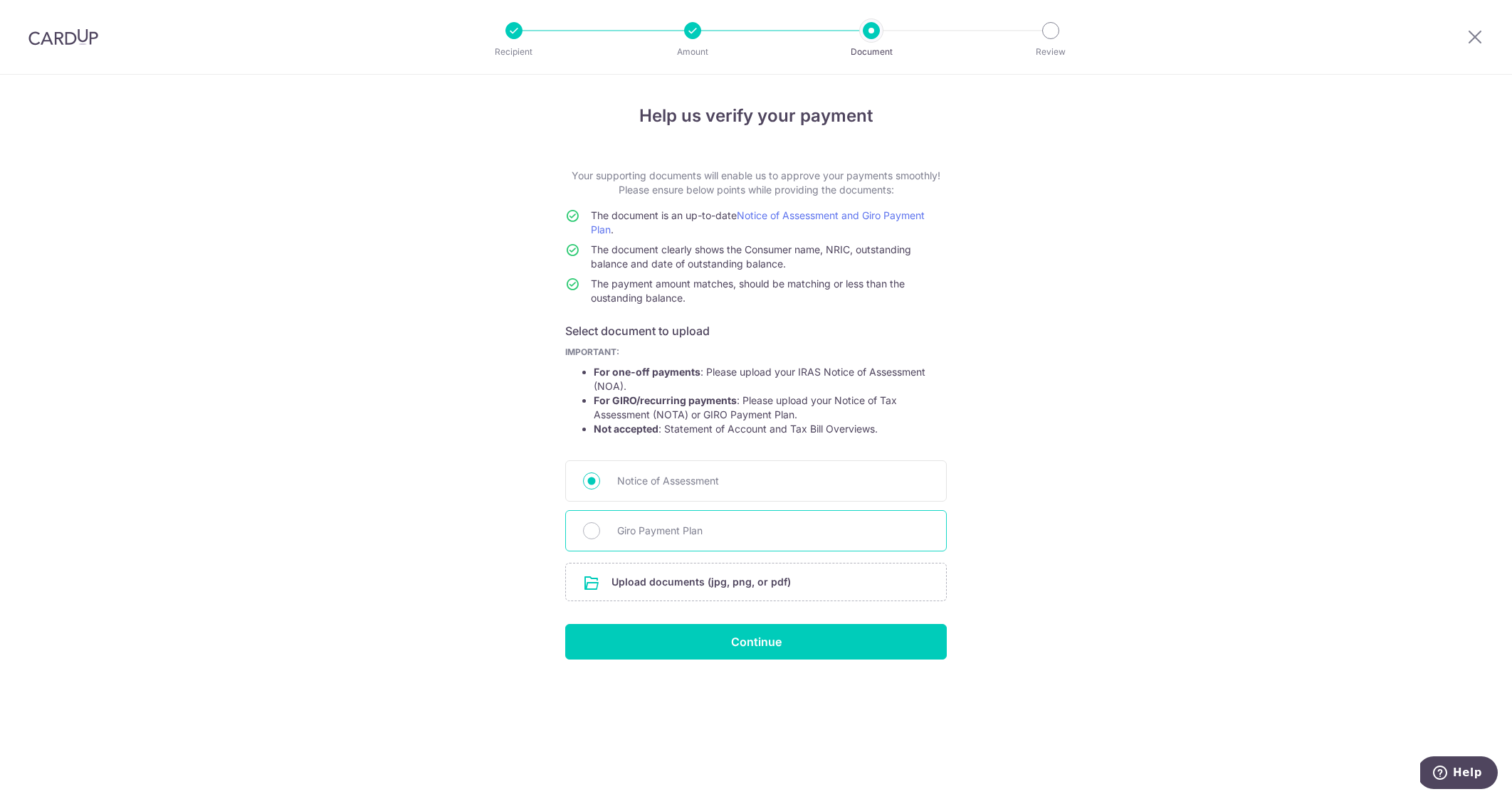
click at [657, 531] on span "Giro Payment Plan" at bounding box center [773, 531] width 312 height 17
click at [600, 531] on input "Giro Payment Plan" at bounding box center [591, 531] width 17 height 17
radio input "true"
click at [724, 587] on input "file" at bounding box center [756, 582] width 380 height 37
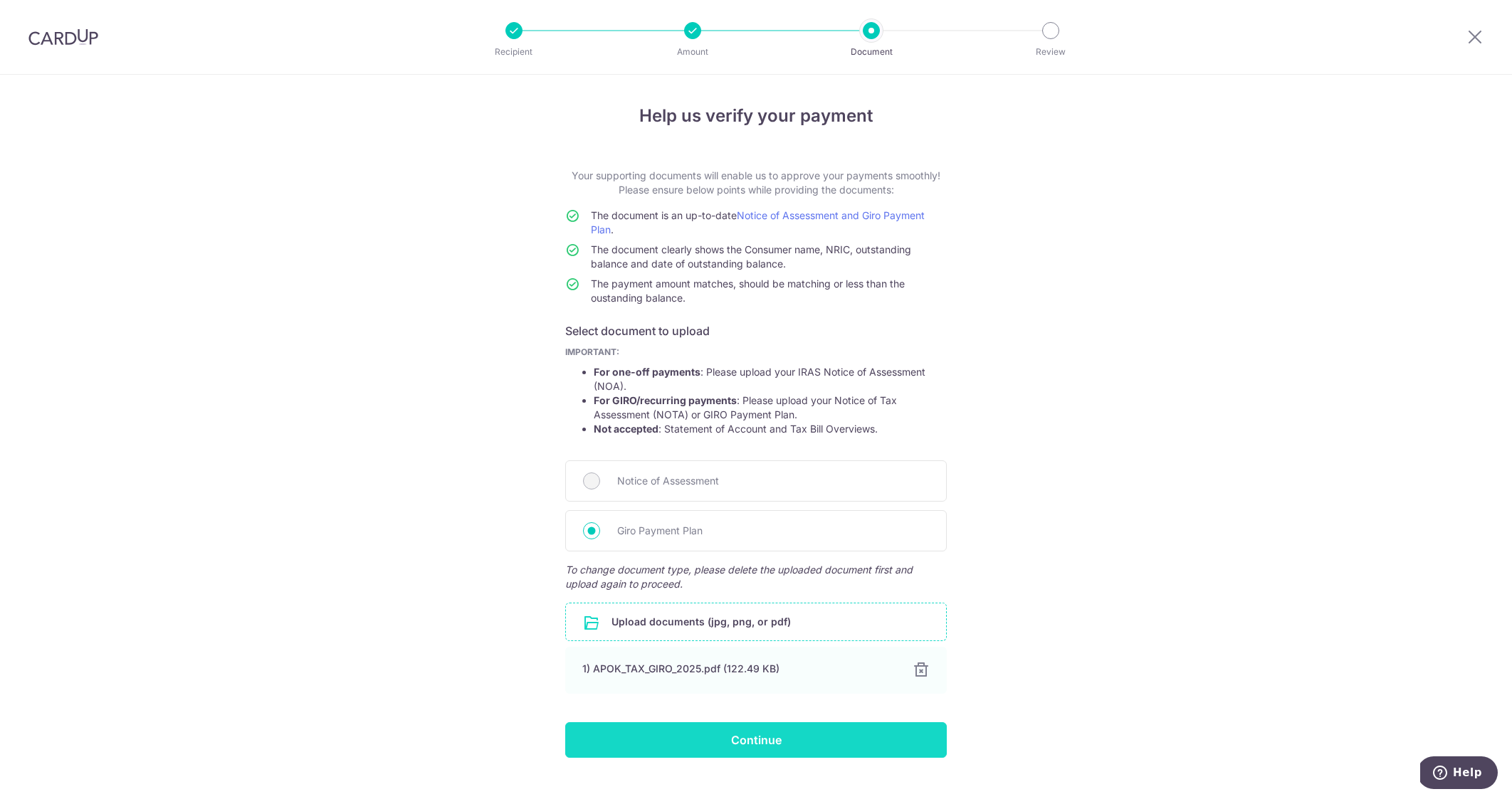
click at [900, 736] on input "Continue" at bounding box center [756, 739] width 382 height 35
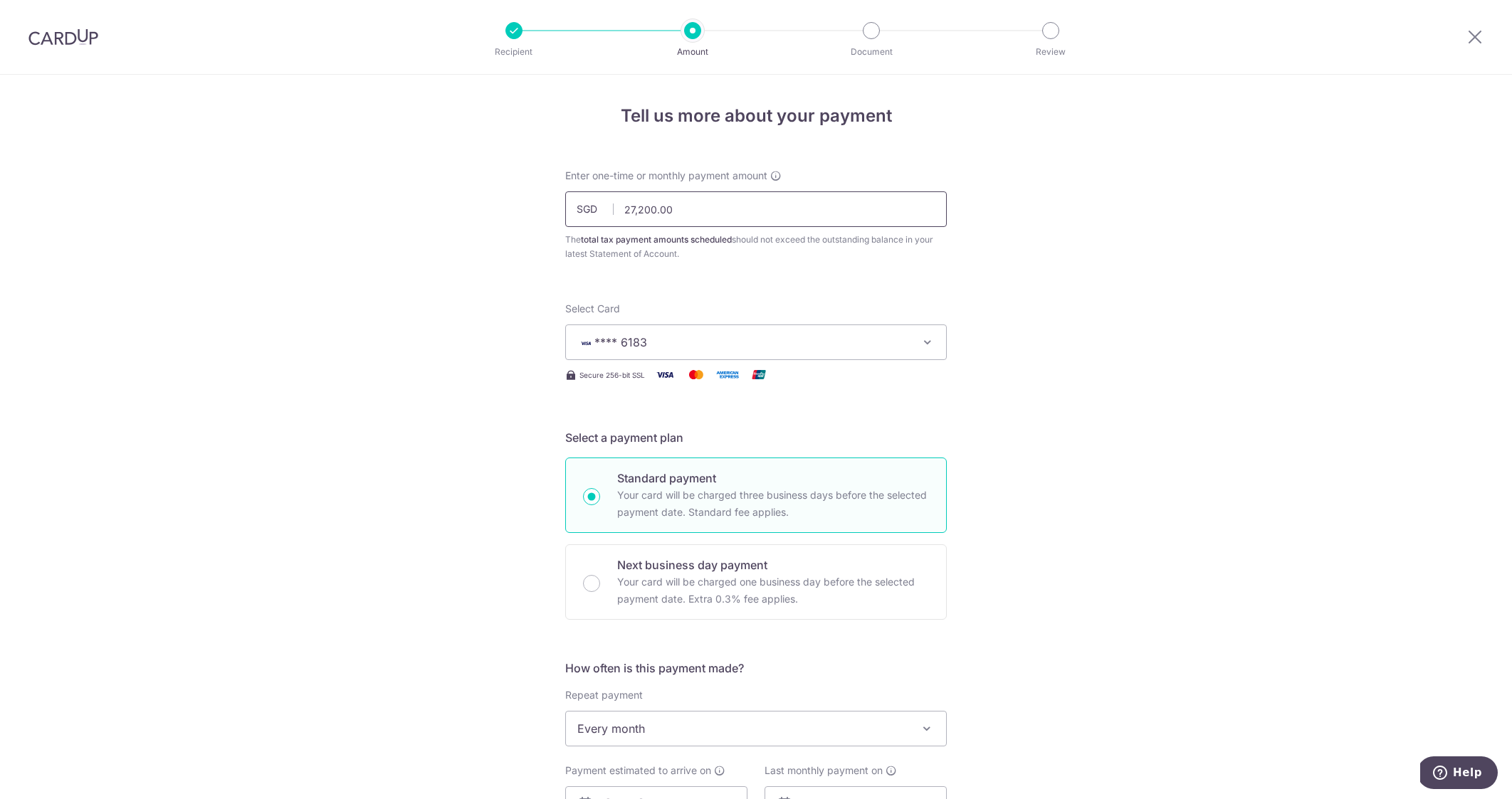
drag, startPoint x: 685, startPoint y: 210, endPoint x: 693, endPoint y: 211, distance: 8.1
click at [687, 210] on input "27,200.00" at bounding box center [756, 209] width 382 height 35
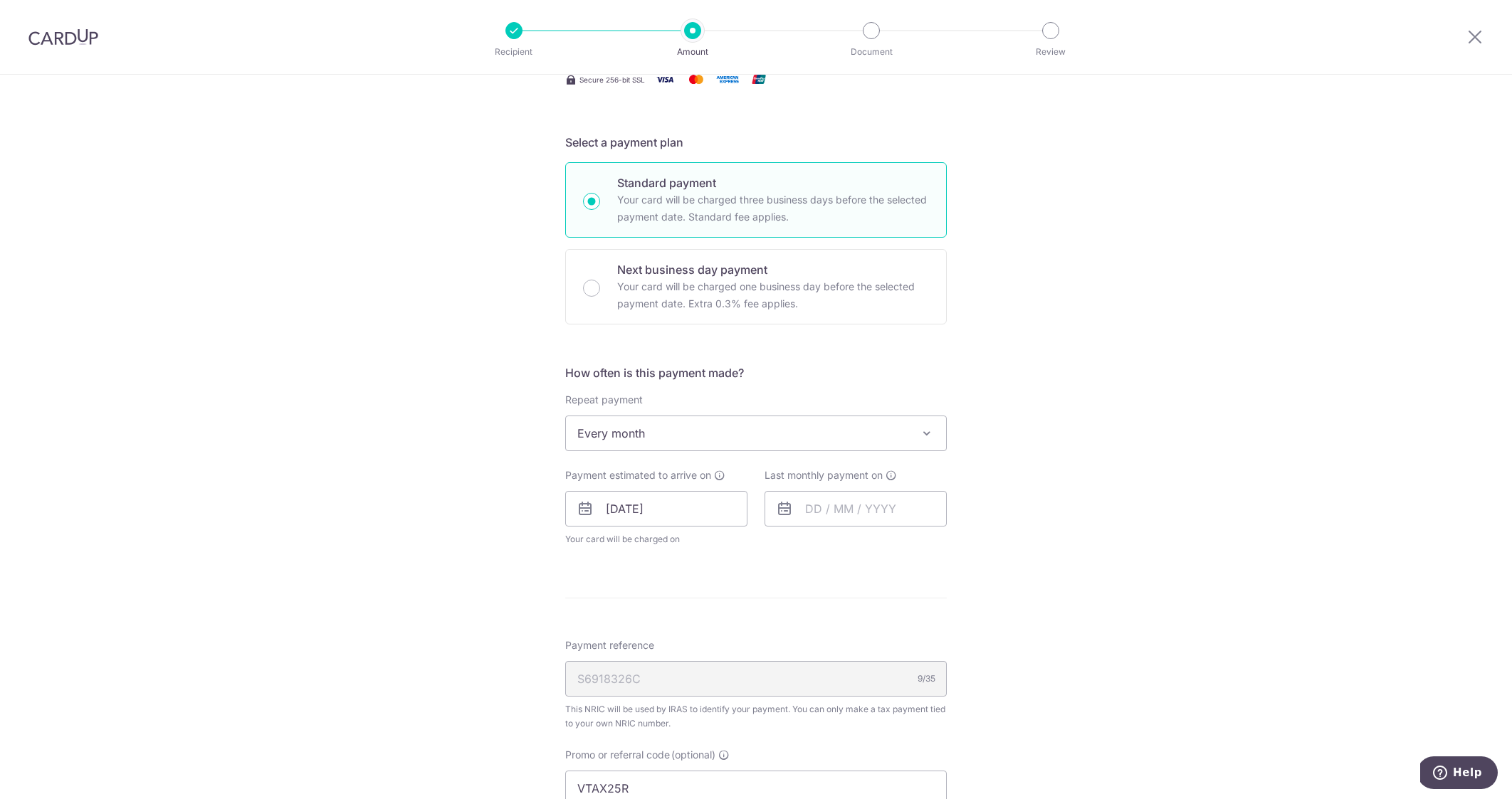
scroll to position [306, 0]
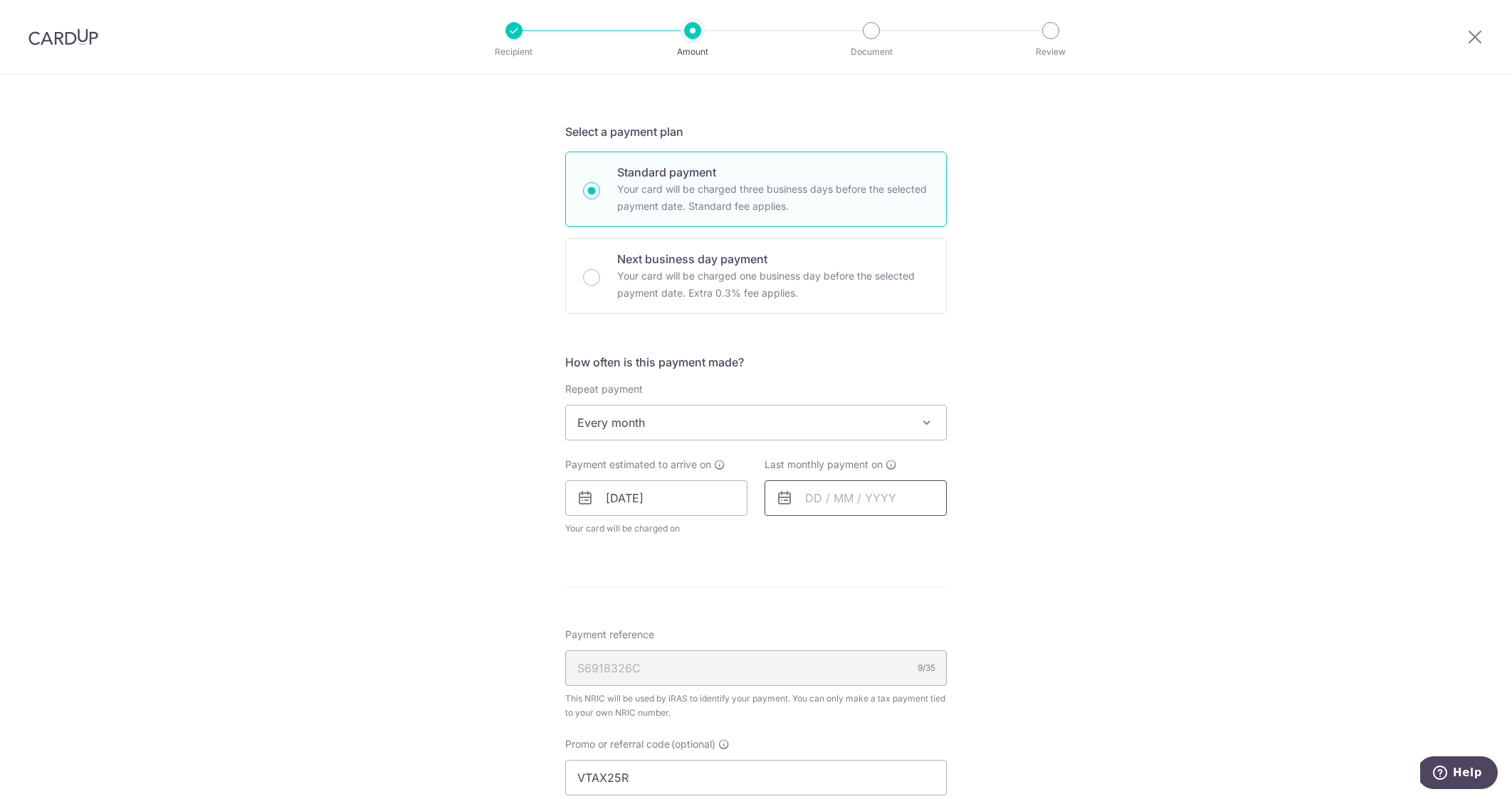
click at [837, 501] on input "text" at bounding box center [855, 498] width 182 height 35
type input "27,276.05"
click at [967, 535] on link "Next" at bounding box center [966, 537] width 17 height 17
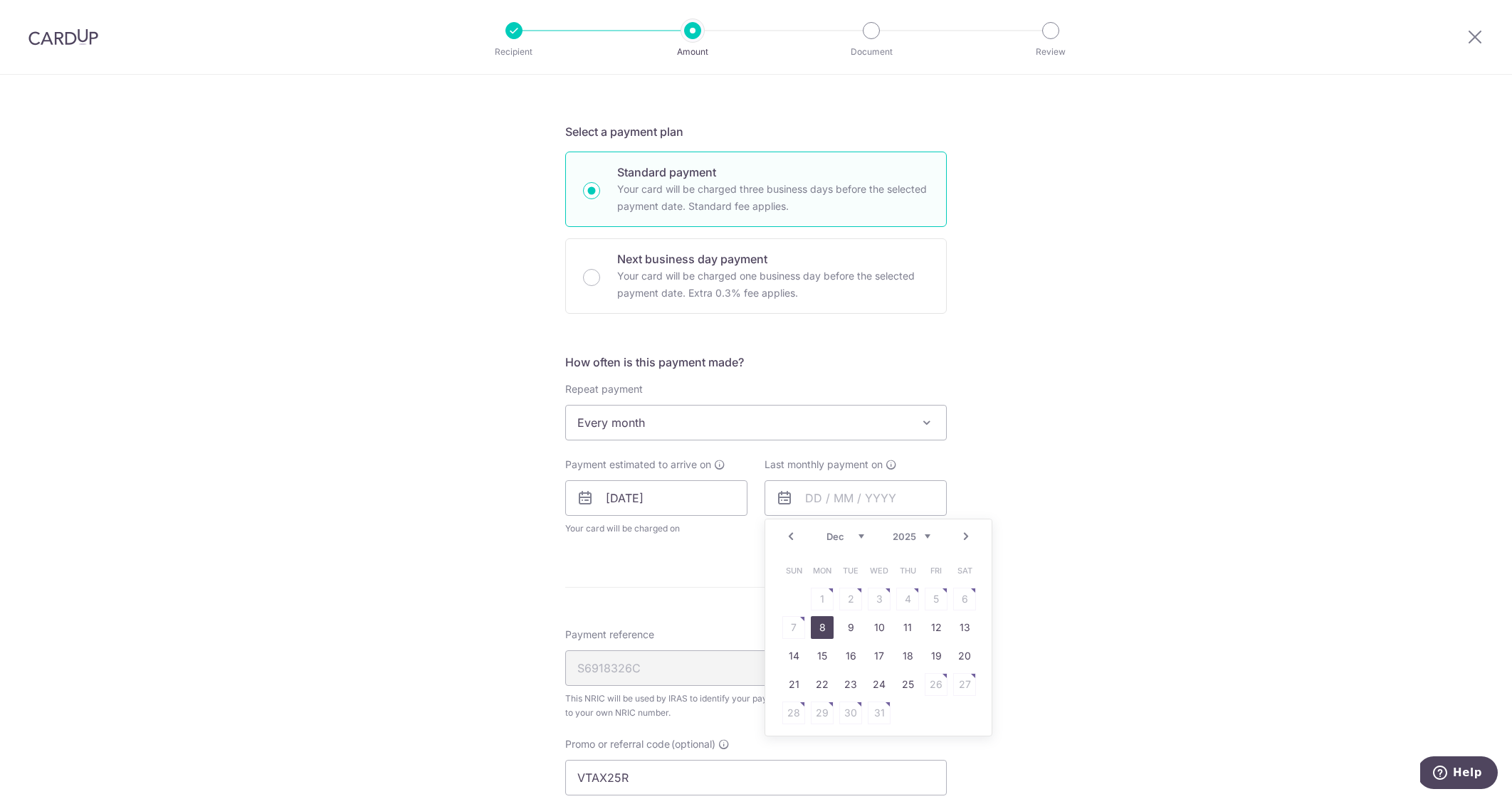
click at [825, 630] on link "8" at bounding box center [822, 627] width 23 height 23
type input "[DATE]"
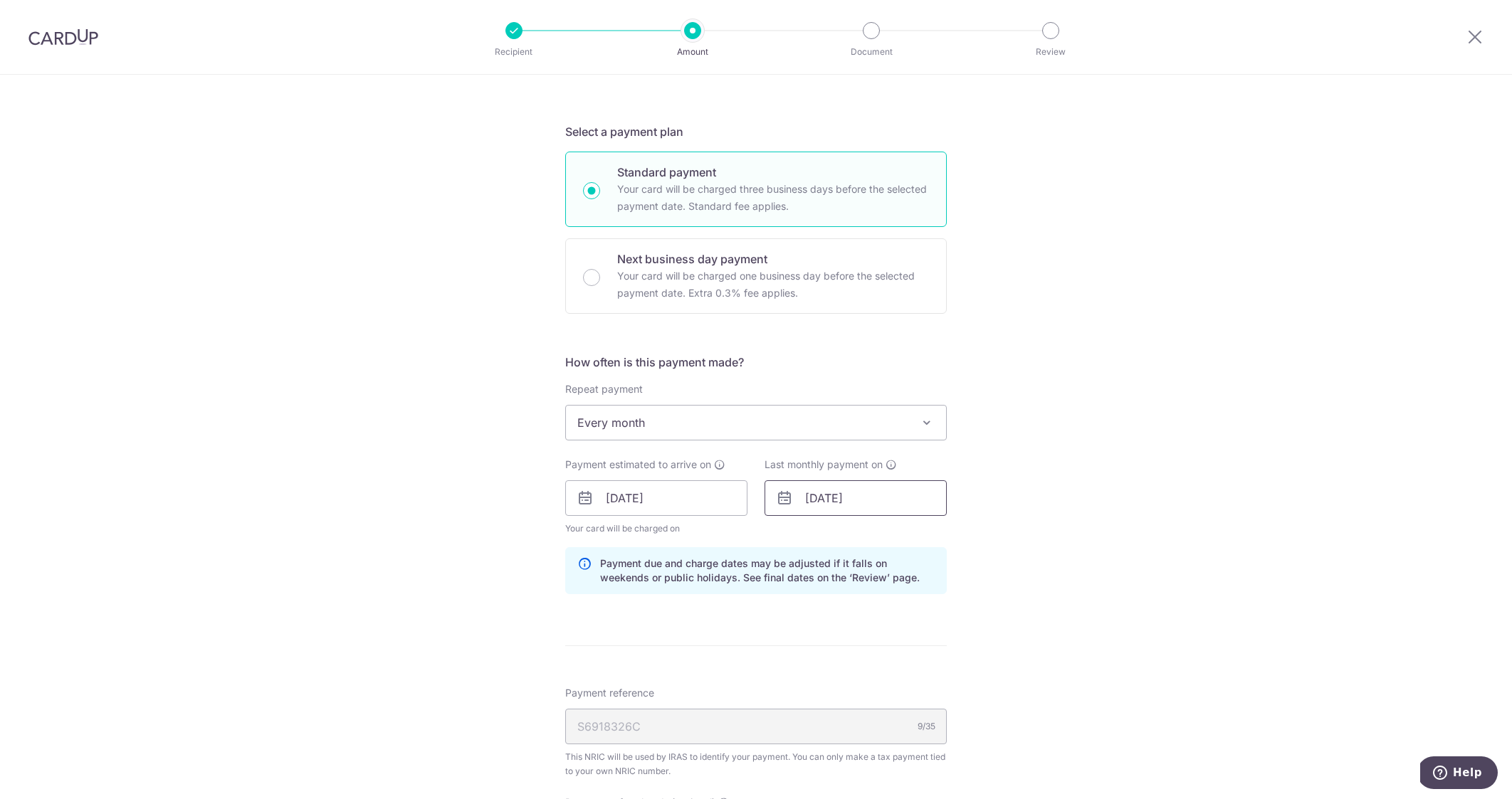
click at [914, 503] on input "[DATE]" at bounding box center [855, 498] width 182 height 35
click at [1014, 490] on div "Tell us more about your payment Enter one-time or monthly payment amount SGD 27…" at bounding box center [756, 490] width 1512 height 1444
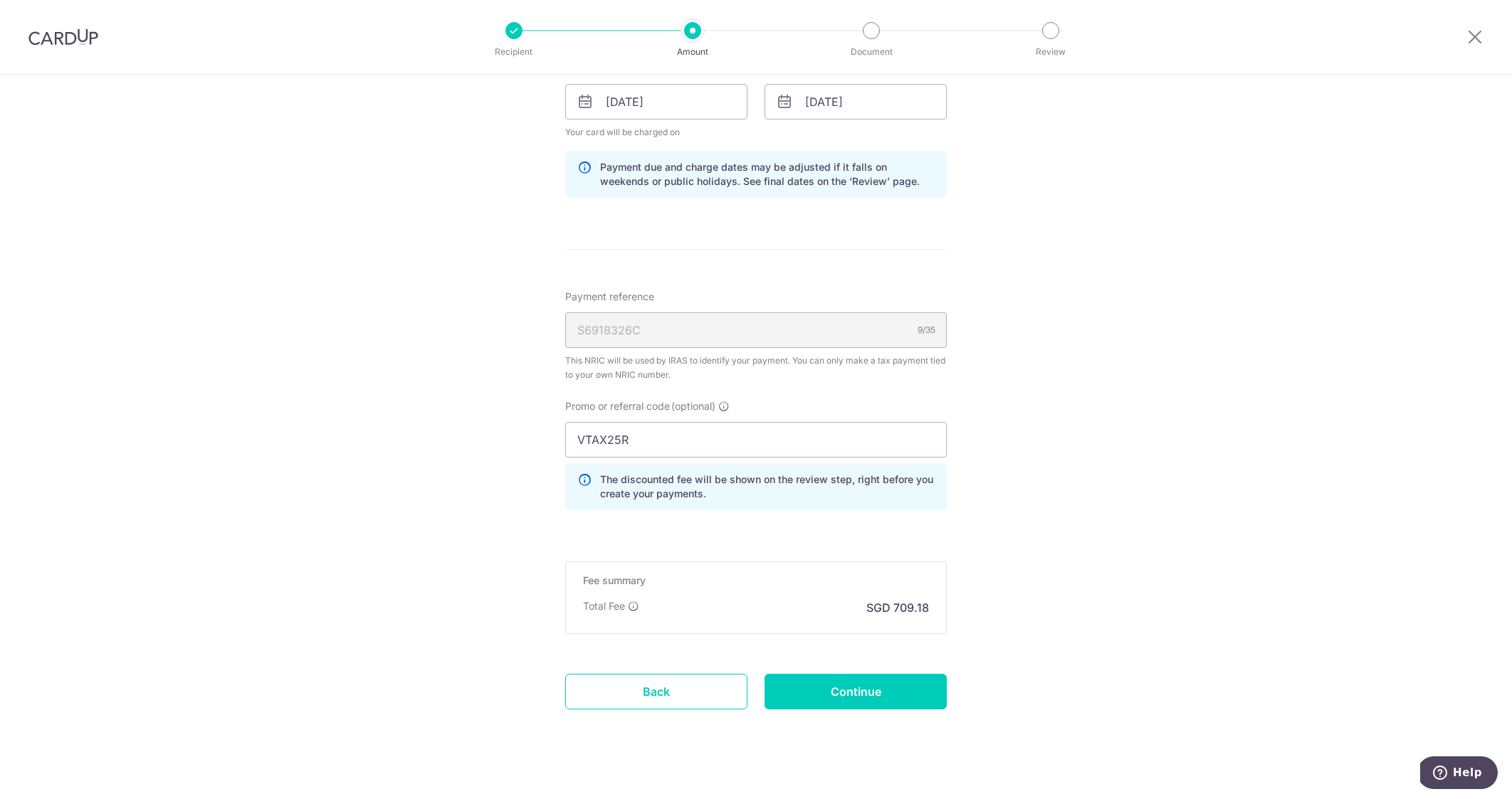
scroll to position [719, 0]
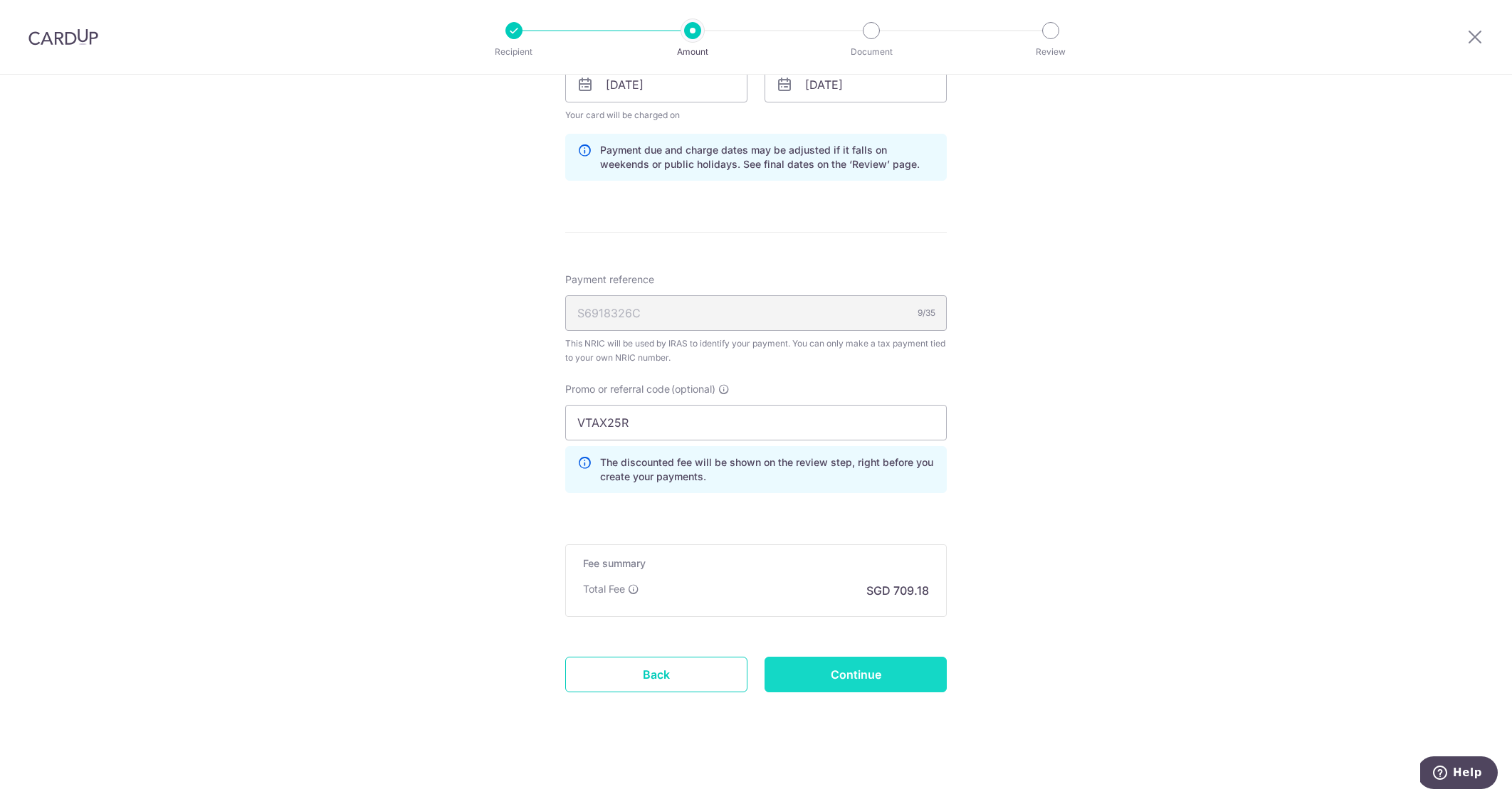
click at [882, 681] on input "Continue" at bounding box center [855, 674] width 182 height 35
type input "Update Schedule"
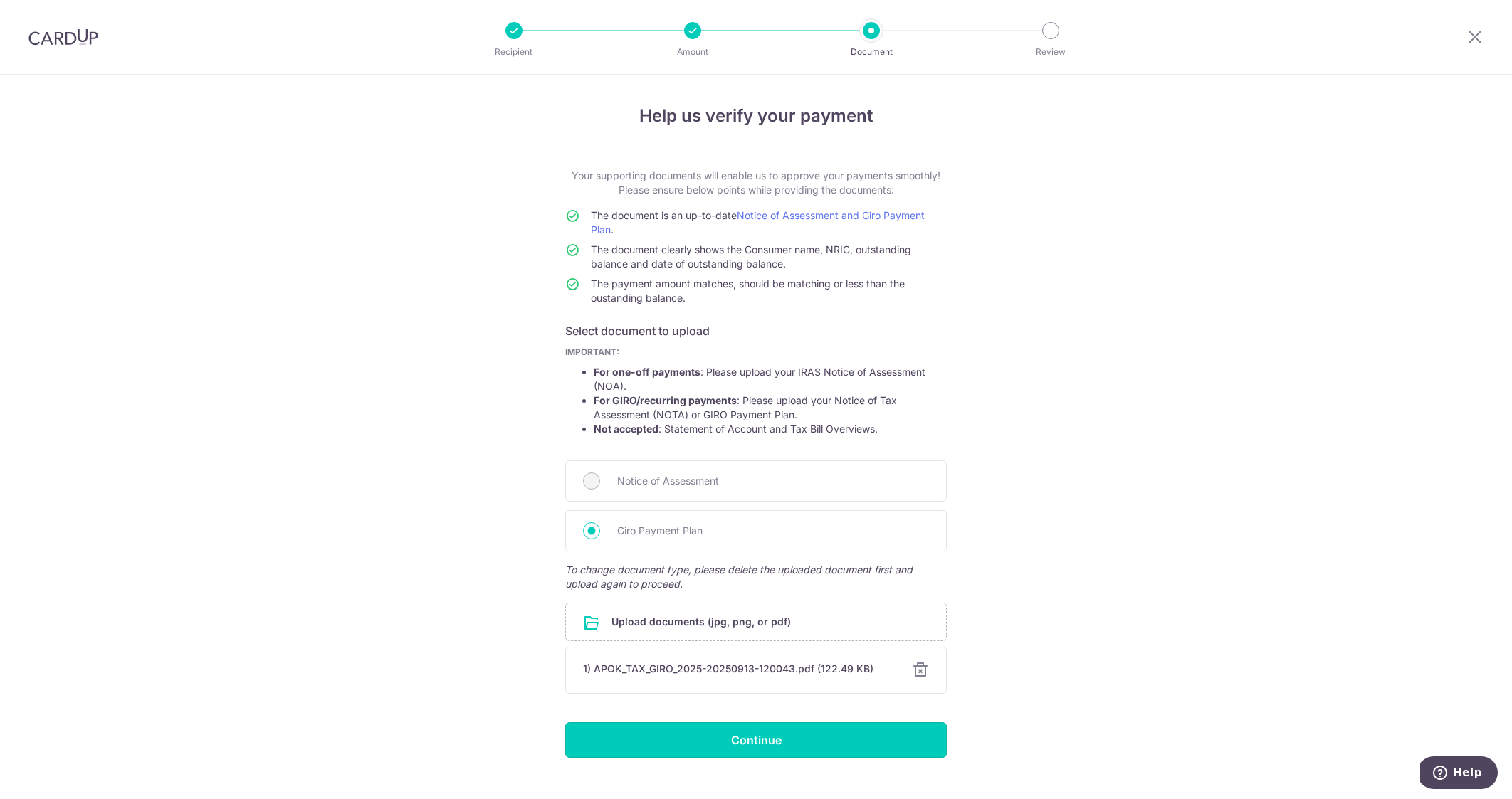
click at [836, 742] on input "Continue" at bounding box center [756, 739] width 382 height 35
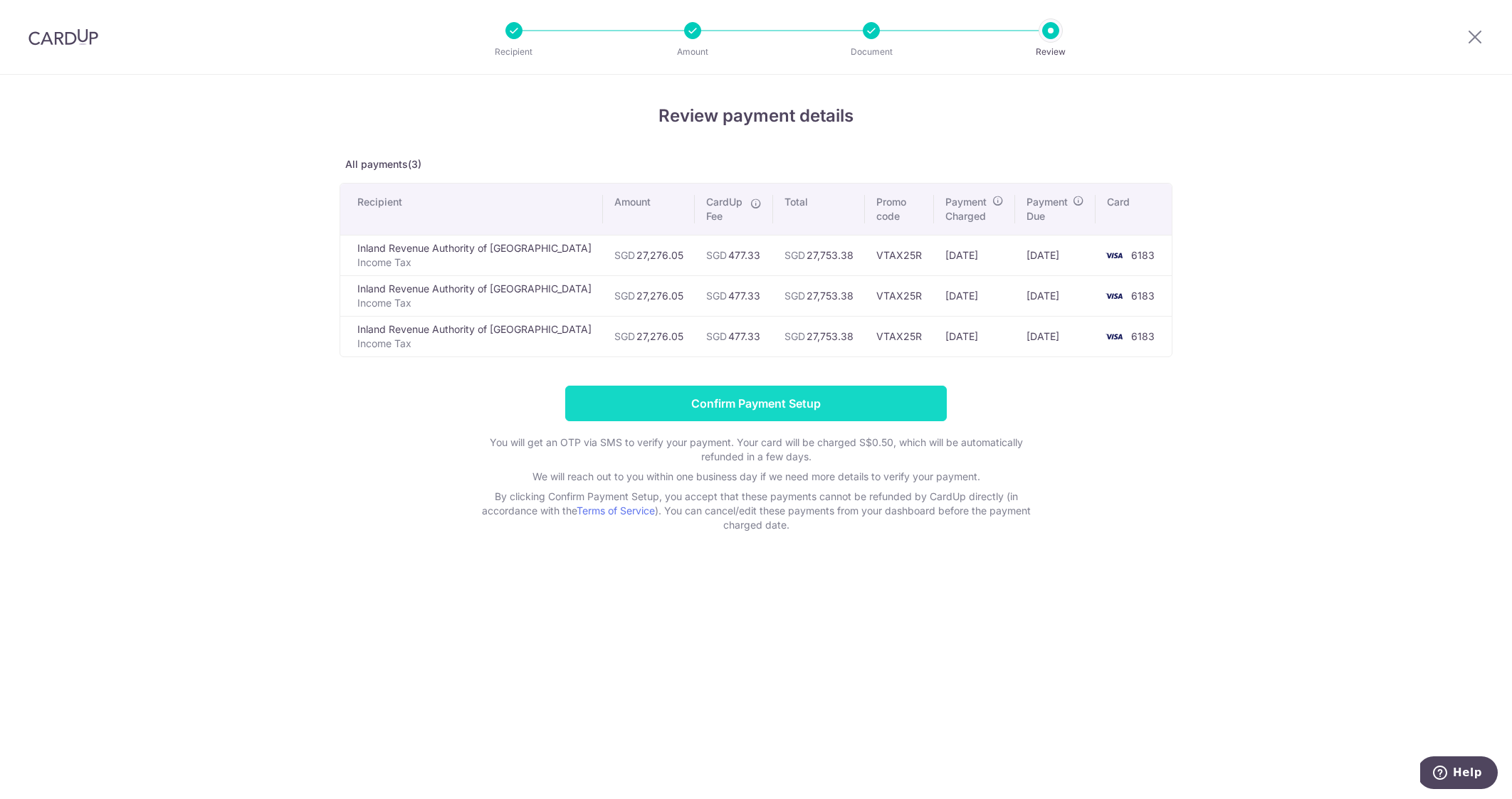
click at [769, 401] on input "Confirm Payment Setup" at bounding box center [756, 403] width 382 height 35
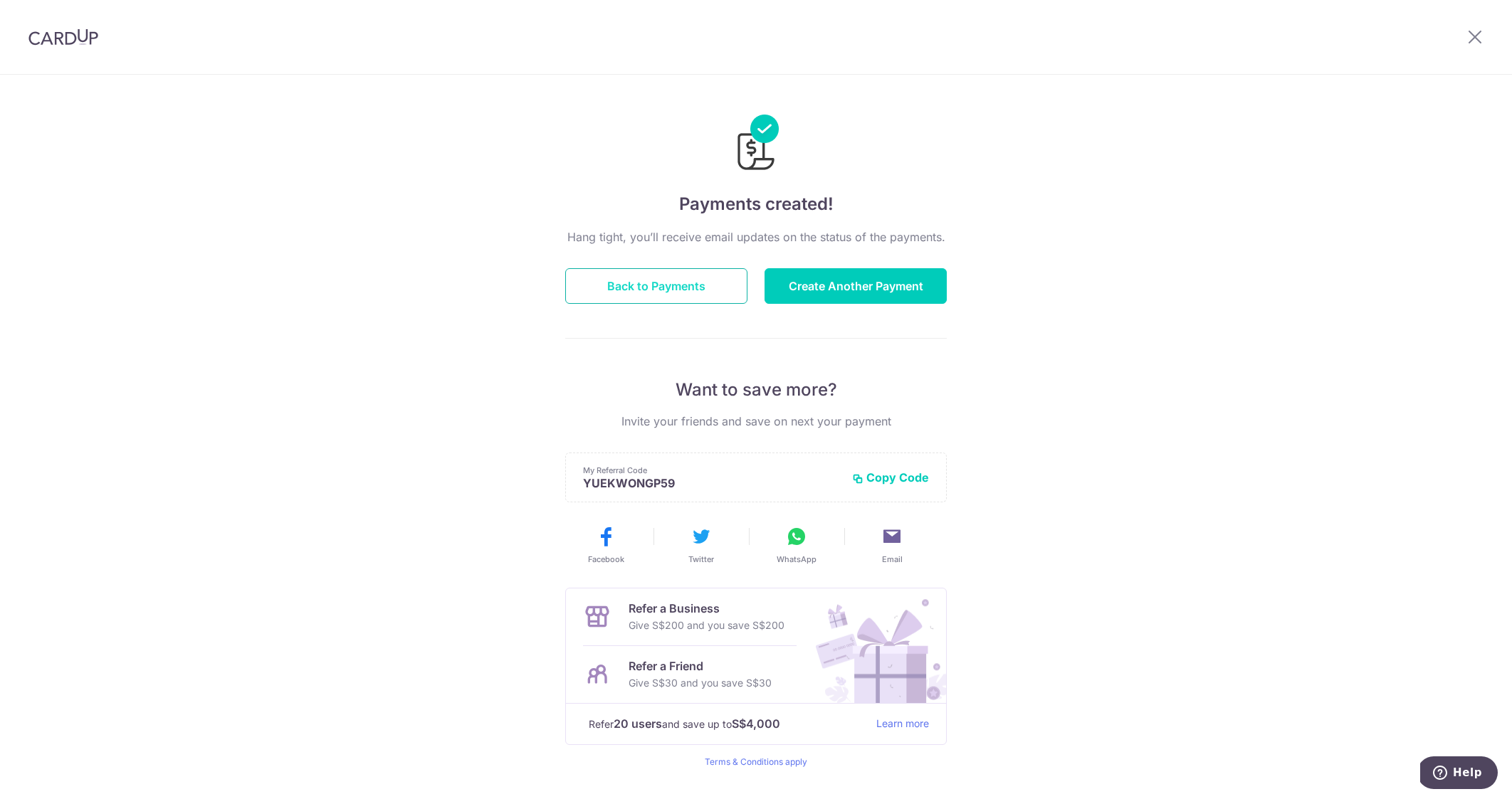
click at [645, 282] on button "Back to Payments" at bounding box center [656, 286] width 182 height 35
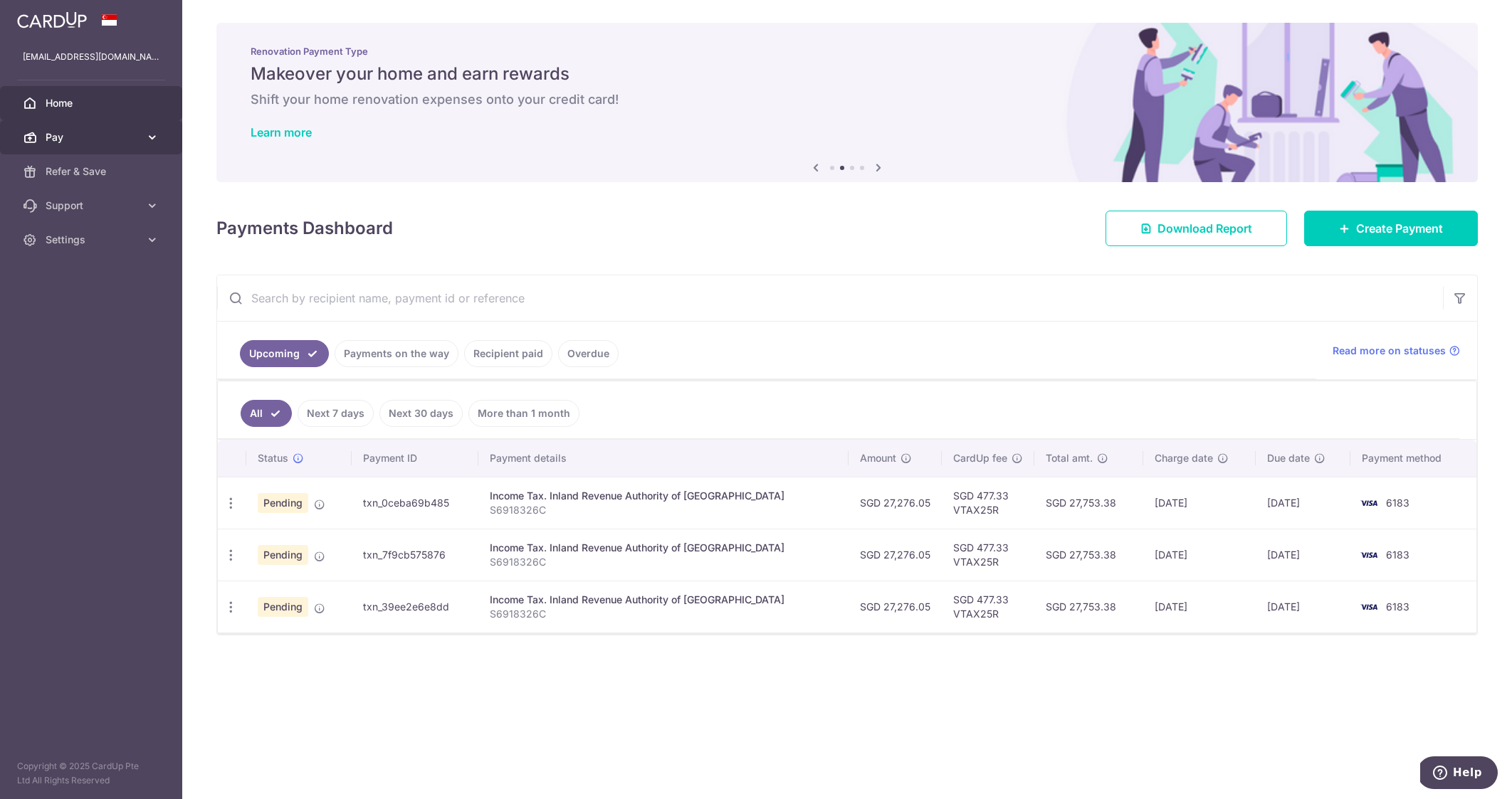
click at [152, 137] on icon at bounding box center [152, 137] width 14 height 14
